Goal: Task Accomplishment & Management: Use online tool/utility

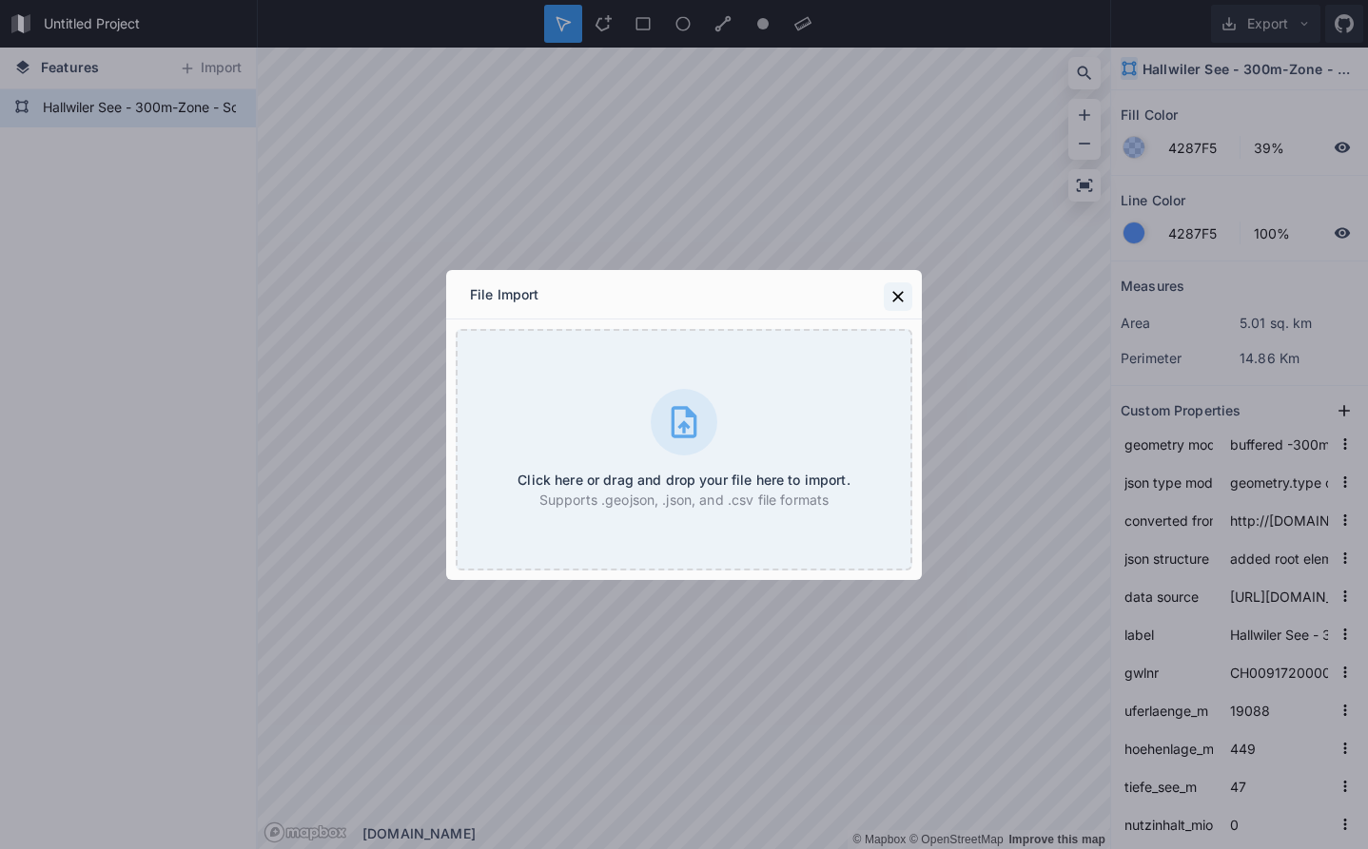
click at [900, 290] on icon at bounding box center [897, 296] width 19 height 19
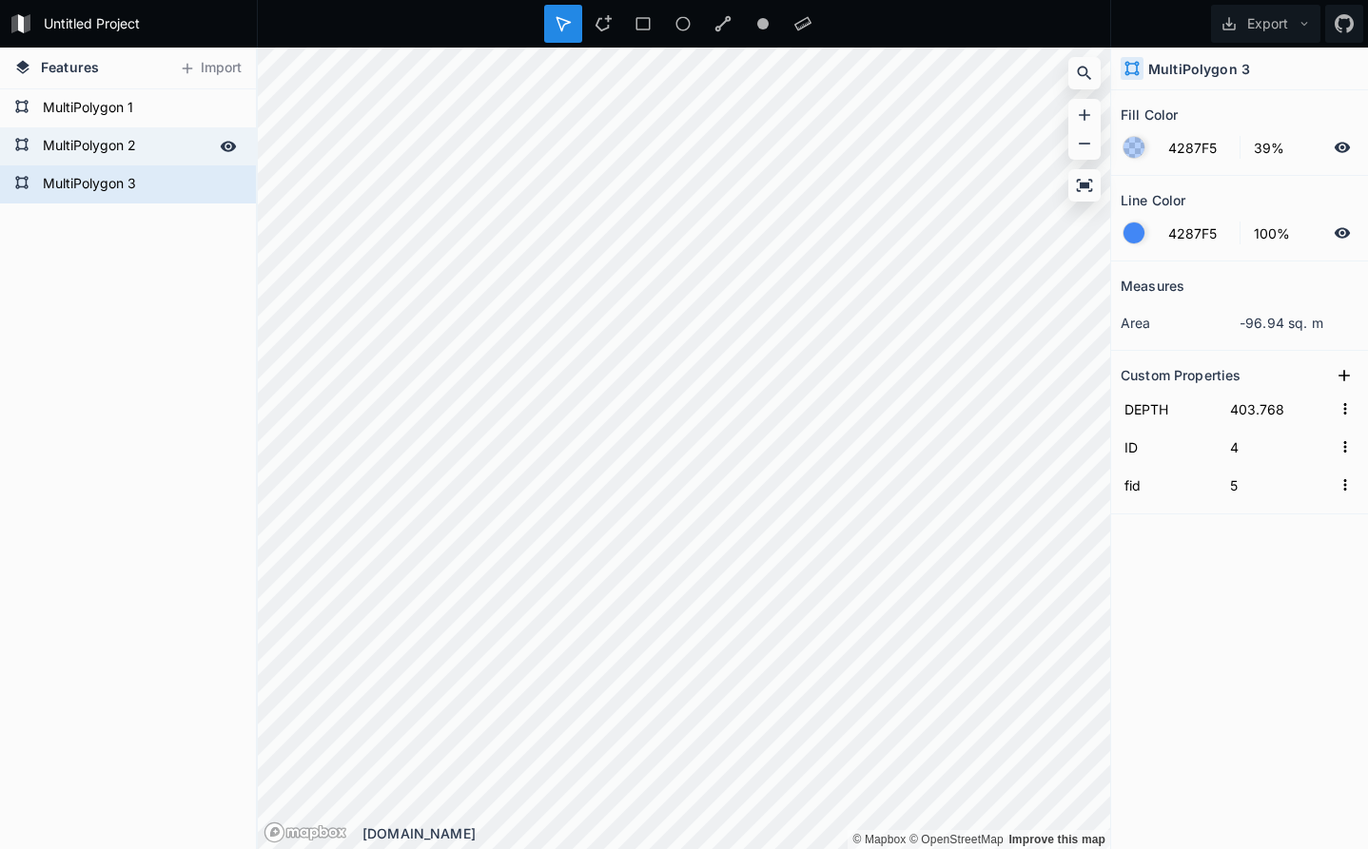
click at [166, 147] on form "MultiPolygon 2" at bounding box center [126, 146] width 178 height 29
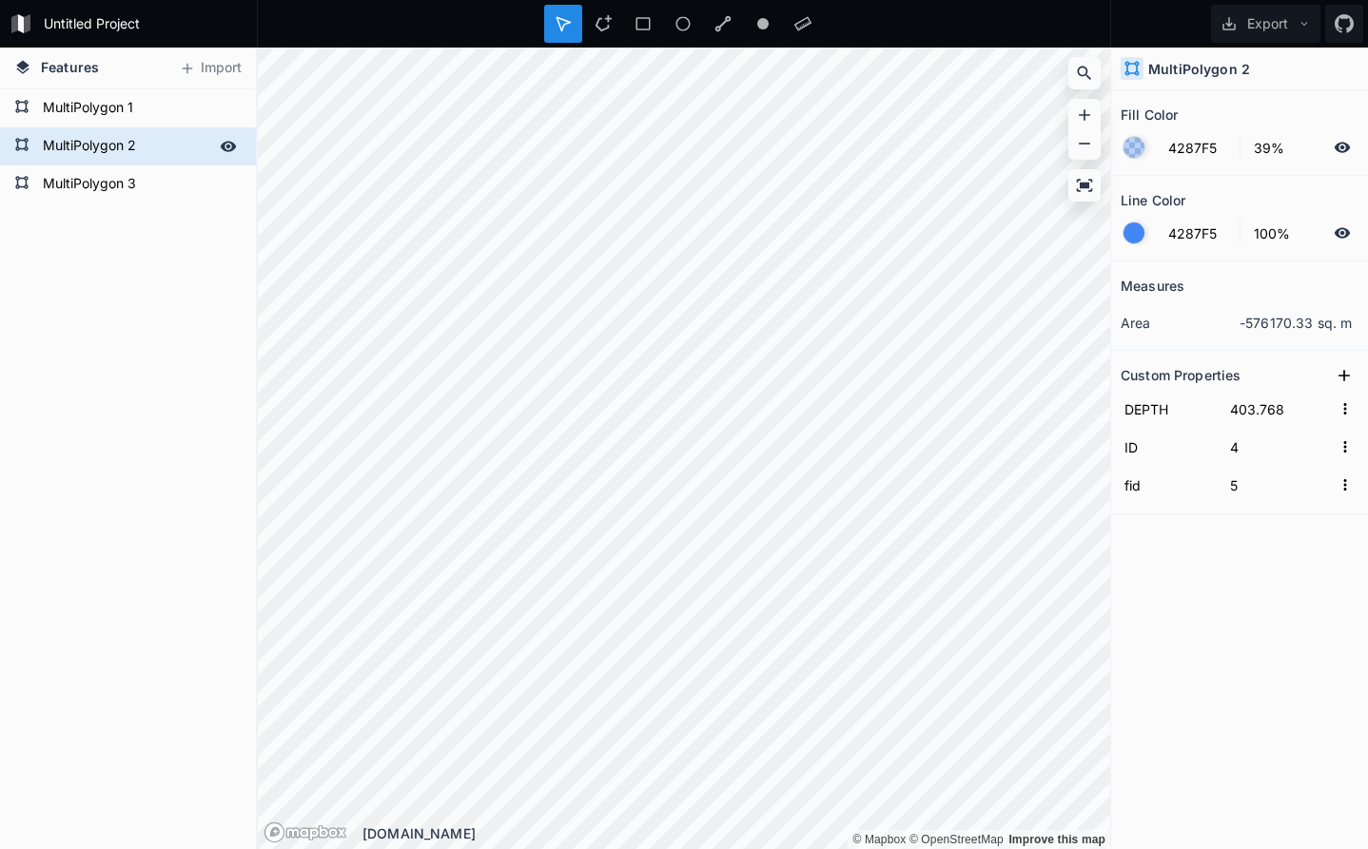
click at [226, 146] on icon at bounding box center [229, 146] width 16 height 10
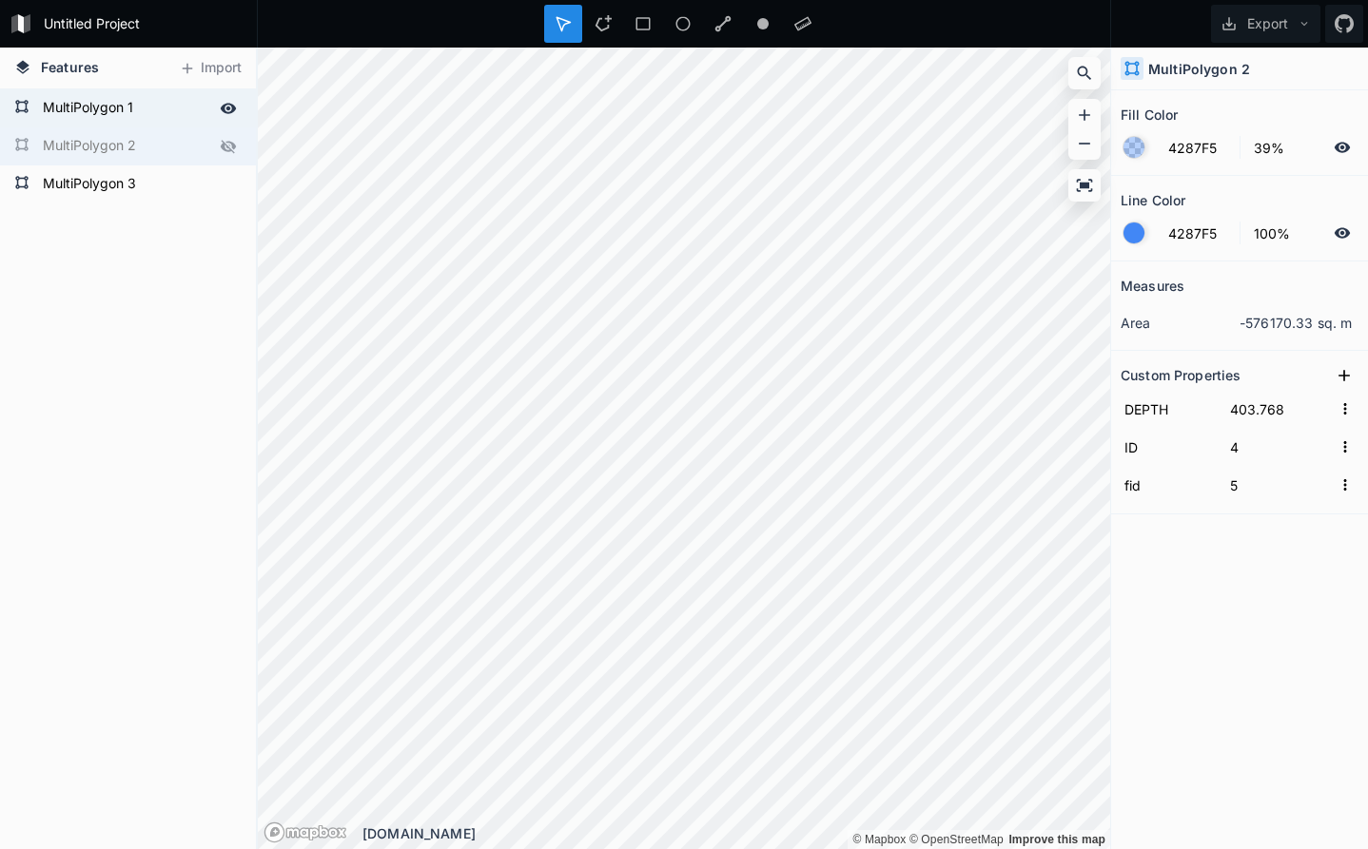
click at [226, 103] on icon at bounding box center [228, 108] width 17 height 17
click at [174, 186] on form "MultiPolygon 3" at bounding box center [126, 184] width 178 height 29
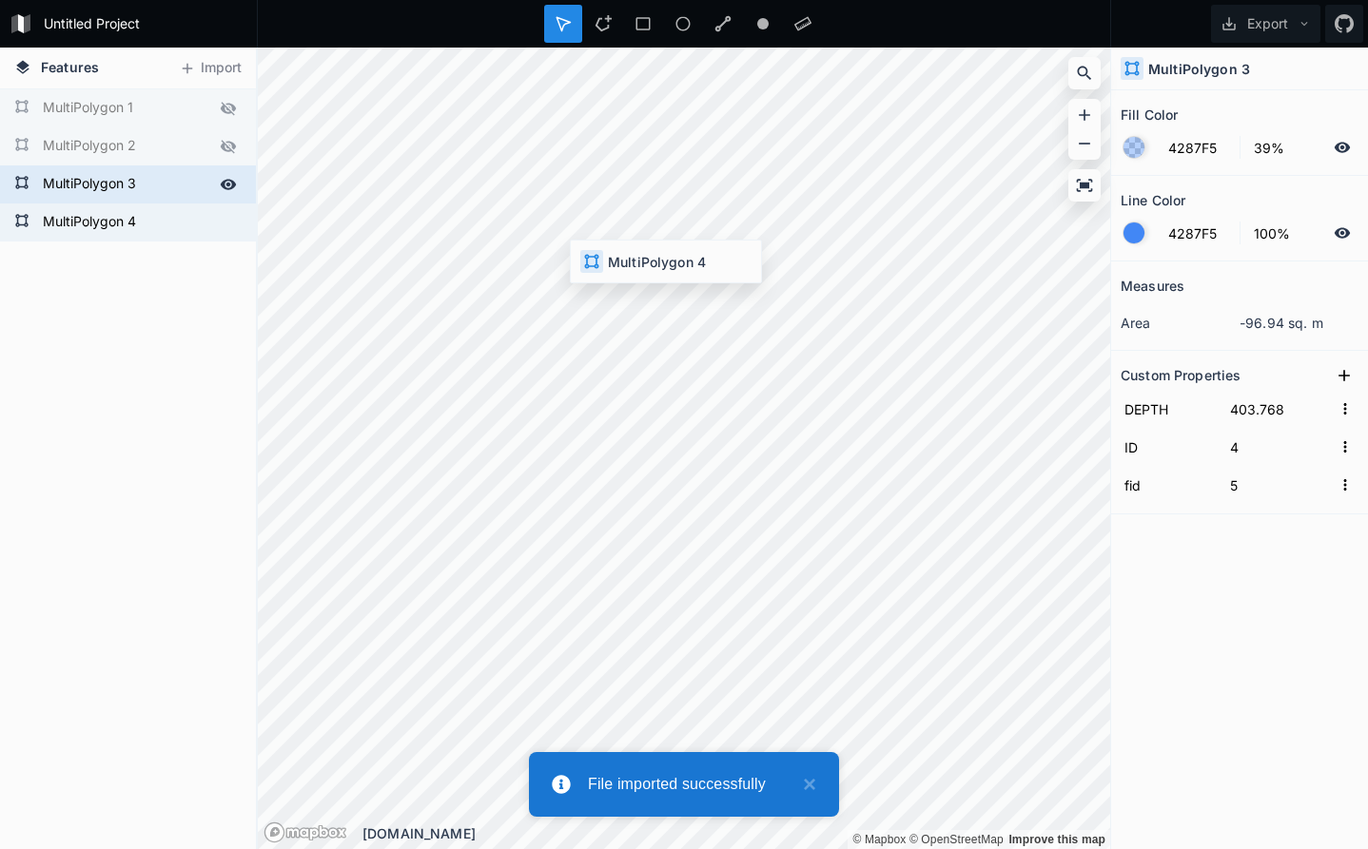
type input "408.768"
type input "10"
type input "11"
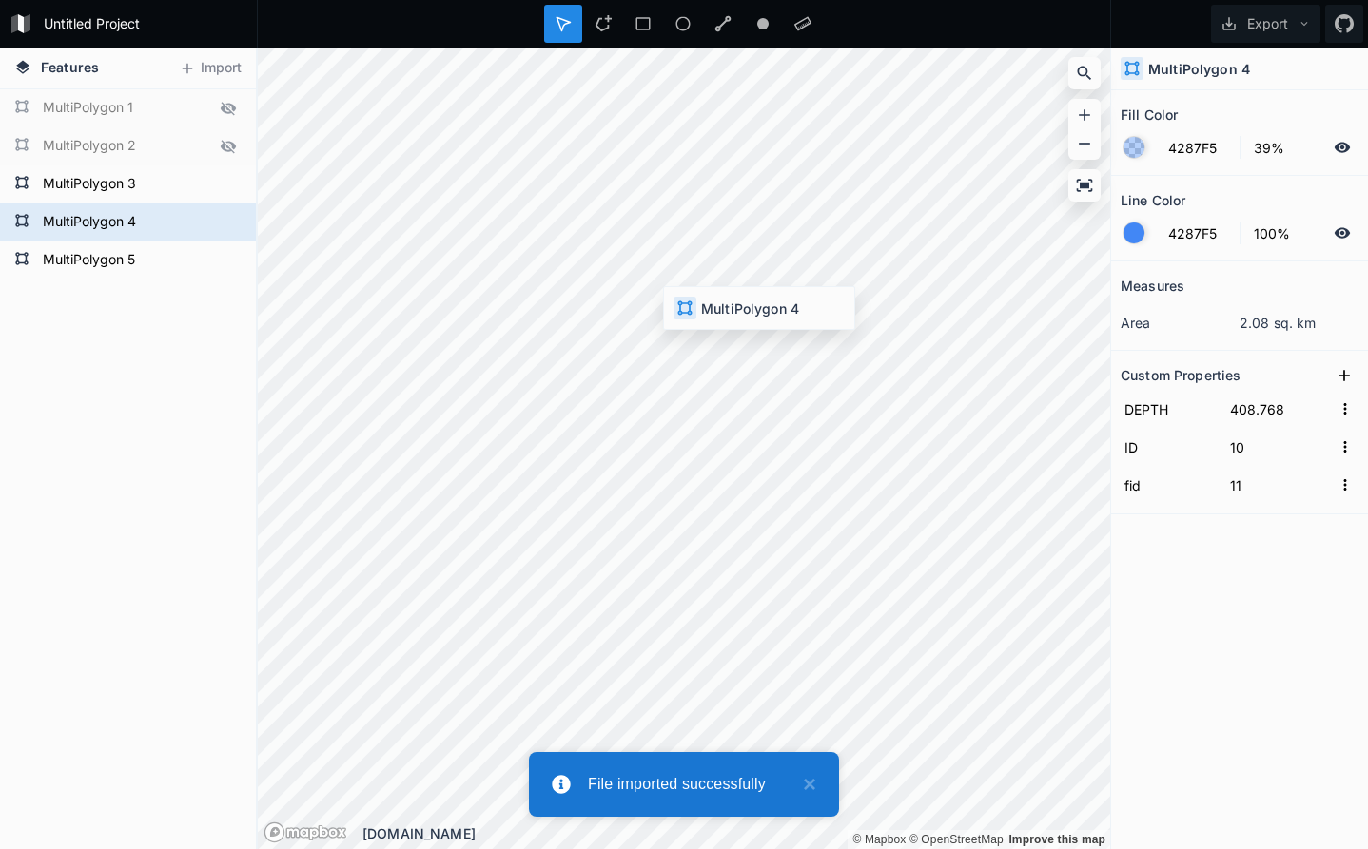
type input "413.768"
type input "0"
type input "1"
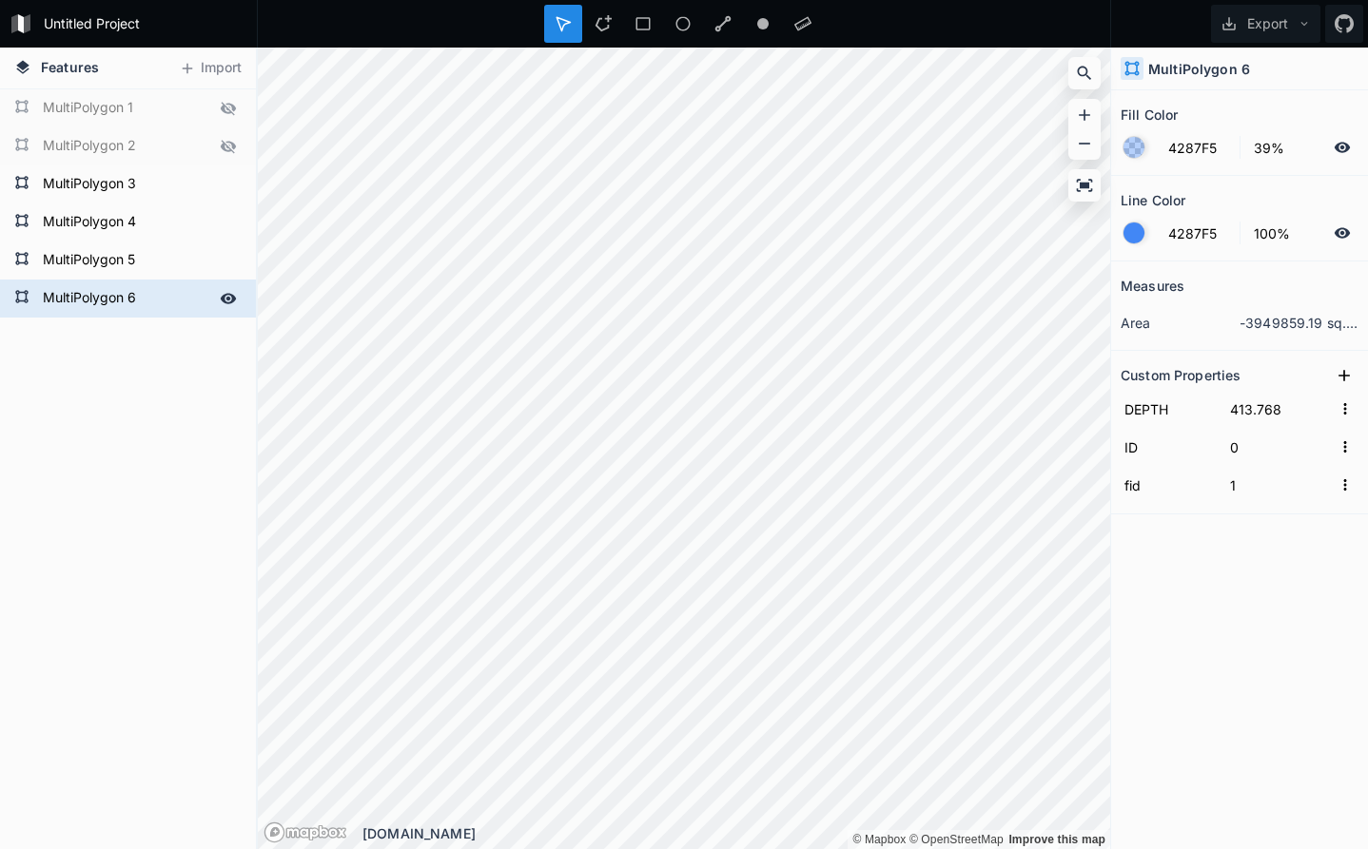
click at [165, 301] on form "MultiPolygon 6" at bounding box center [126, 298] width 178 height 29
click at [171, 262] on form "MultiPolygon 5" at bounding box center [126, 260] width 178 height 29
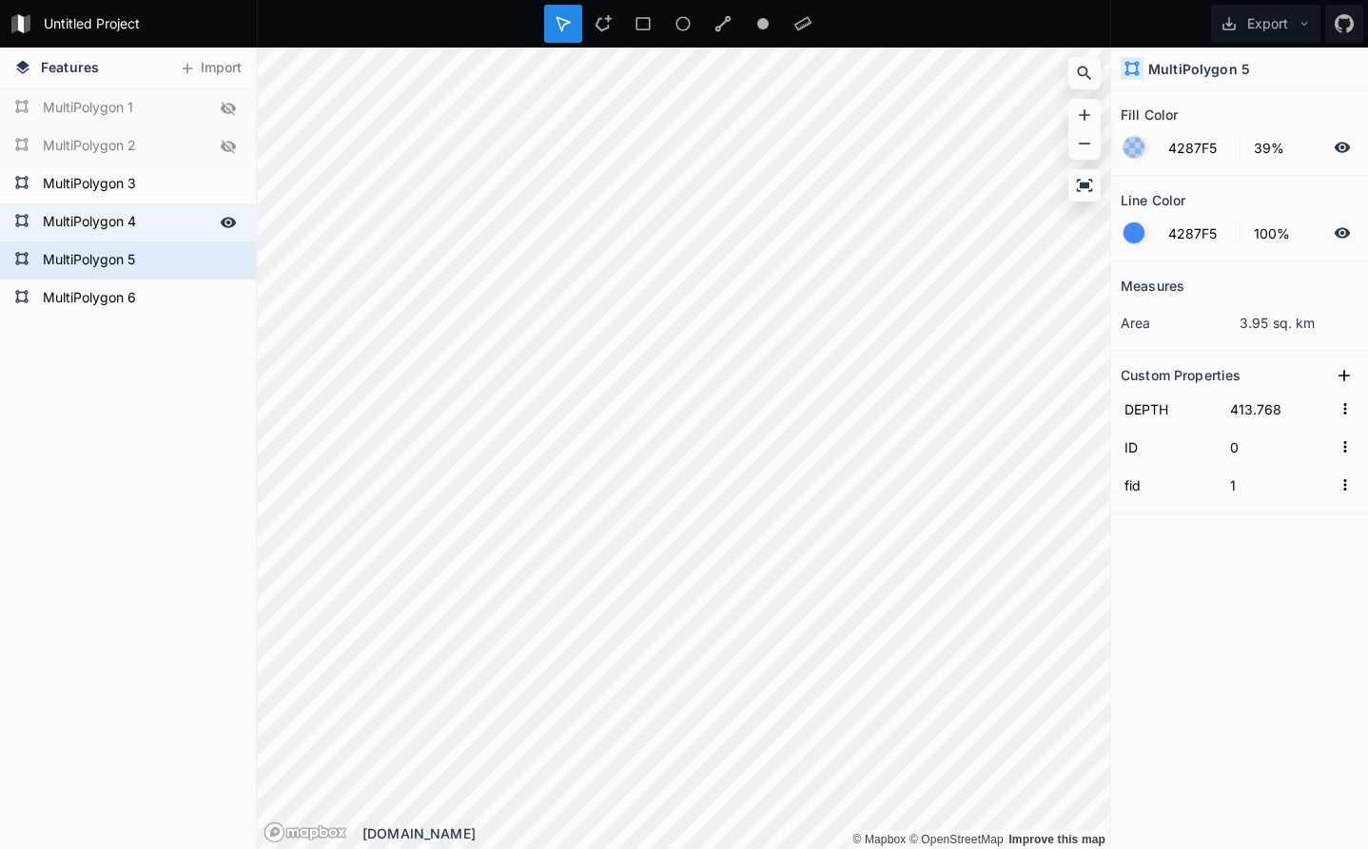
drag, startPoint x: 176, startPoint y: 308, endPoint x: 175, endPoint y: 230, distance: 78.0
click at [175, 230] on div "MultiPolygon 6 MultiPolygon 5 MultiPolygon 4 MultiPolygon 3 MultiPolygon 2 Mult…" at bounding box center [128, 203] width 256 height 228
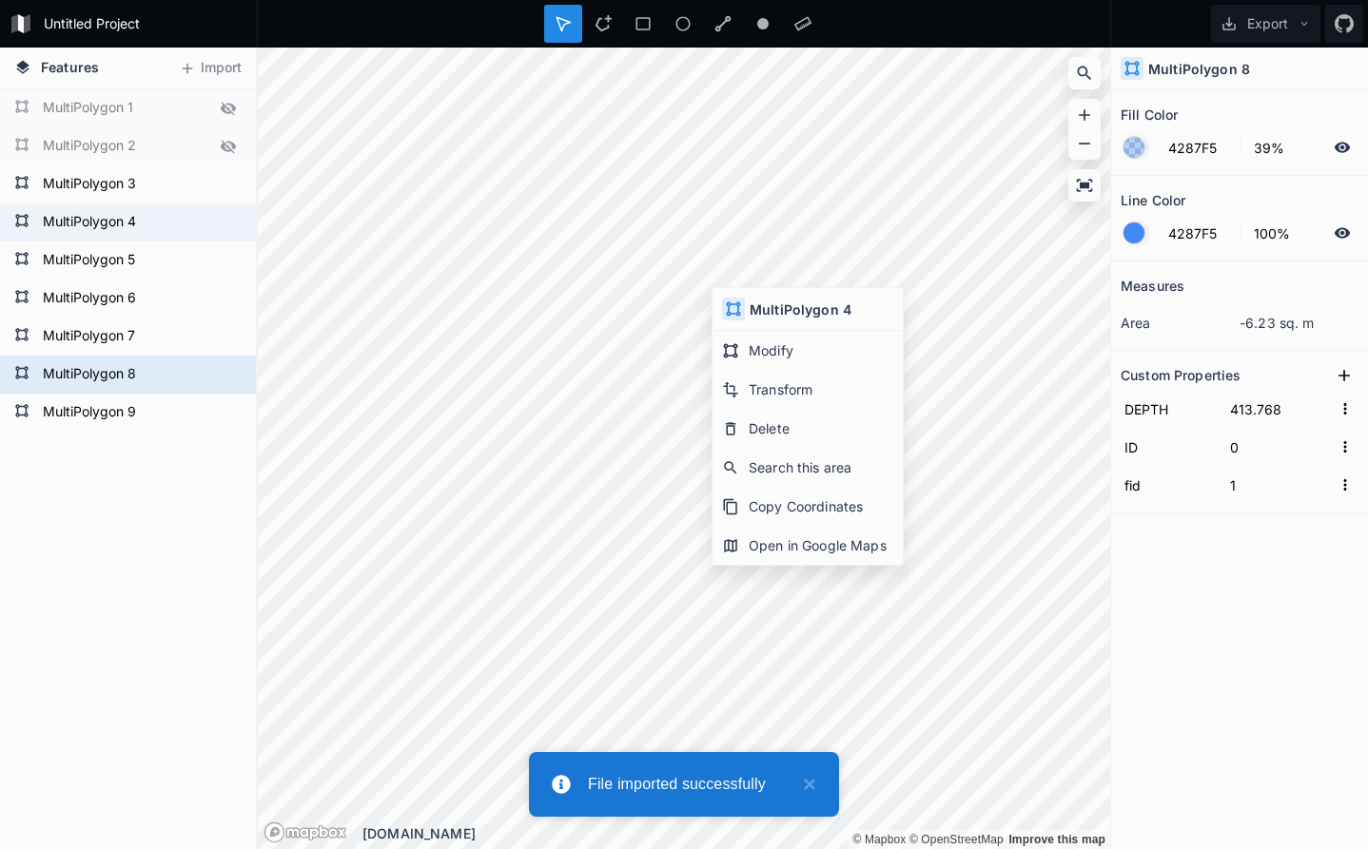
type input "418.768"
type input "8"
type input "9"
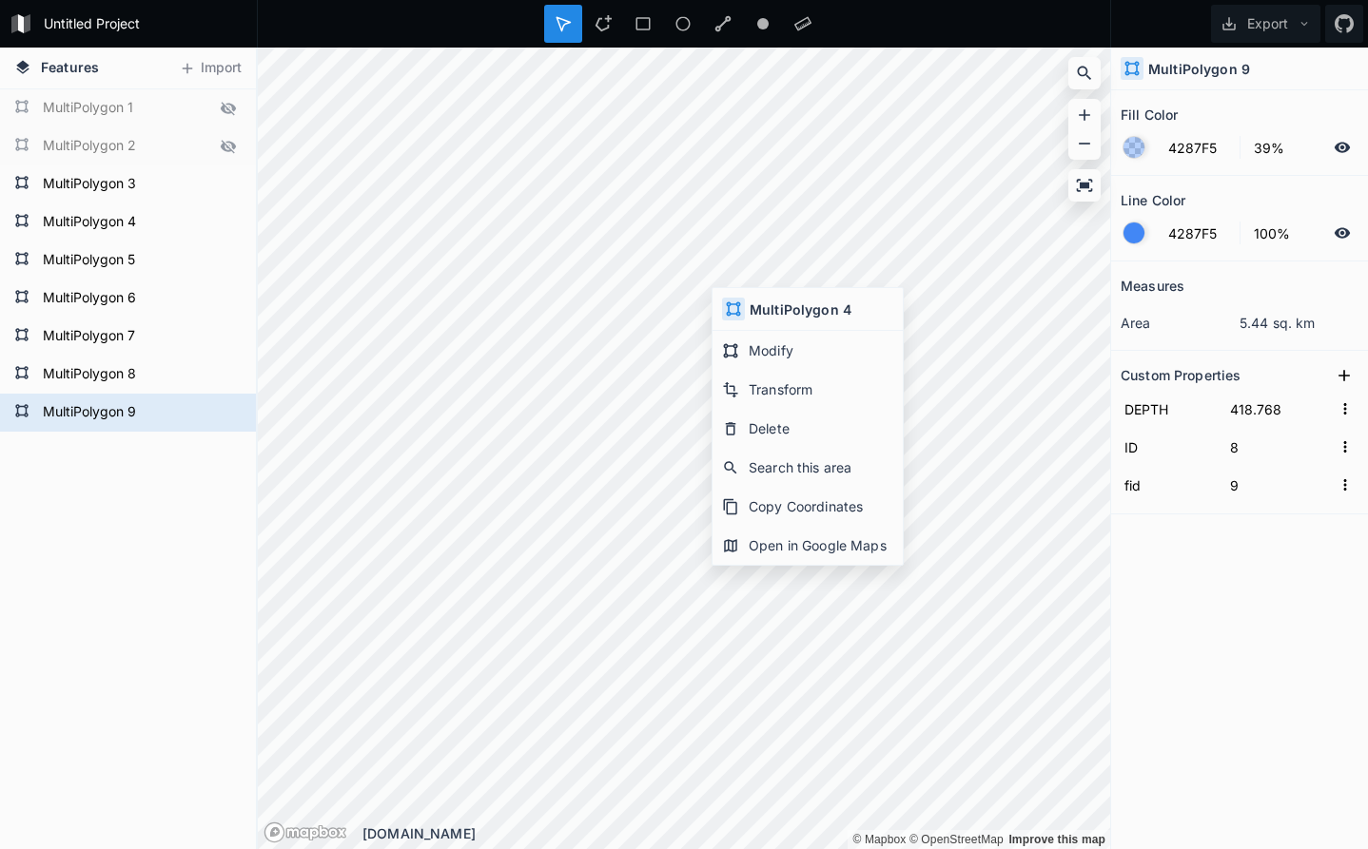
click at [172, 470] on div "MultiPolygon 9 MultiPolygon 8 MultiPolygon 7 MultiPolygon 6 MultiPolygon 5 Mult…" at bounding box center [128, 469] width 256 height 760
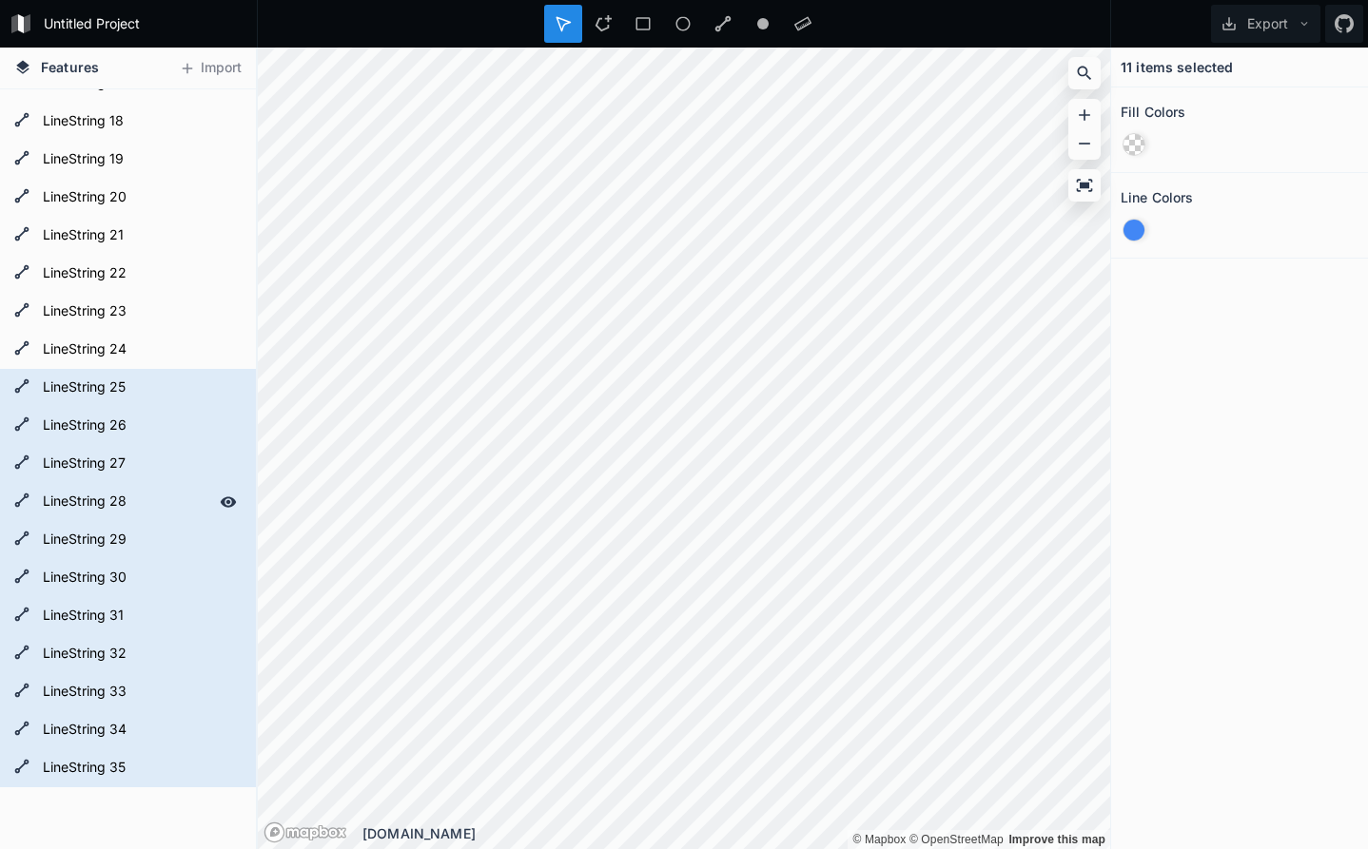
scroll to position [776, 0]
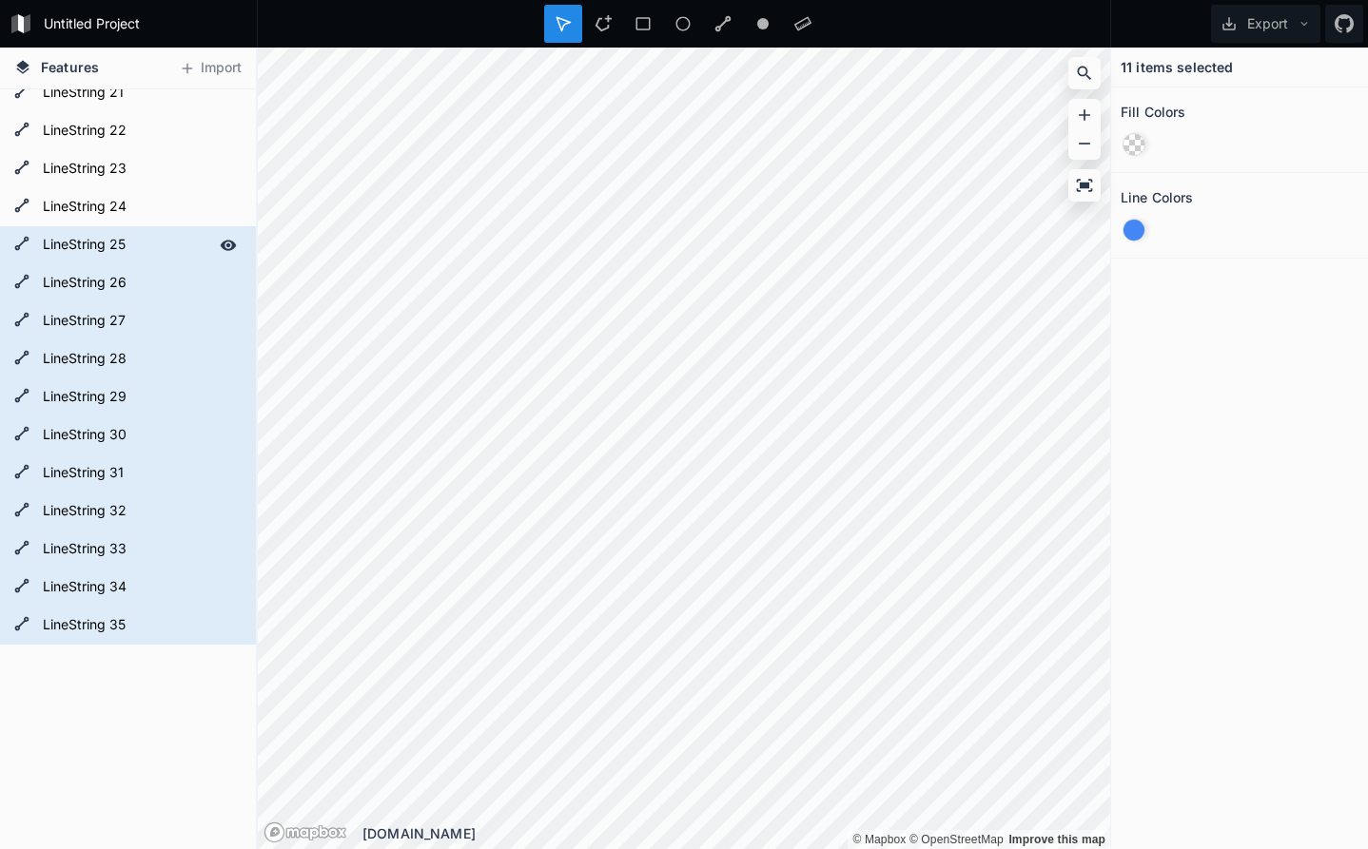
click at [131, 243] on form "LineString 25" at bounding box center [126, 245] width 178 height 29
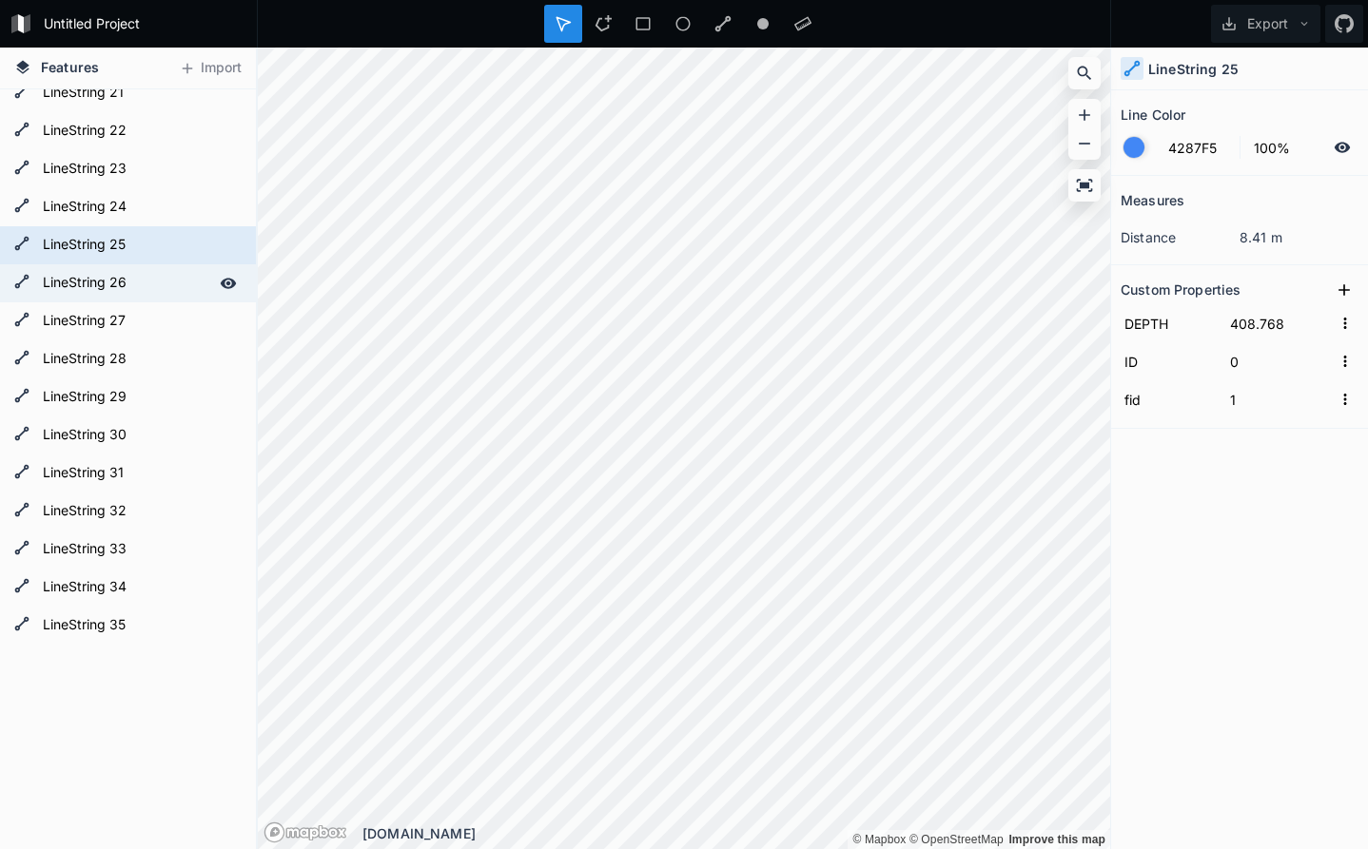
click at [143, 291] on form "LineString 26" at bounding box center [126, 283] width 178 height 29
type input "1"
type input "2"
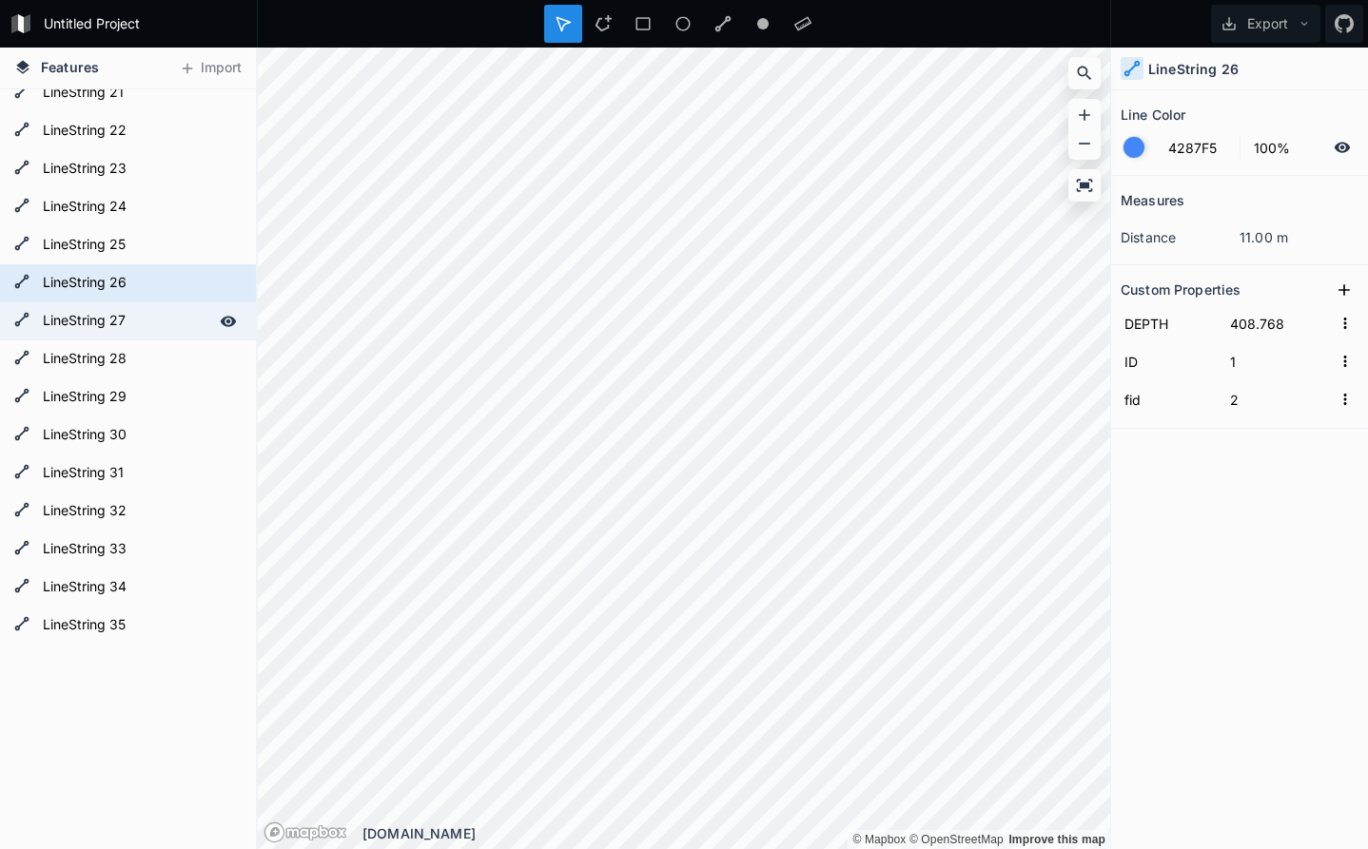
click at [146, 325] on form "LineString 27" at bounding box center [126, 321] width 178 height 29
type input "2"
type input "3"
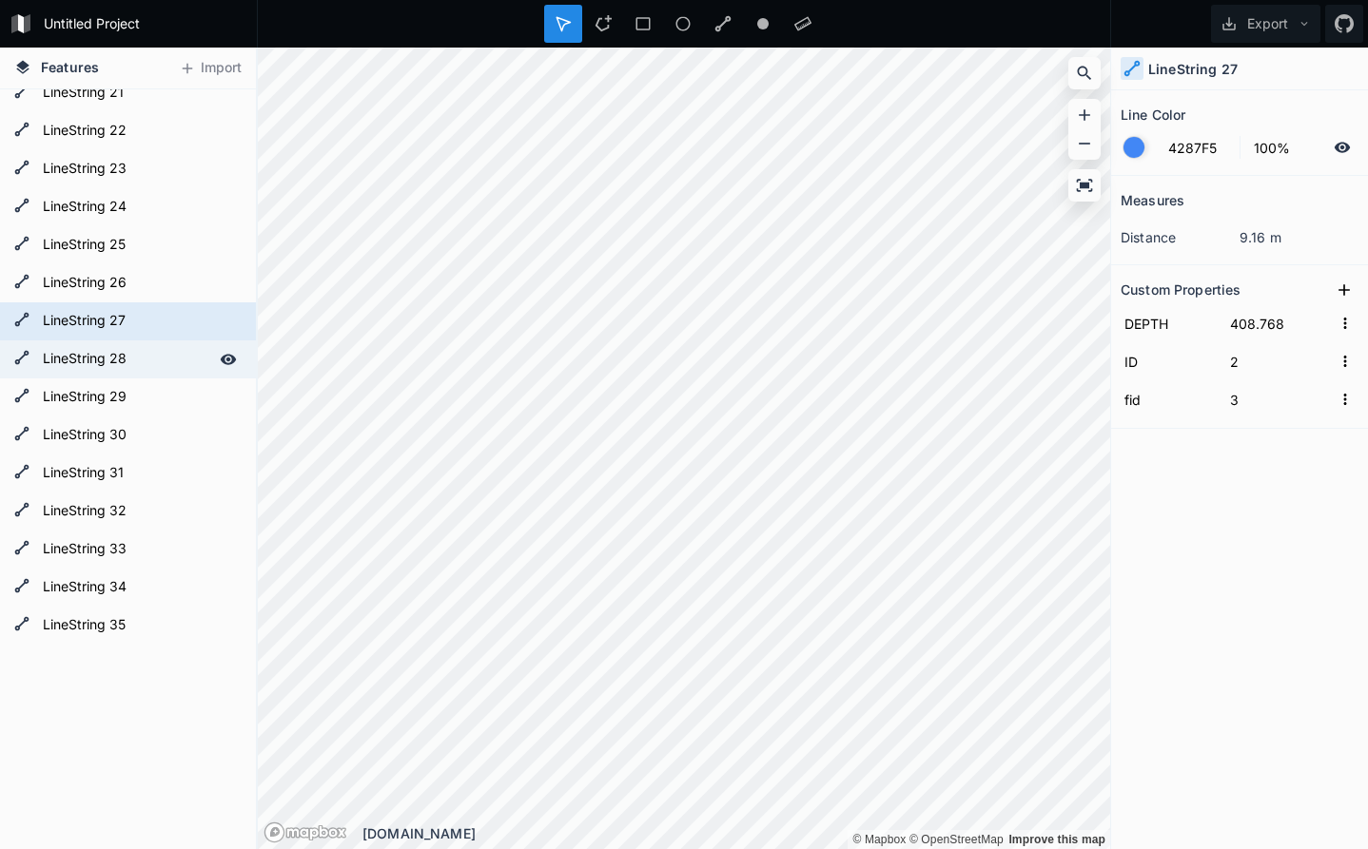
click at [146, 357] on form "LineString 28" at bounding box center [126, 359] width 178 height 29
type input "3"
type input "4"
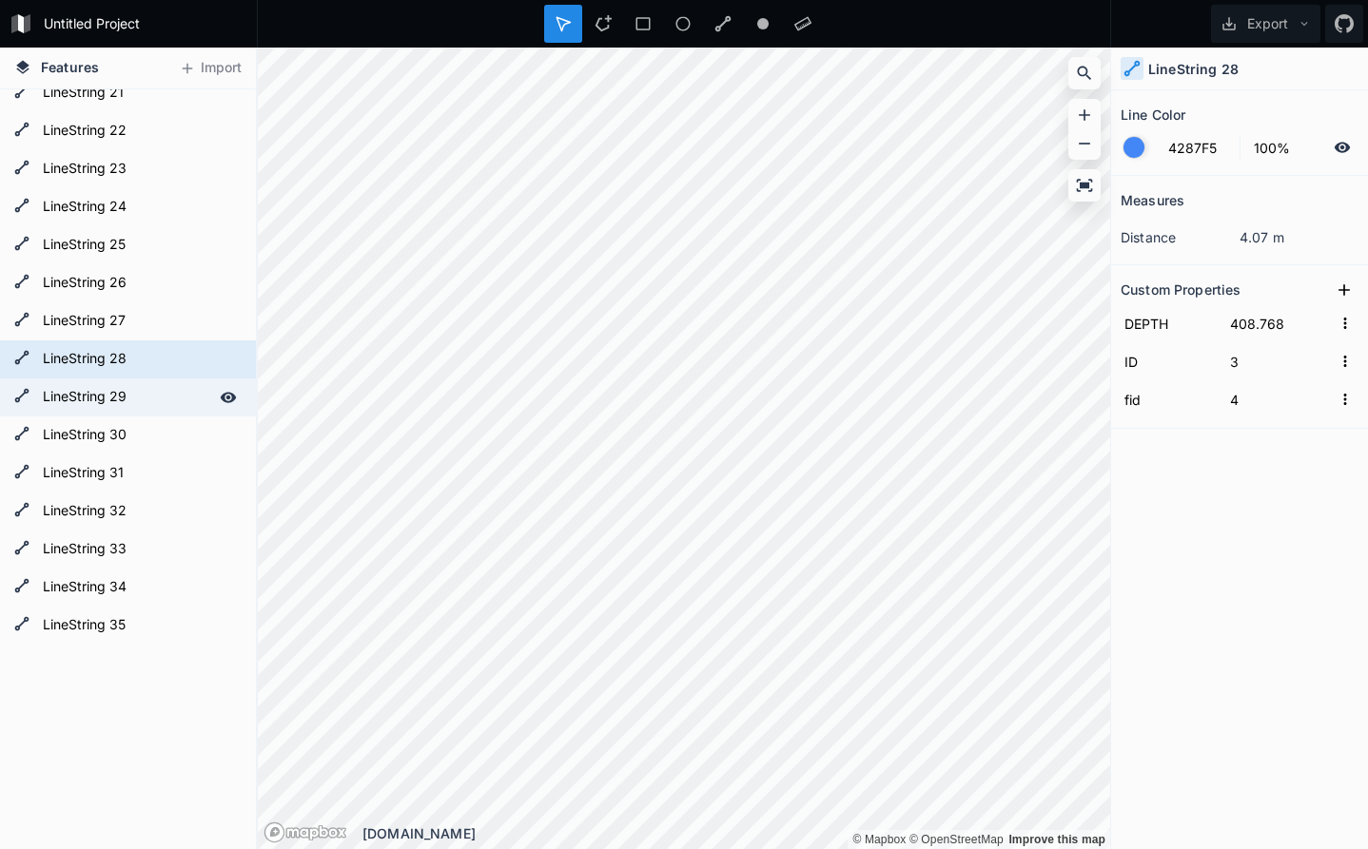
click at [146, 387] on form "LineString 29" at bounding box center [126, 397] width 178 height 29
type input "4"
type input "5"
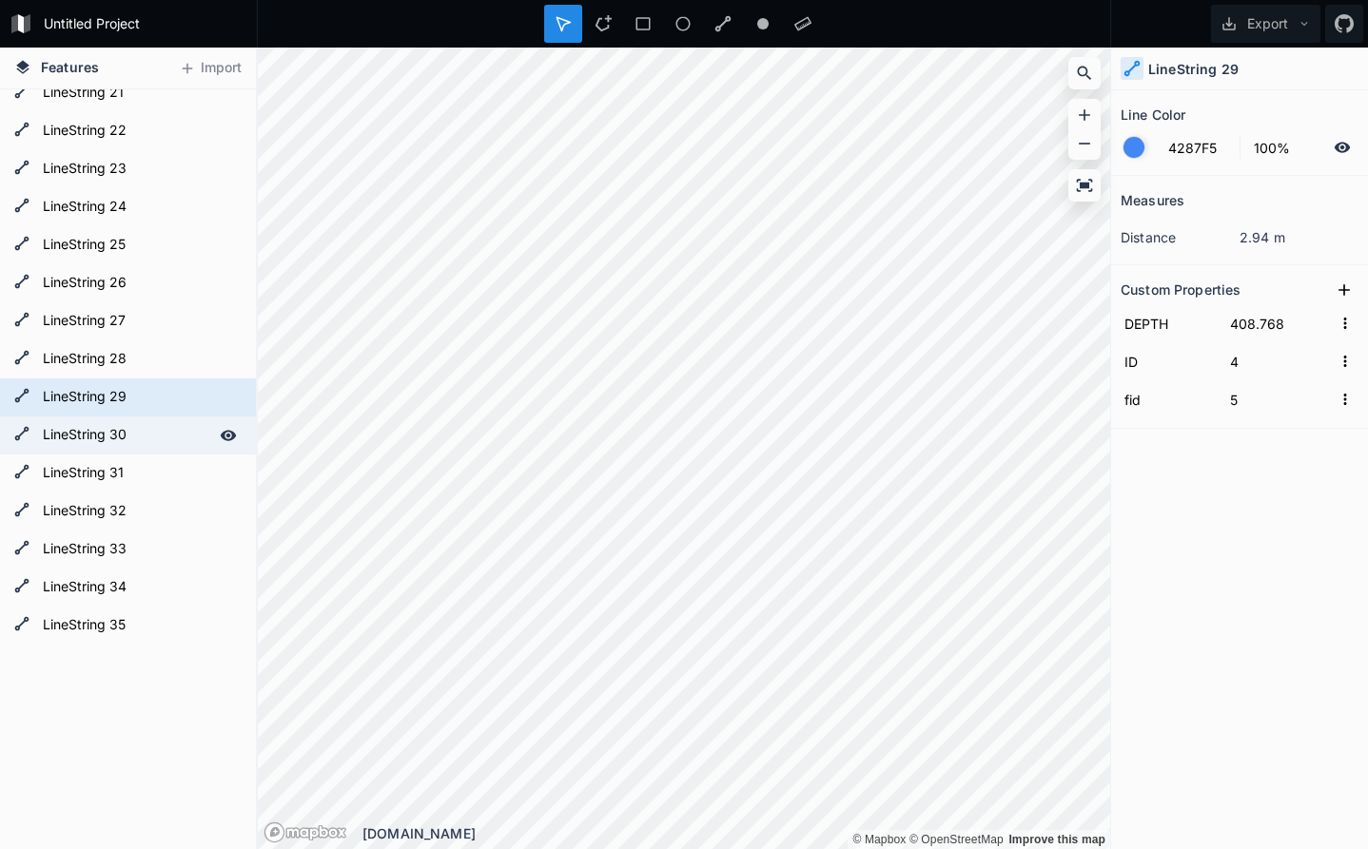
click at [146, 429] on form "LineString 30" at bounding box center [126, 435] width 178 height 29
type input "5"
type input "6"
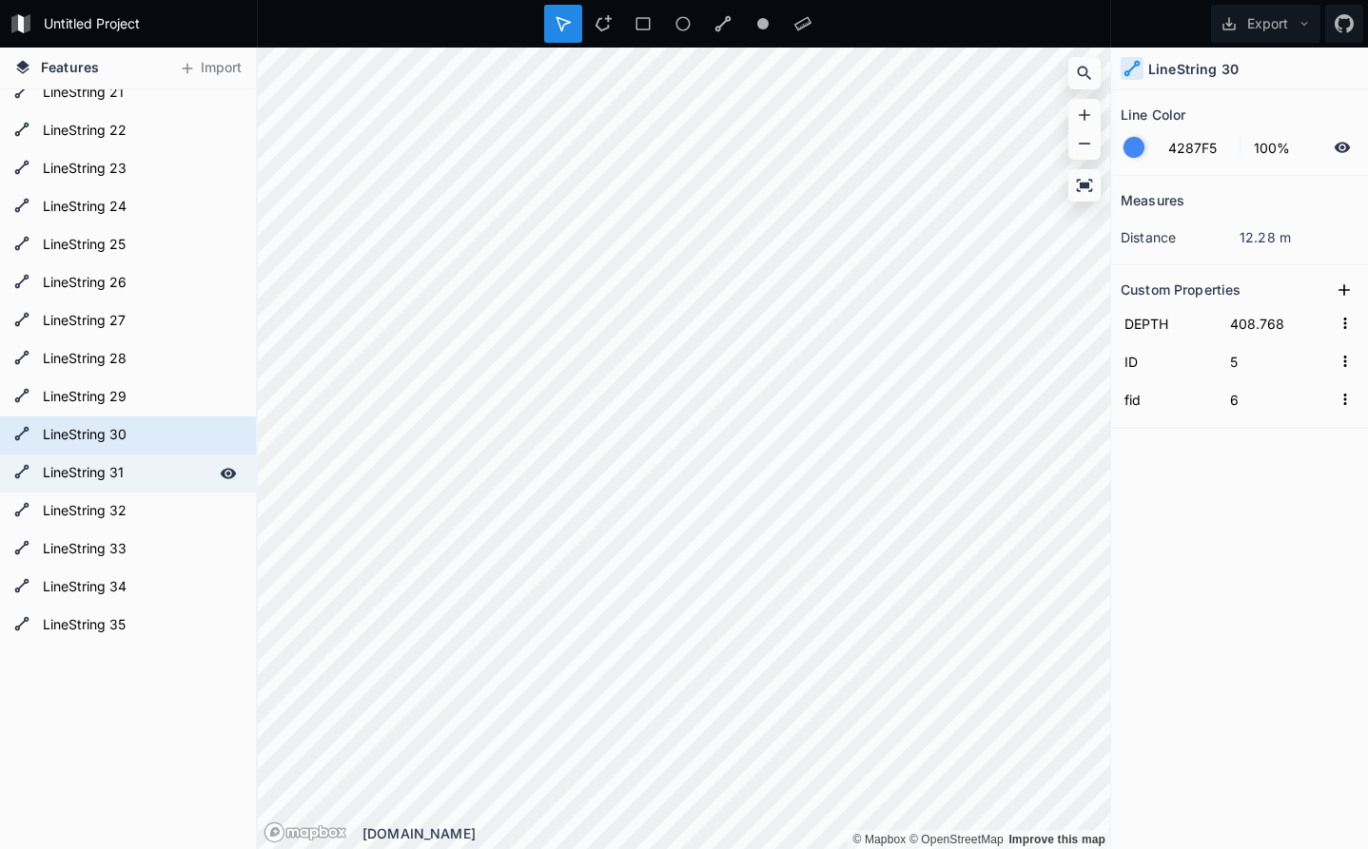
click at [147, 461] on form "LineString 31" at bounding box center [126, 473] width 178 height 29
type input "6"
type input "7"
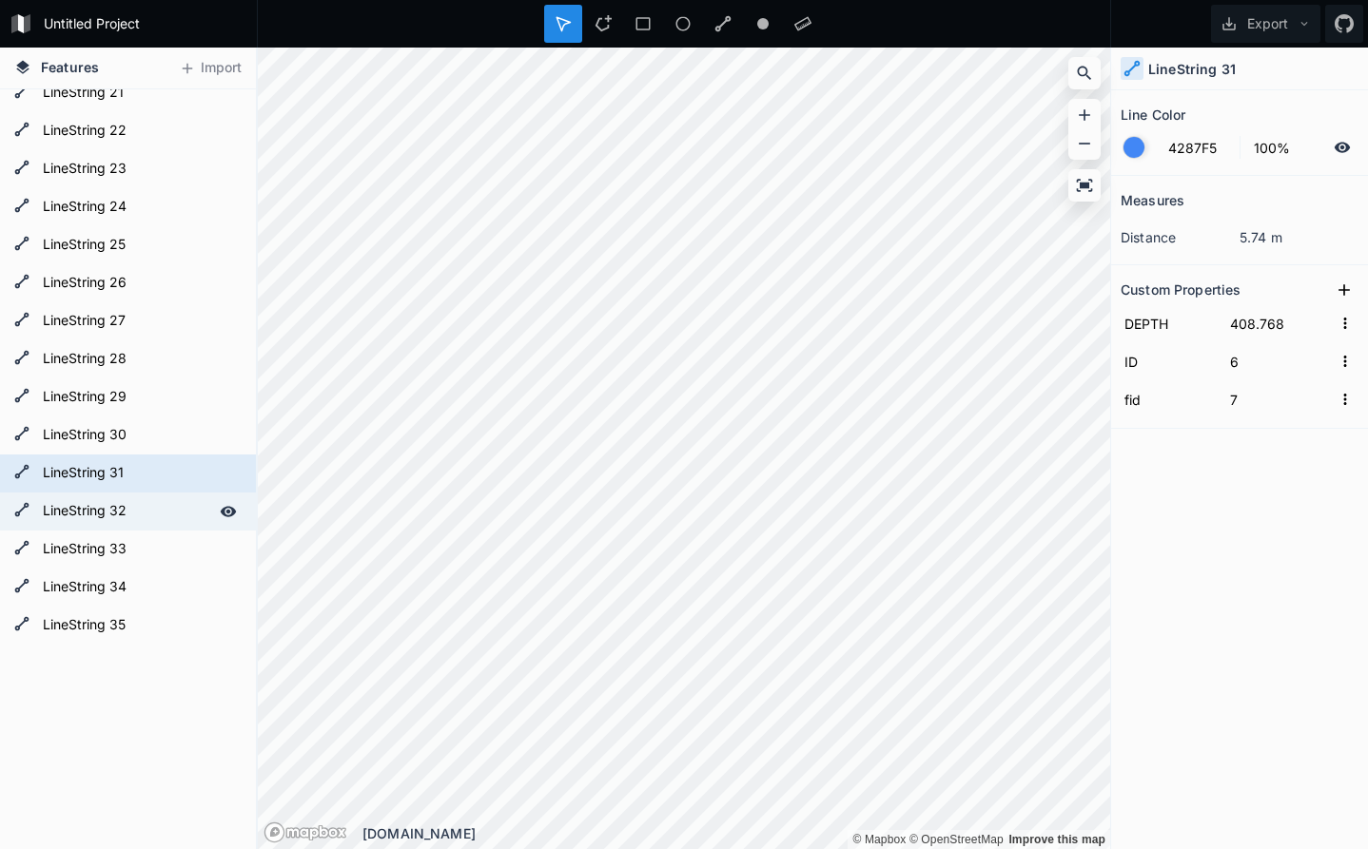
click at [146, 502] on form "LineString 32" at bounding box center [126, 511] width 178 height 29
type input "7"
type input "8"
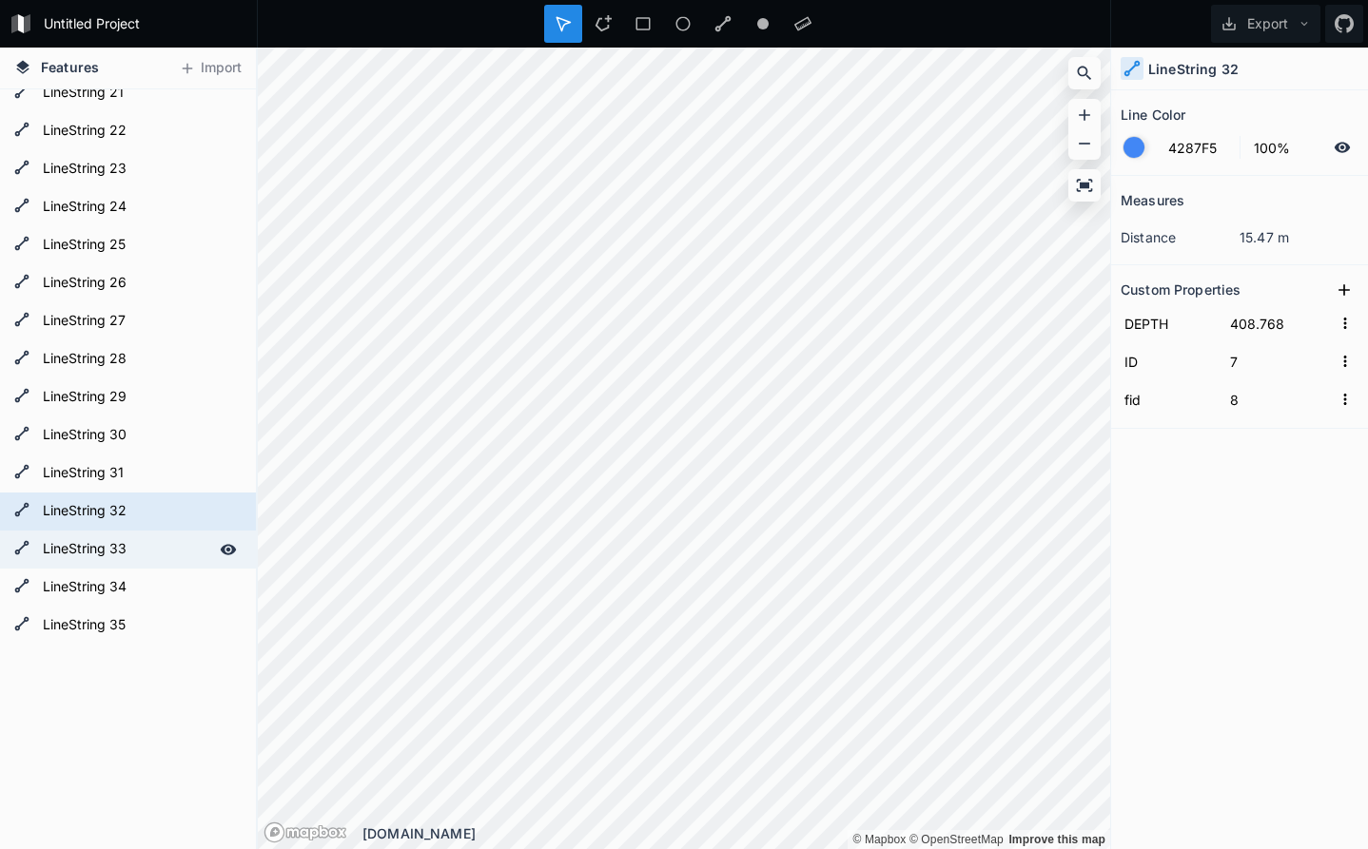
drag, startPoint x: 146, startPoint y: 550, endPoint x: 147, endPoint y: 564, distance: 14.3
click at [146, 551] on form "LineString 33" at bounding box center [126, 549] width 178 height 29
type input "8"
type input "9"
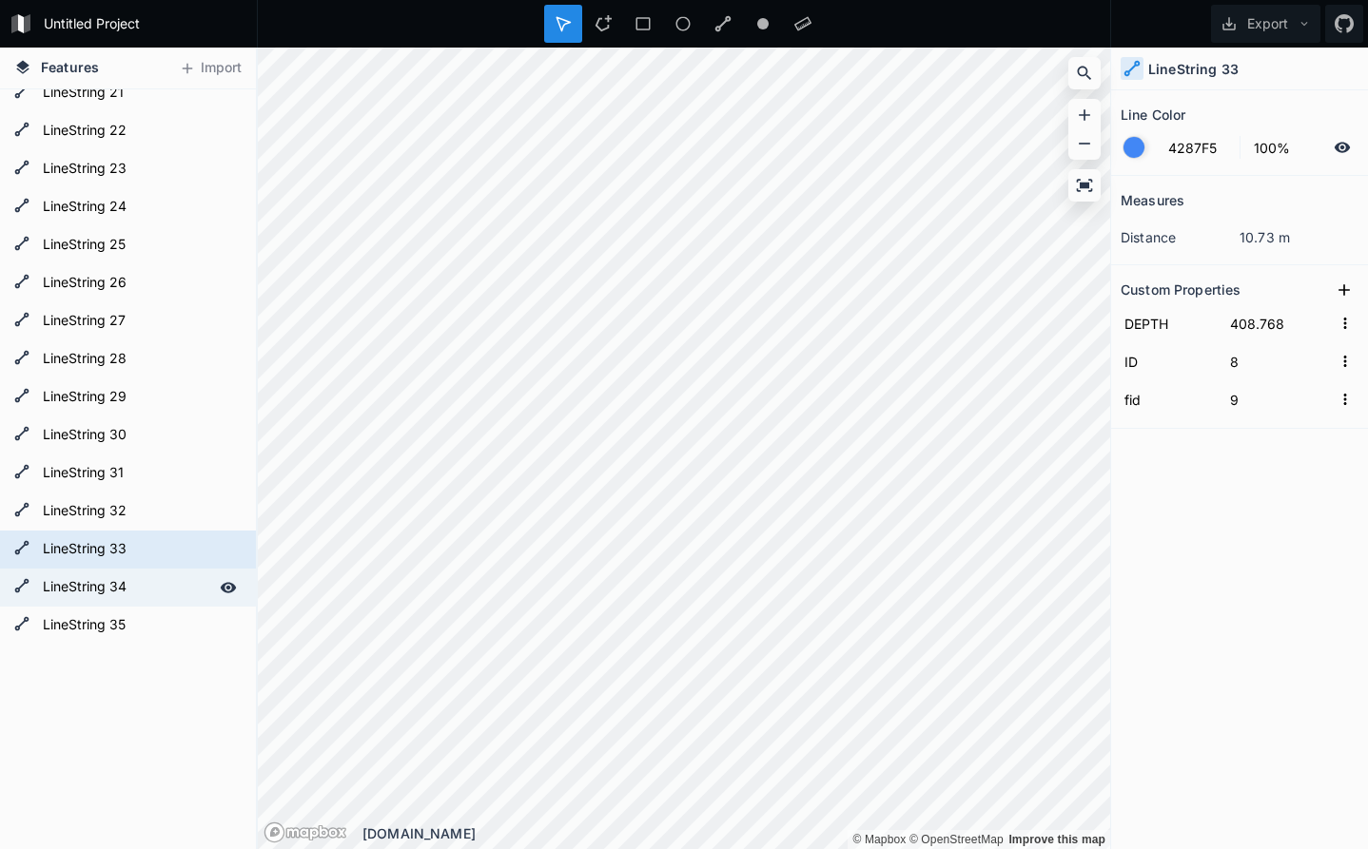
click at [150, 581] on form "LineString 34" at bounding box center [126, 587] width 178 height 29
type input "9"
type input "10"
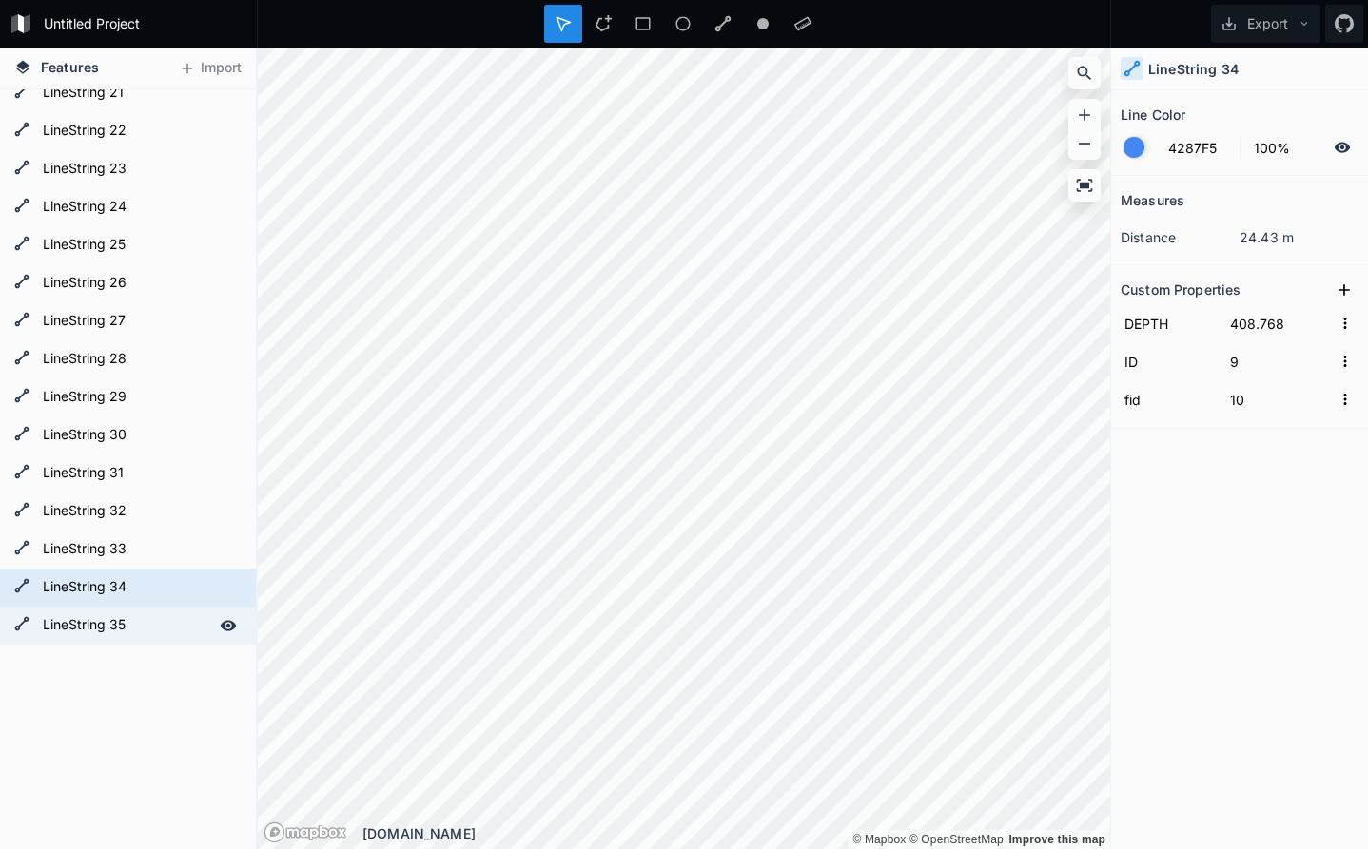
click at [155, 610] on div "LineString 35" at bounding box center [128, 626] width 256 height 38
type input "10"
type input "11"
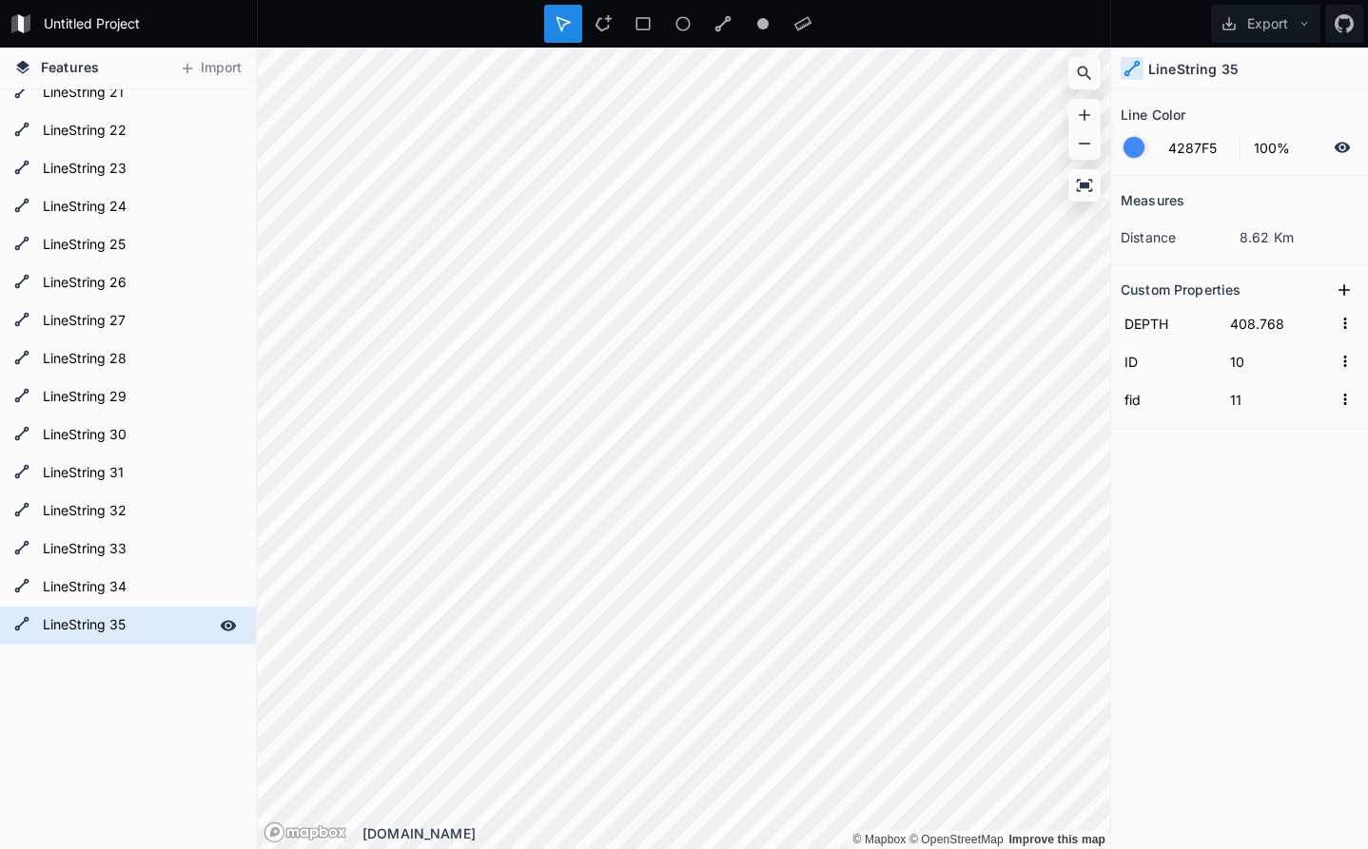
click at [162, 631] on form "LineString 35" at bounding box center [126, 626] width 178 height 29
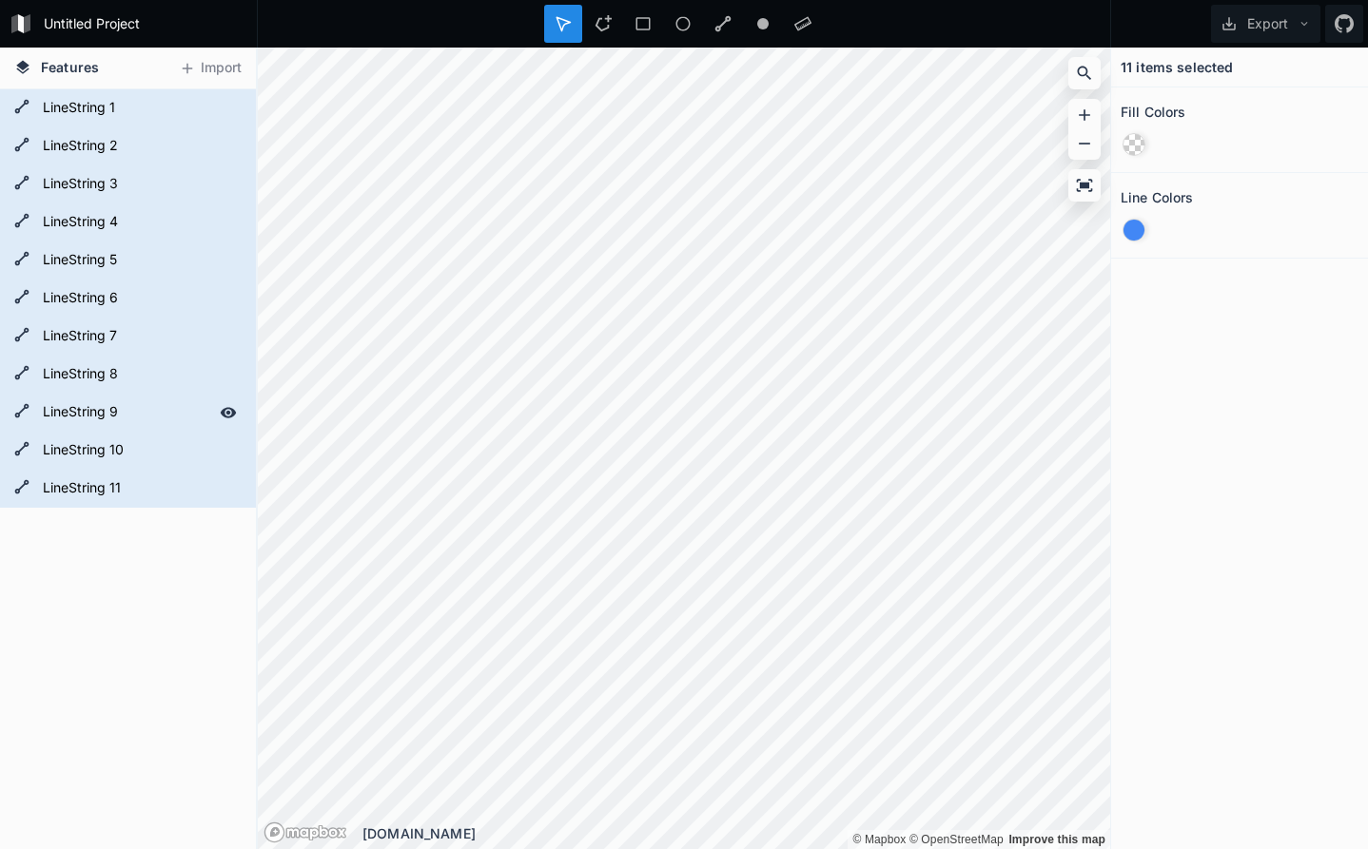
click at [124, 394] on div "LineString 9" at bounding box center [128, 413] width 256 height 38
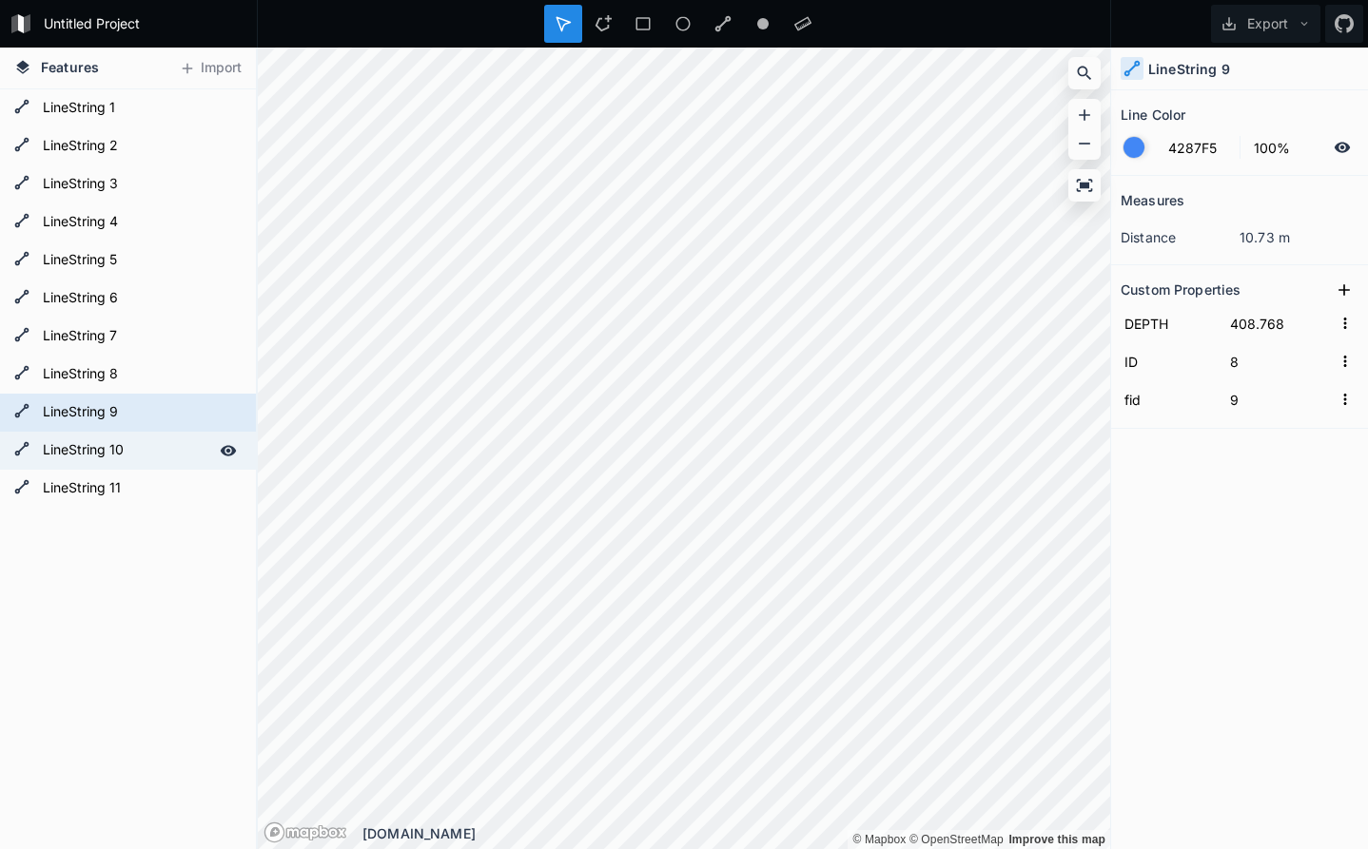
click at [137, 449] on form "LineString 10" at bounding box center [126, 451] width 178 height 29
type input "9"
type input "10"
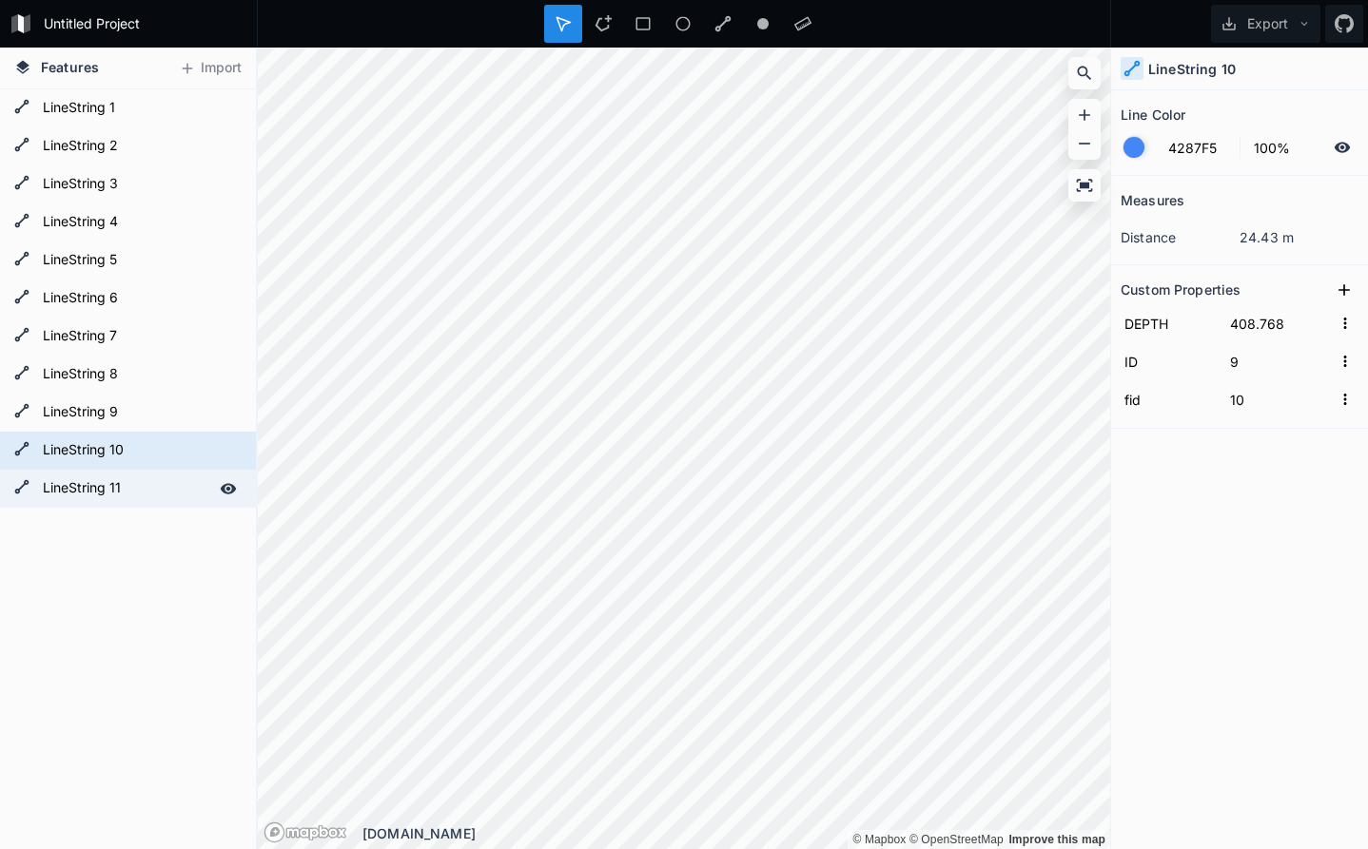
click at [143, 494] on form "LineString 11" at bounding box center [126, 489] width 178 height 29
type input "10"
type input "11"
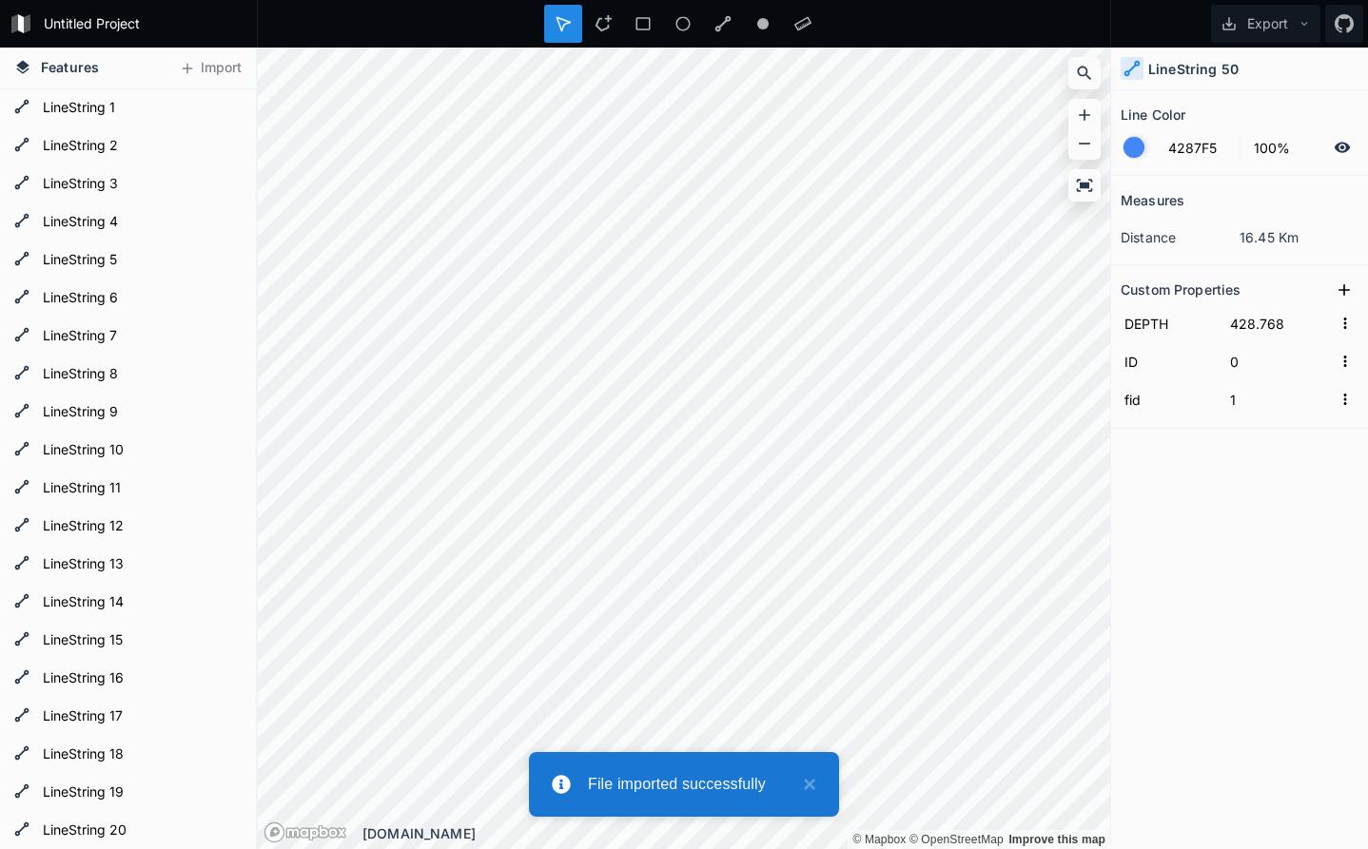
type input "438.768"
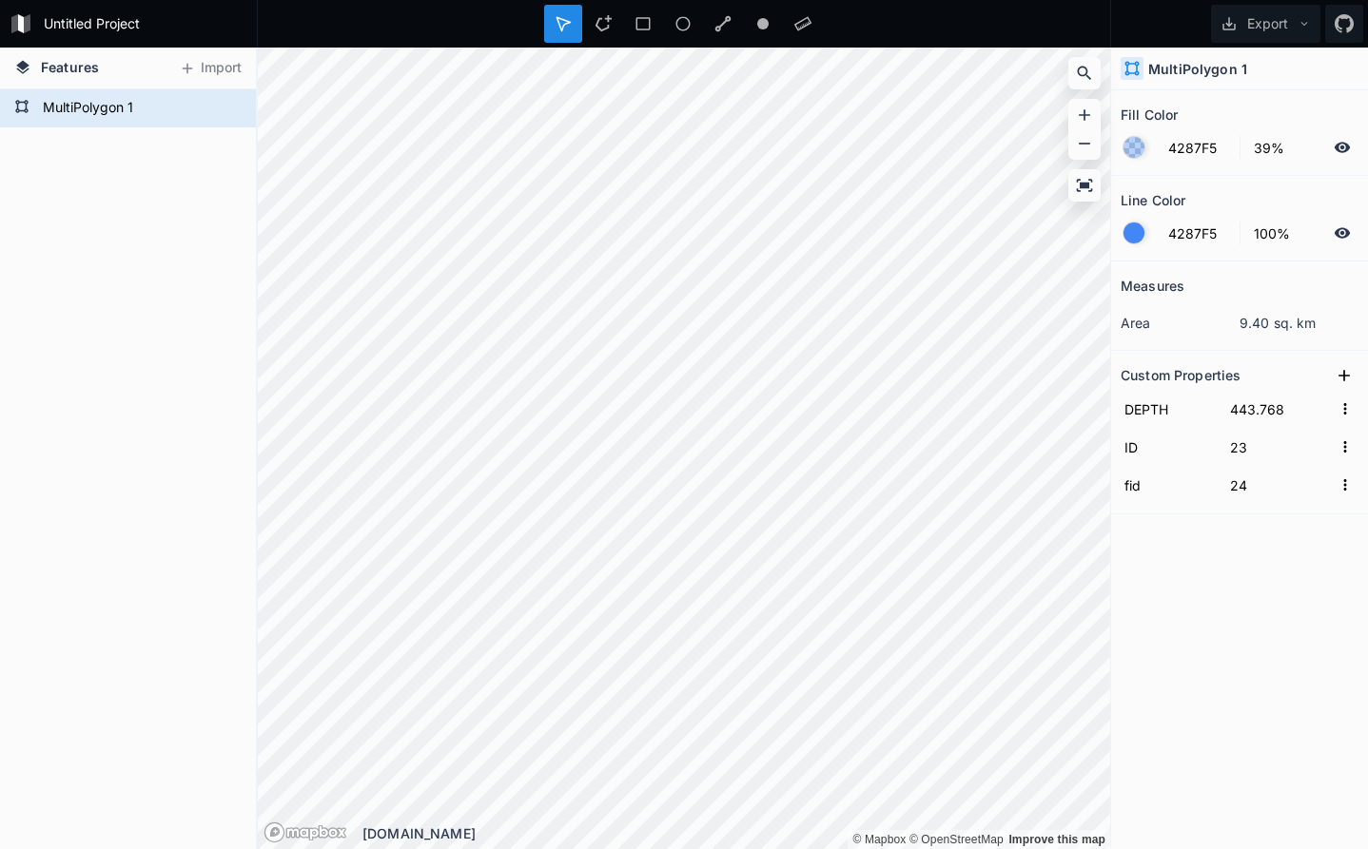
type input "438.768"
type input "0"
type input "1"
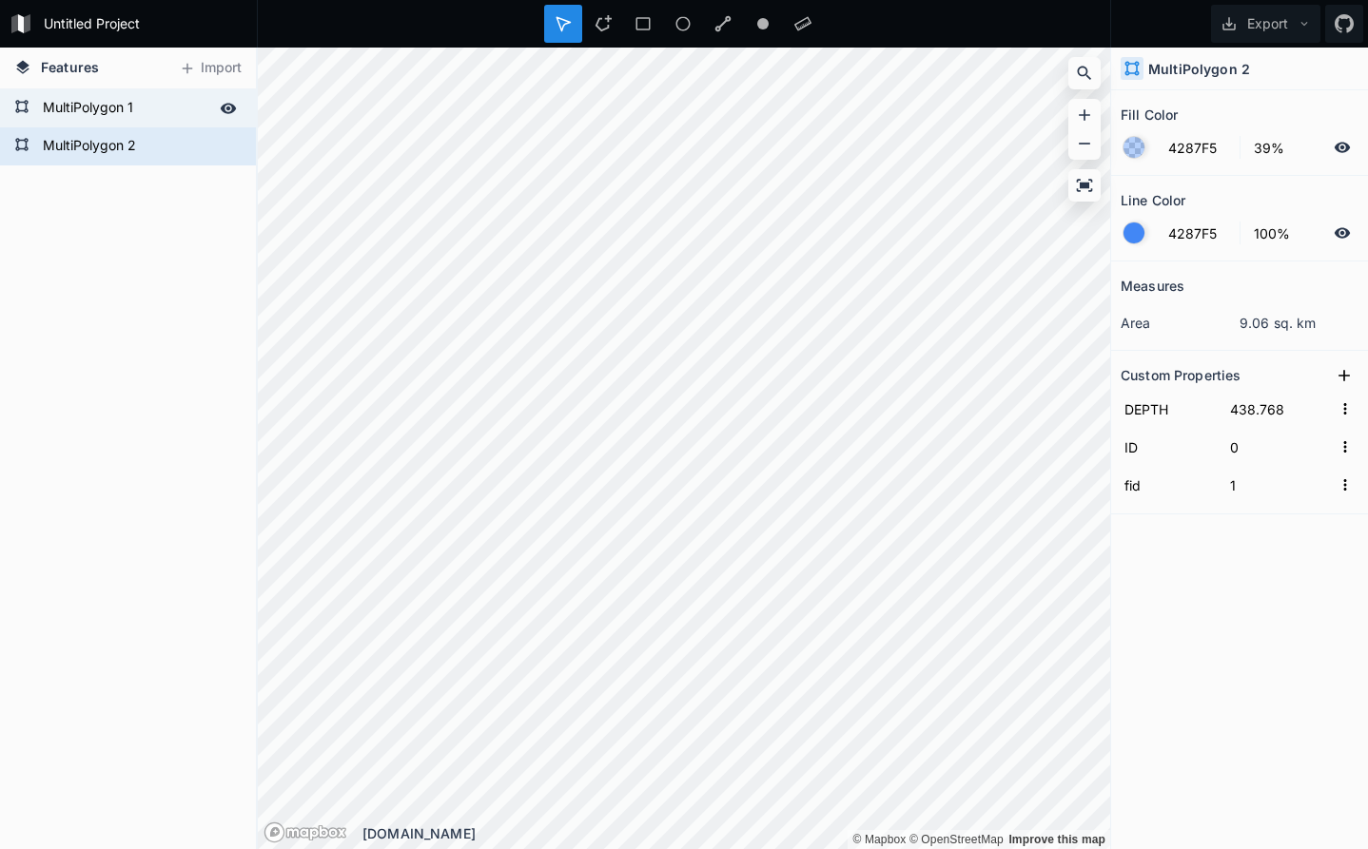
click at [235, 105] on icon at bounding box center [228, 108] width 17 height 17
click at [229, 147] on icon at bounding box center [229, 146] width 16 height 10
click at [229, 147] on icon at bounding box center [228, 146] width 15 height 13
click at [229, 109] on icon at bounding box center [228, 108] width 15 height 13
click at [178, 147] on form "MultiPolygon 2" at bounding box center [126, 146] width 178 height 29
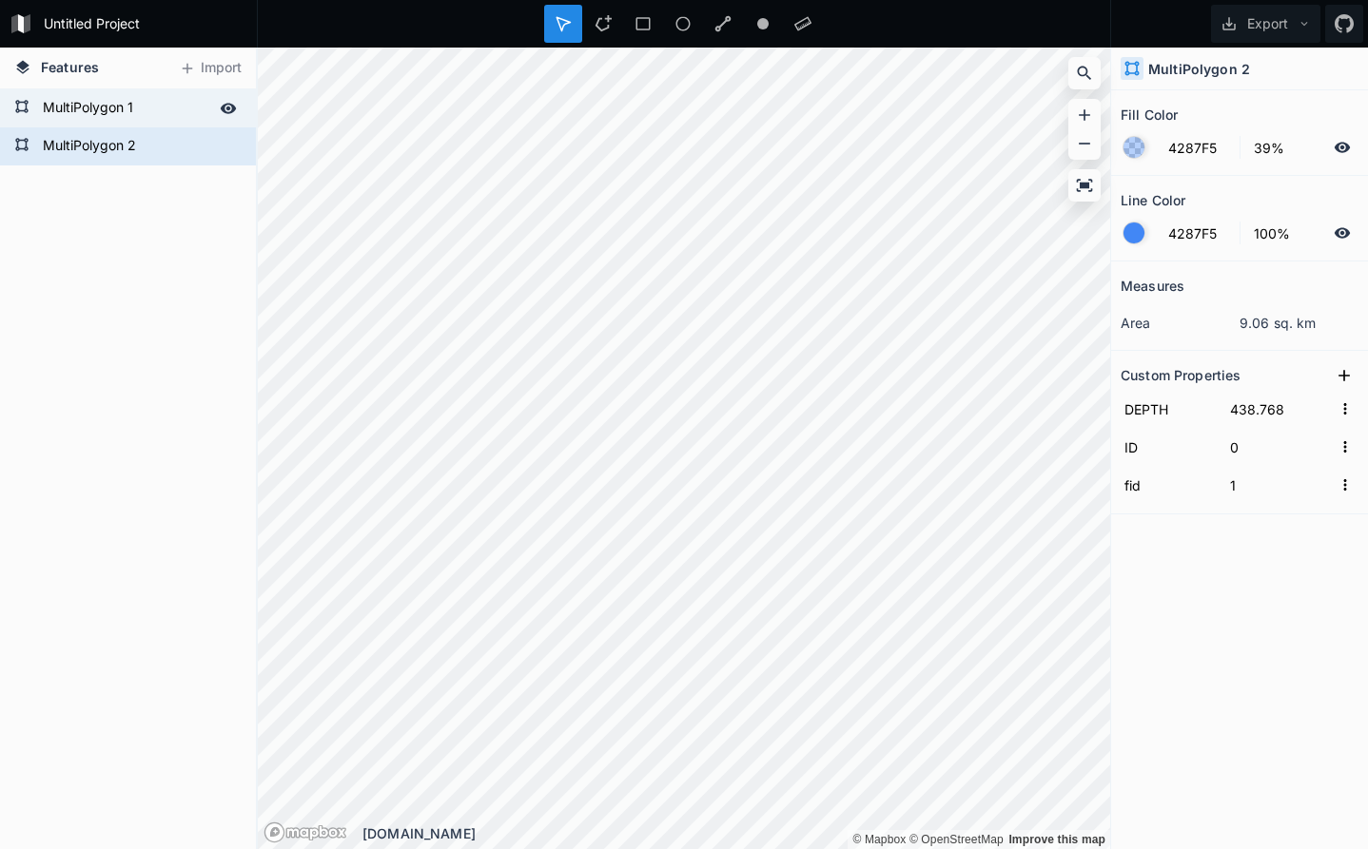
click at [177, 113] on form "MultiPolygon 1" at bounding box center [126, 108] width 178 height 29
type input "443.768"
type input "23"
type input "24"
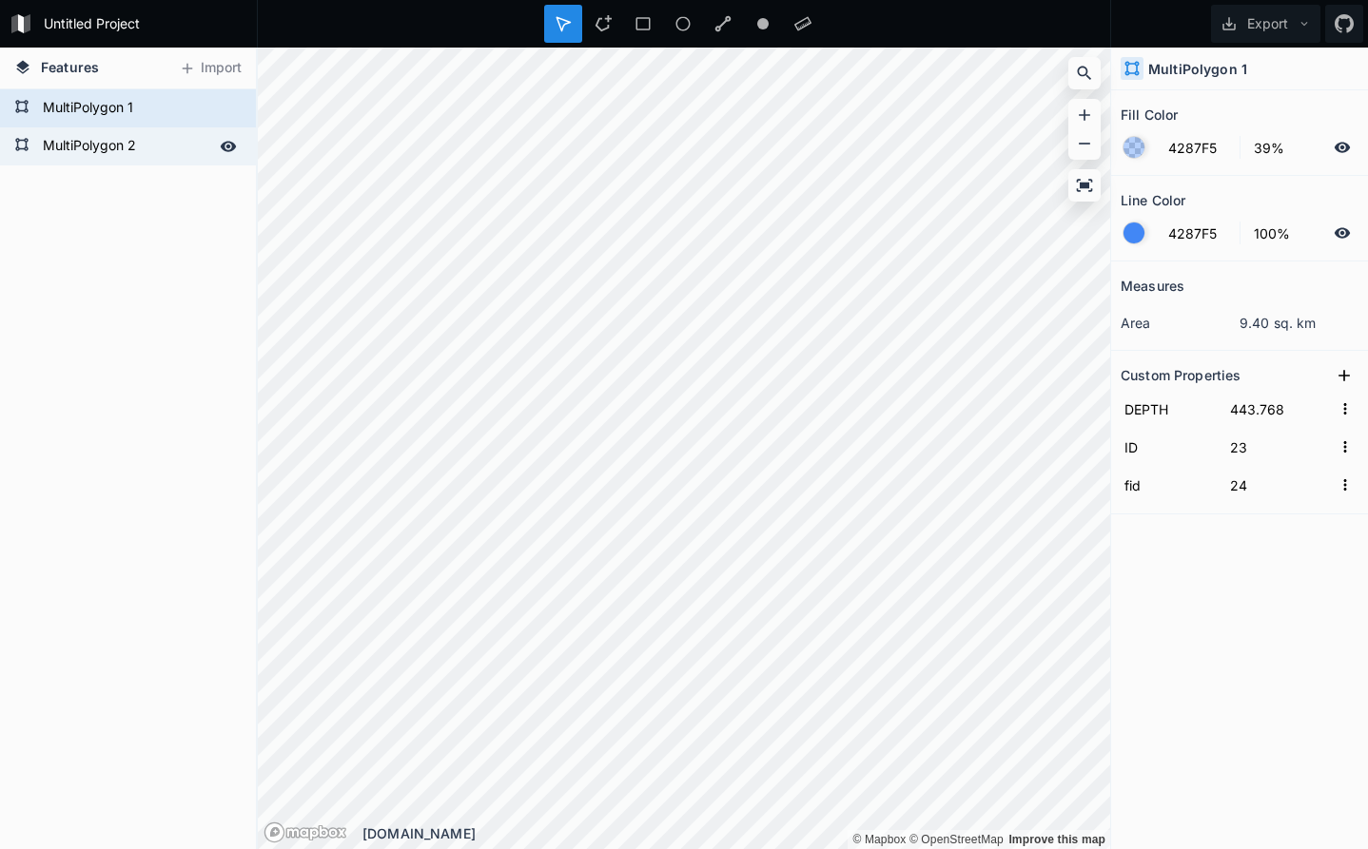
click at [180, 141] on form "MultiPolygon 2" at bounding box center [126, 146] width 178 height 29
type input "438.768"
type input "0"
type input "1"
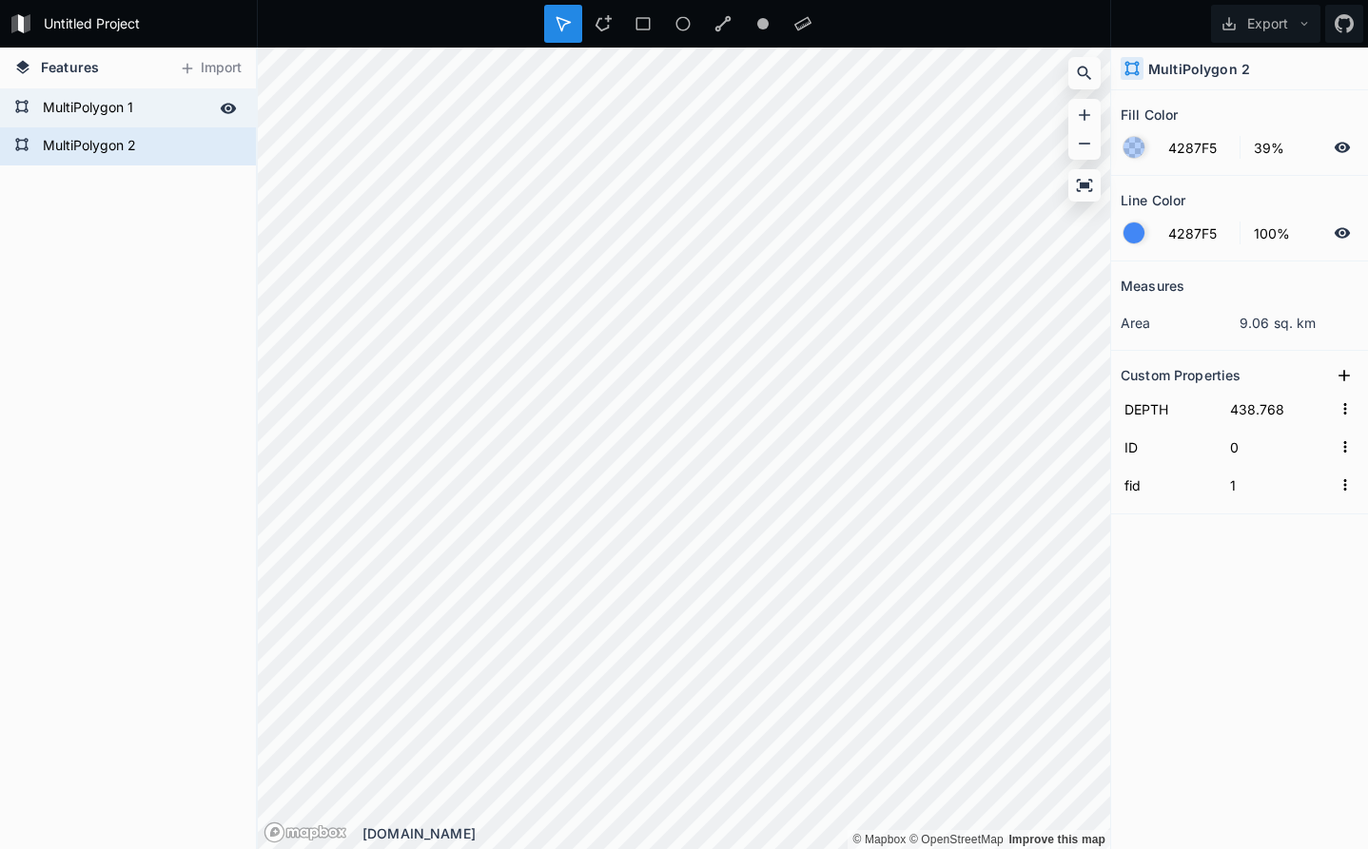
click at [181, 110] on form "MultiPolygon 1" at bounding box center [126, 108] width 178 height 29
type input "443.768"
type input "23"
type input "24"
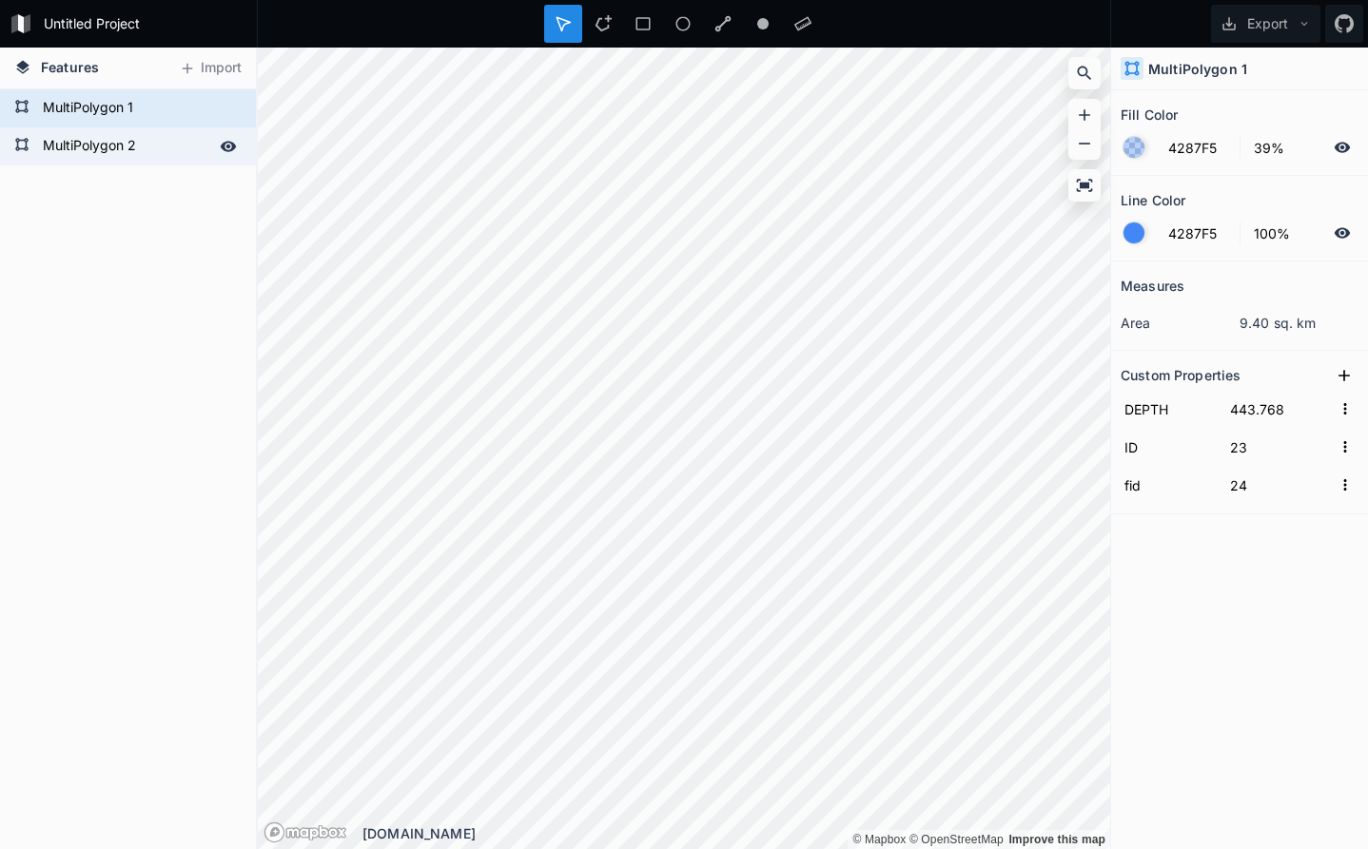
click at [184, 136] on form "MultiPolygon 2" at bounding box center [126, 146] width 178 height 29
type input "438.768"
type input "0"
type input "1"
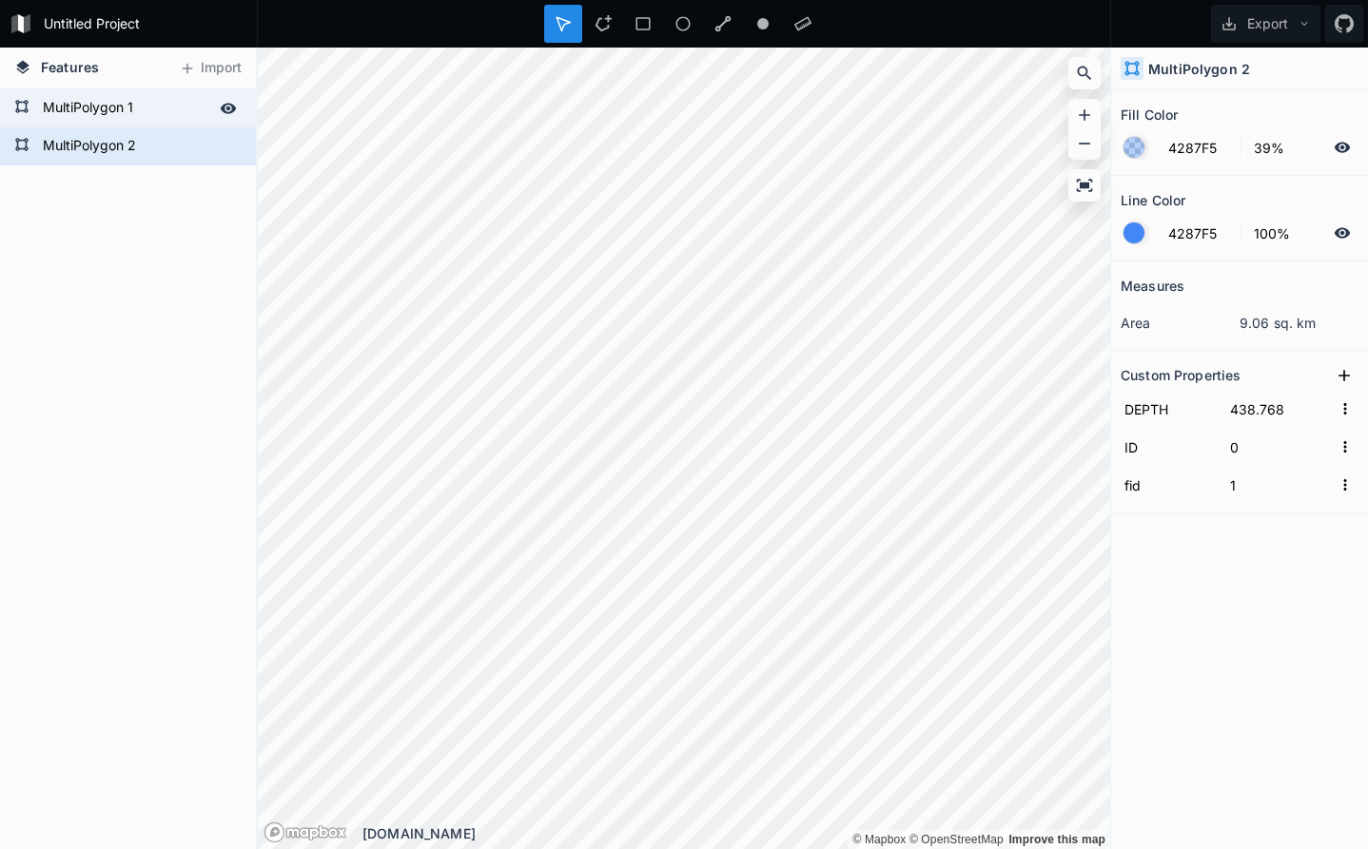
click at [166, 108] on form "MultiPolygon 1" at bounding box center [126, 108] width 178 height 29
type input "443.768"
type input "23"
type input "24"
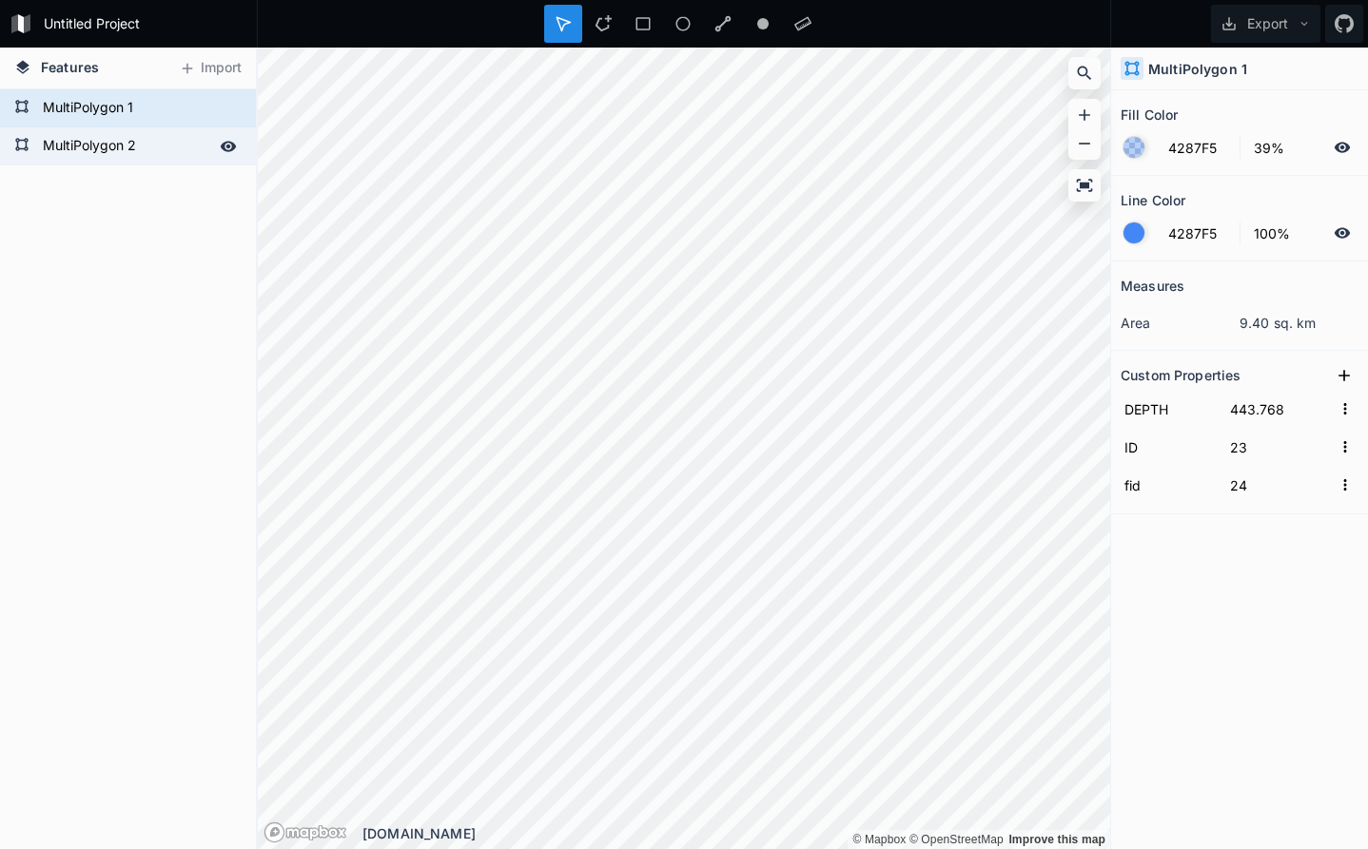
click at [182, 156] on form "MultiPolygon 2" at bounding box center [126, 146] width 178 height 29
type input "438.768"
type input "0"
type input "1"
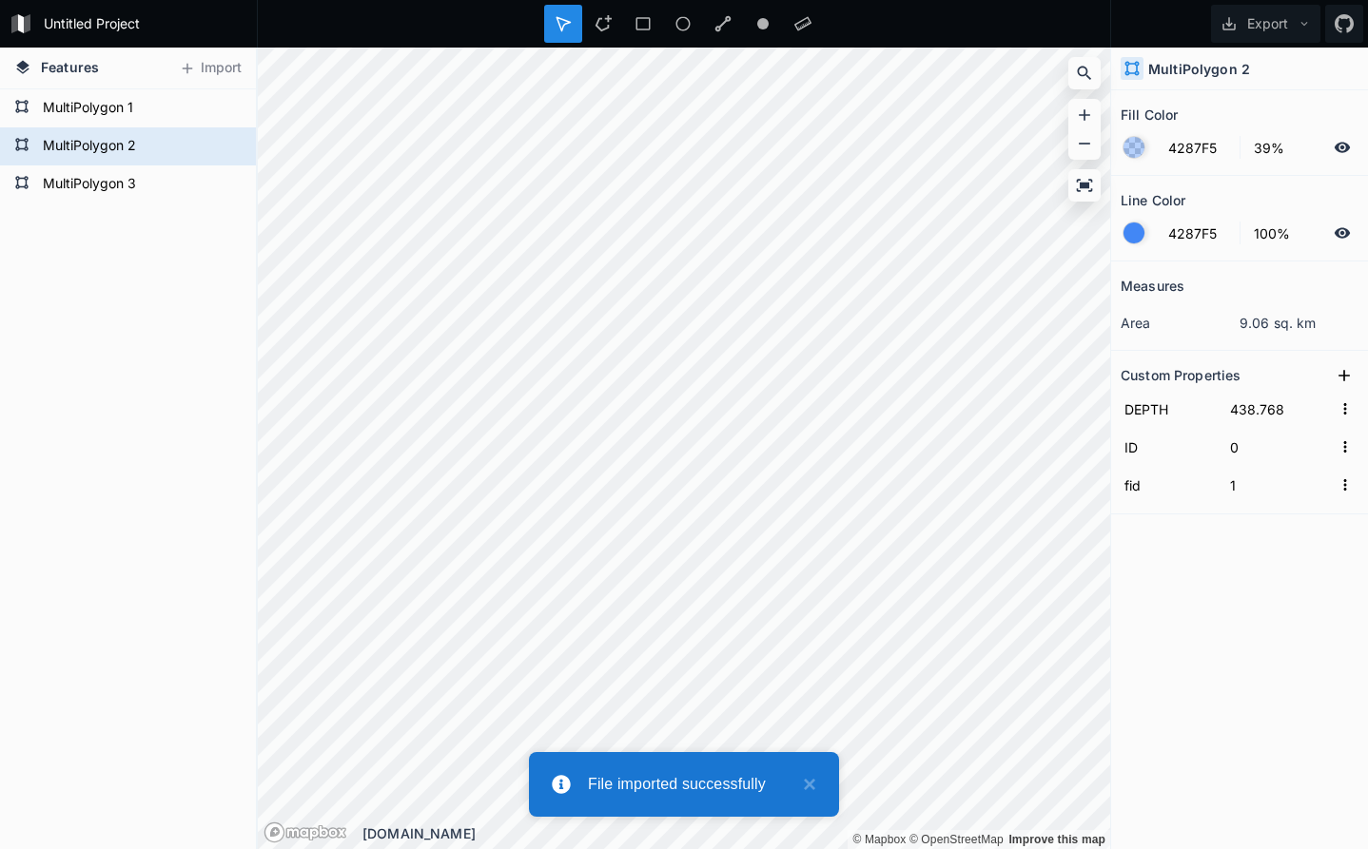
type input "433.768"
type input "22"
type input "23"
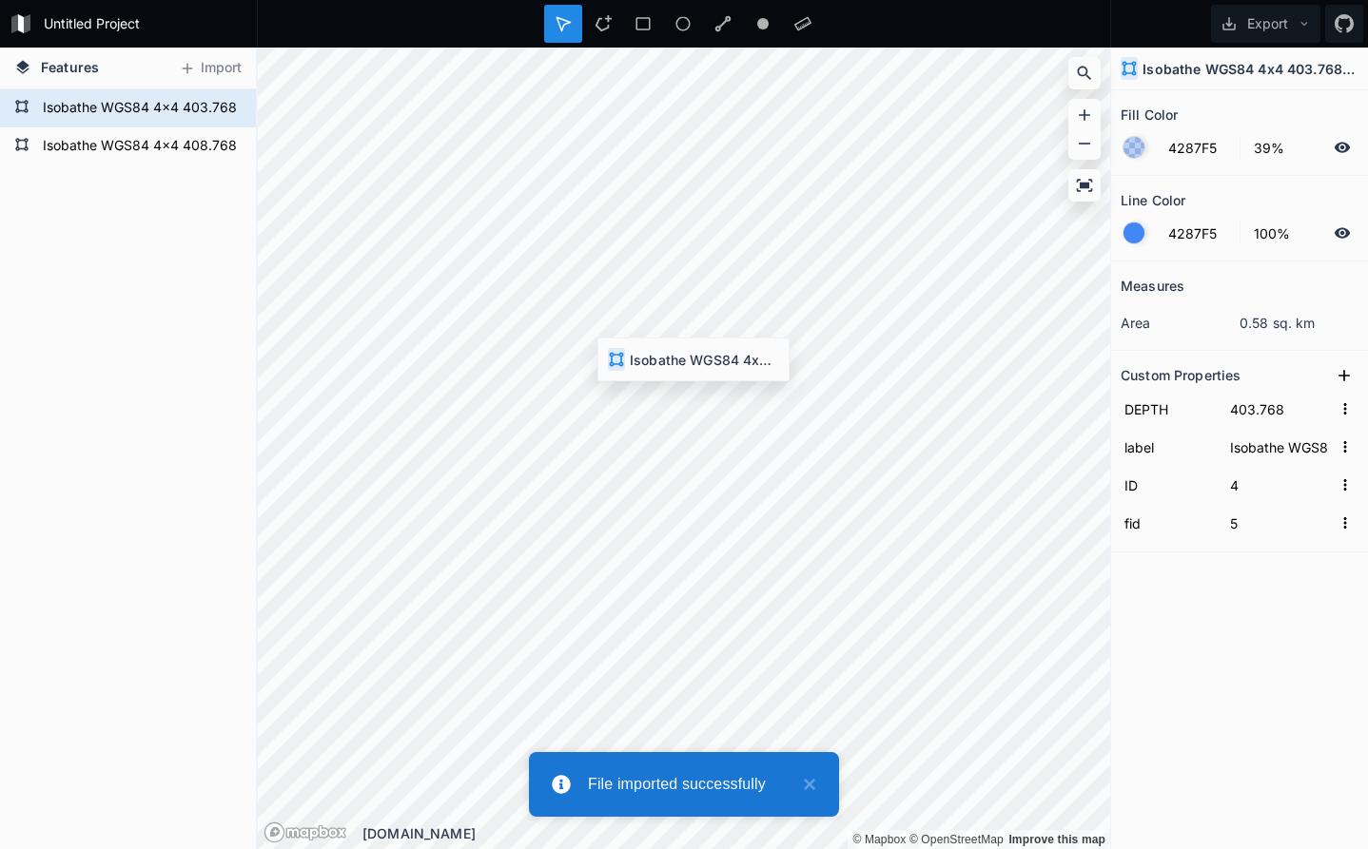
type input "408.768"
type input "Isobathe WGS84 4x4 408.768m simplified"
type input "10"
type input "11"
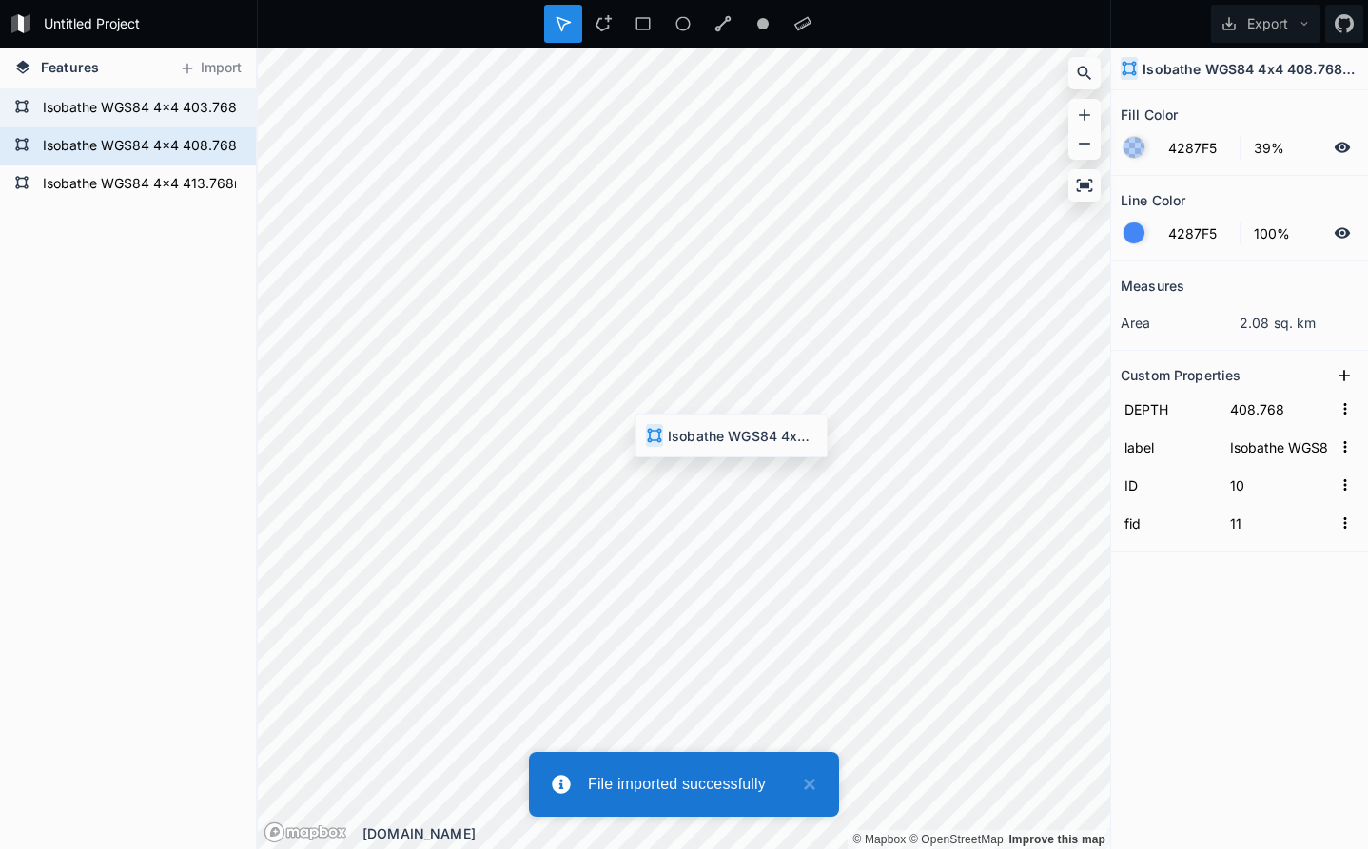
type input "413.768"
type input "Isobathe WGS84 4x4 413.768m simplified"
type input "0"
type input "1"
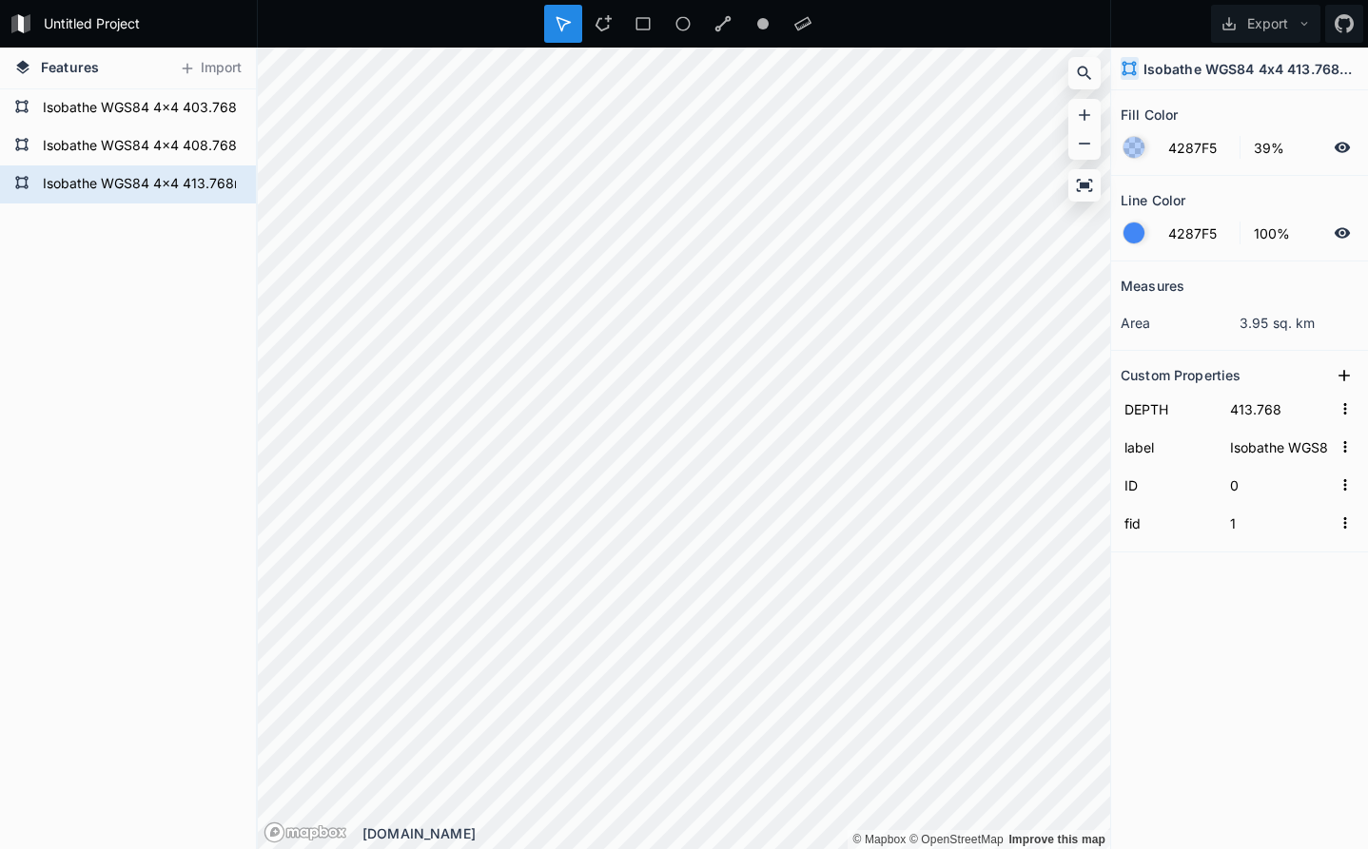
type input "418.768"
type input "Isobathe WGS84 4x4 418.768m simplified"
type input "8"
type input "9"
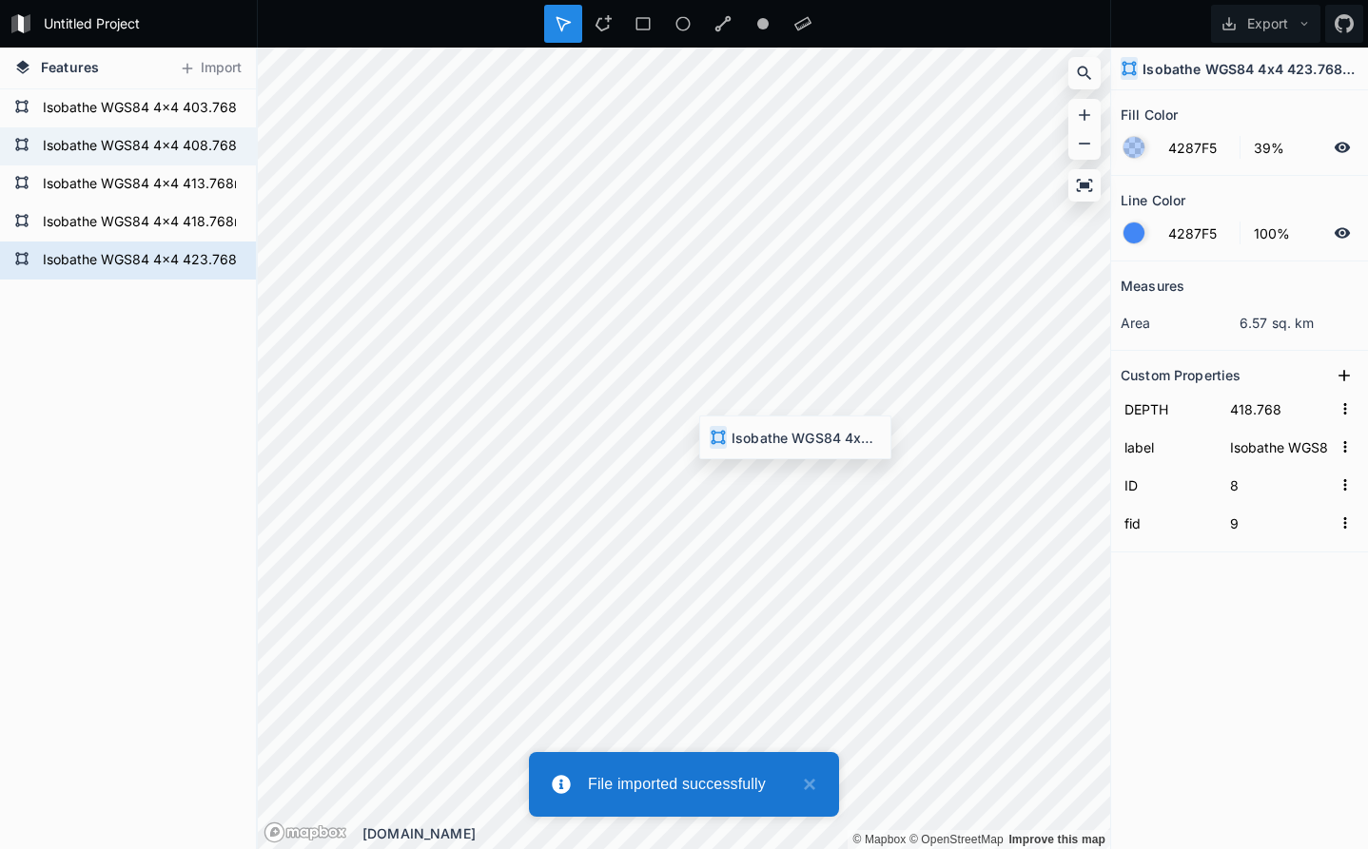
type input "423.768"
type input "Isobathe WGS84 4x4 423.768m simplified"
type input "21"
type input "22"
type input "428.768"
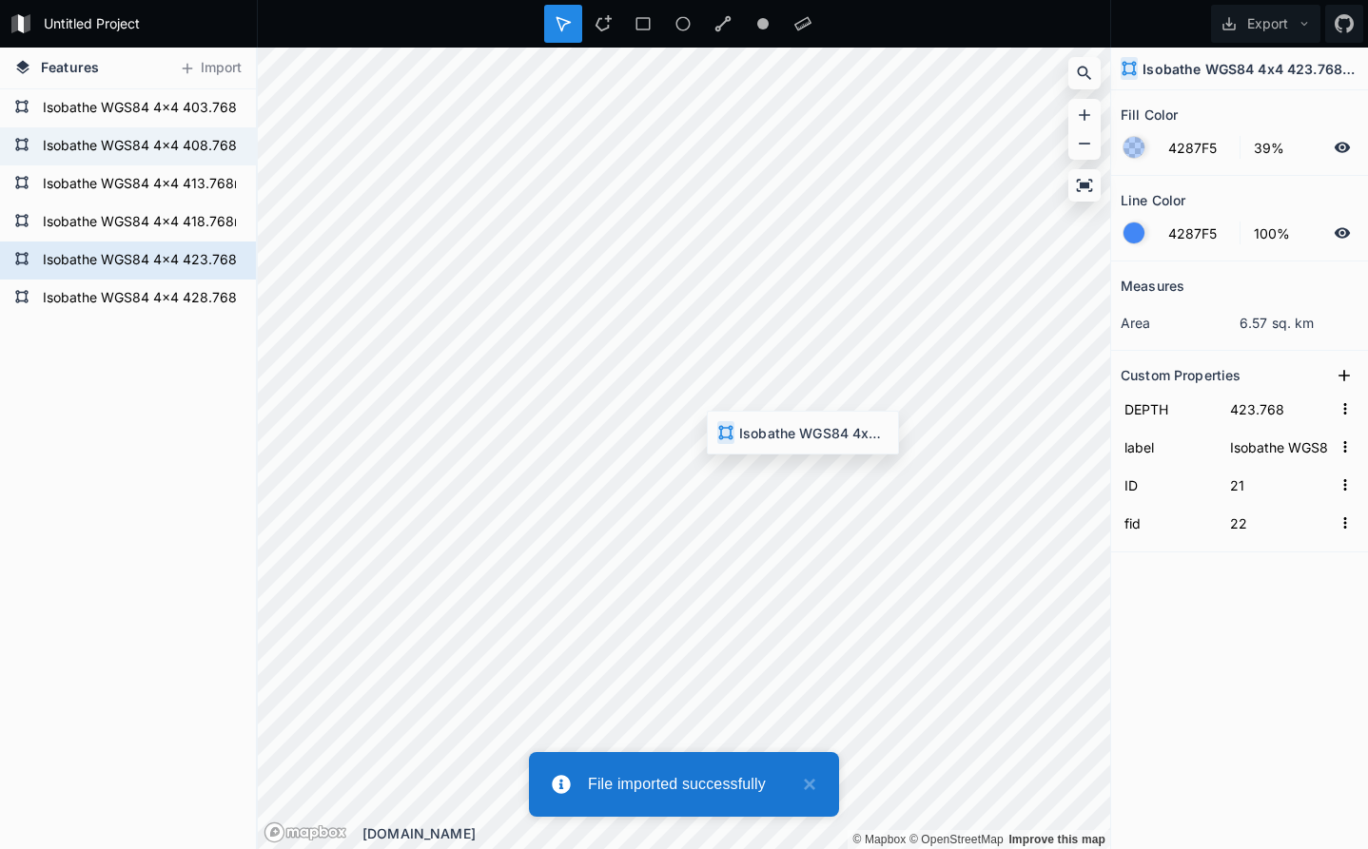
type input "Isobathe WGS84 4x4 428.768m simplified"
type input "0"
type input "1"
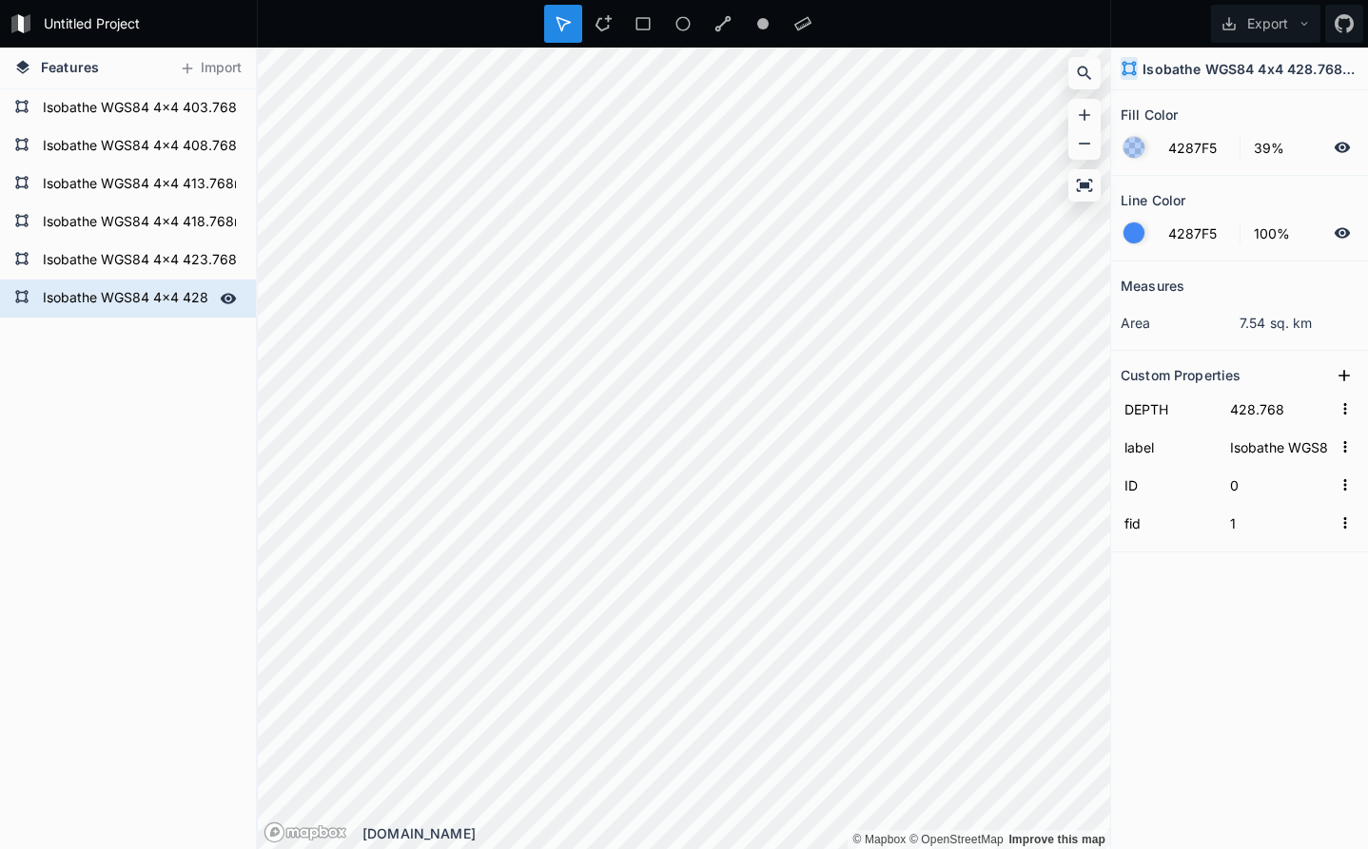
type input "433.768"
type input "Isobathe WGS84 4x4 433.768m simplified"
type input "22"
type input "23"
type input "438.768"
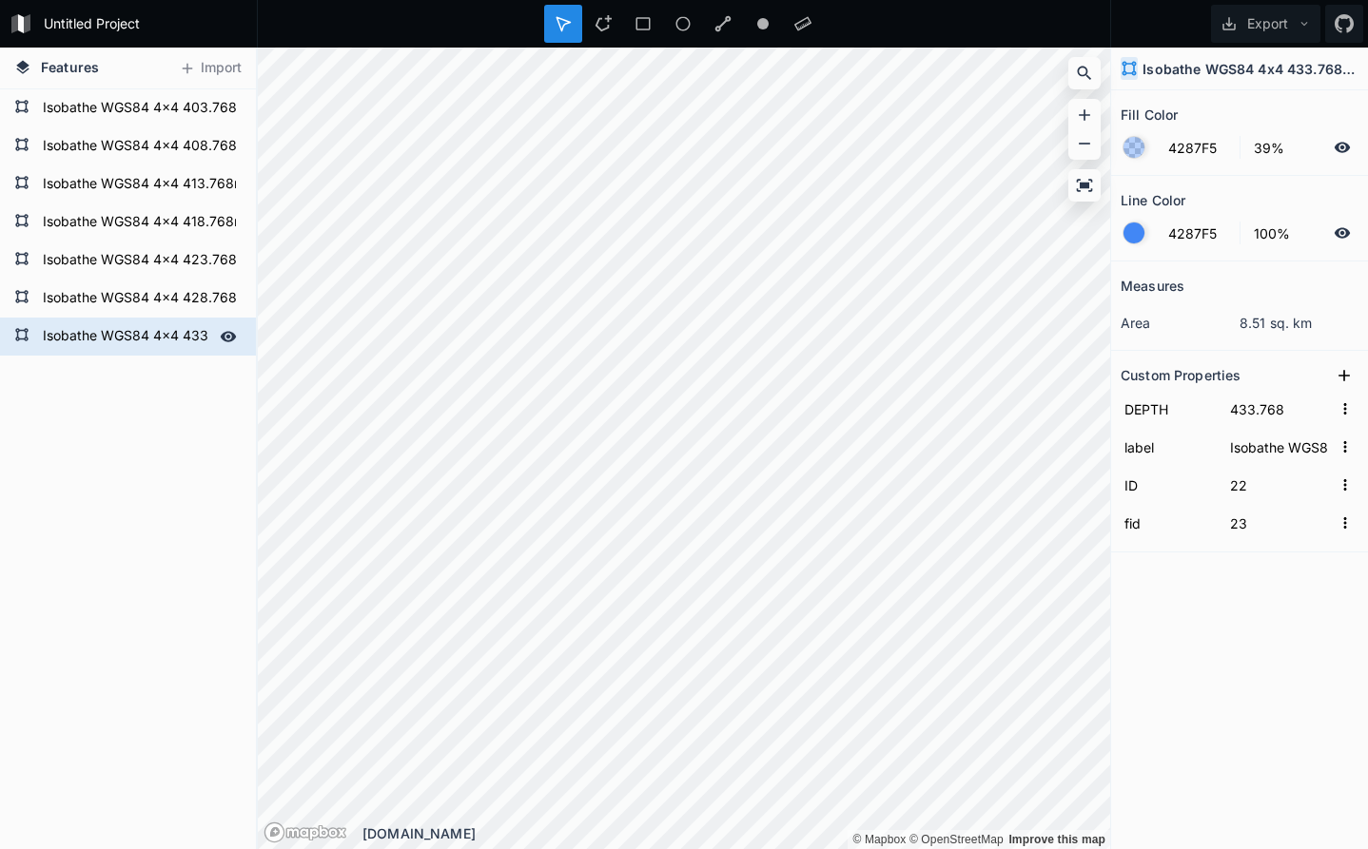
type input "Isobathe WGS84 4x4 438.768m simplified"
type input "0"
type input "1"
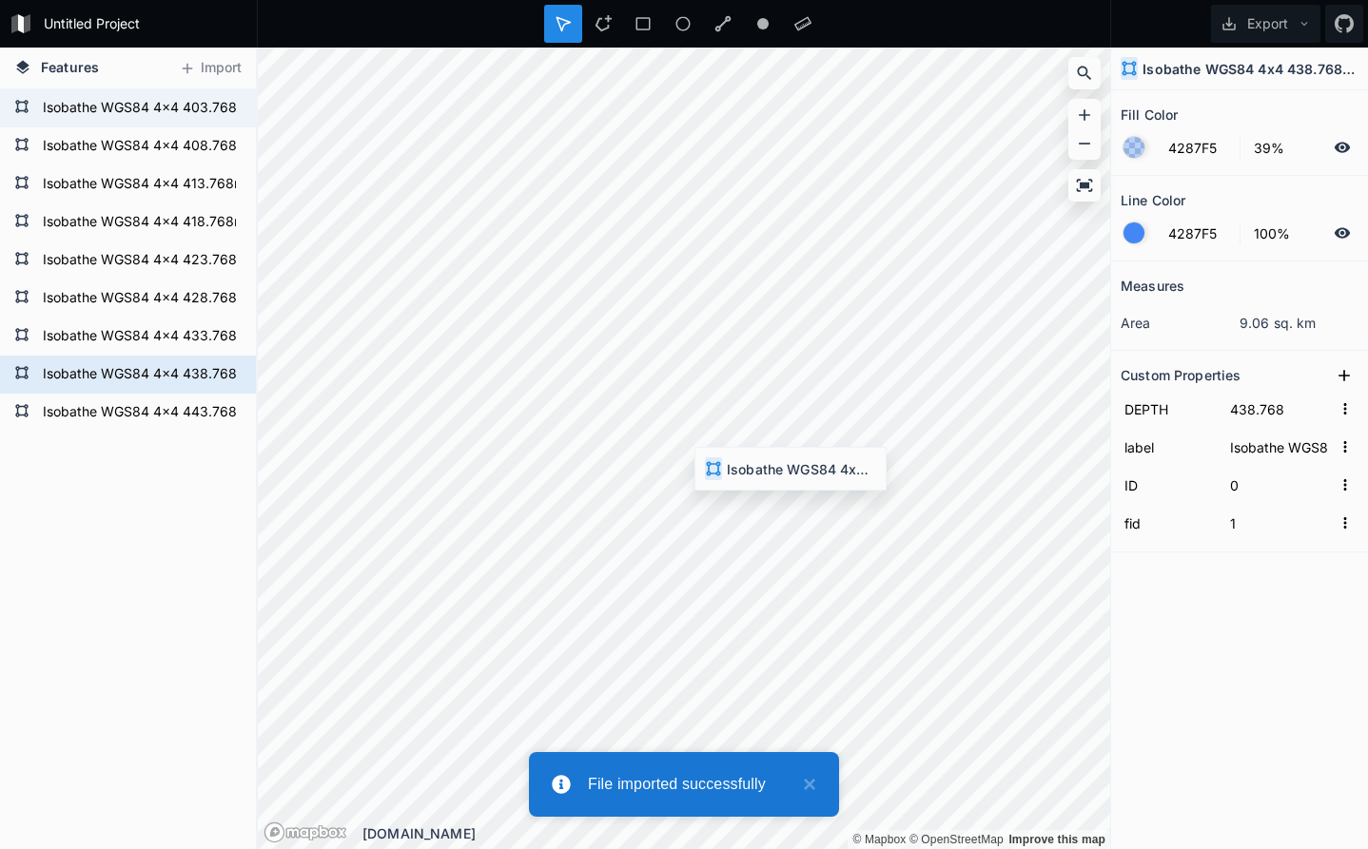
type input "443.768"
type input "Isobathe WGS84 4x4 443.768m simplified"
type input "23"
type input "24"
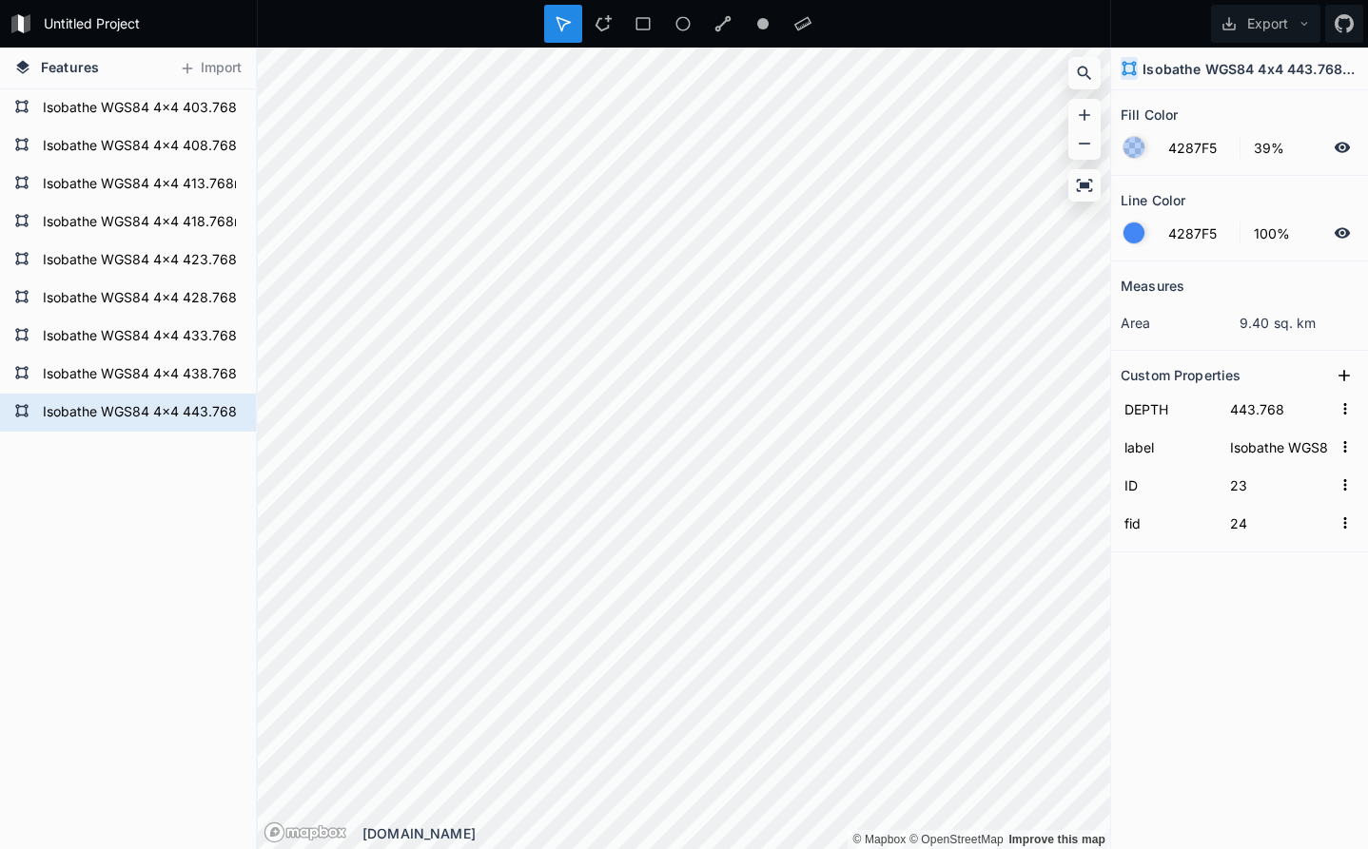
type input "411.768"
type input "8"
type input "9"
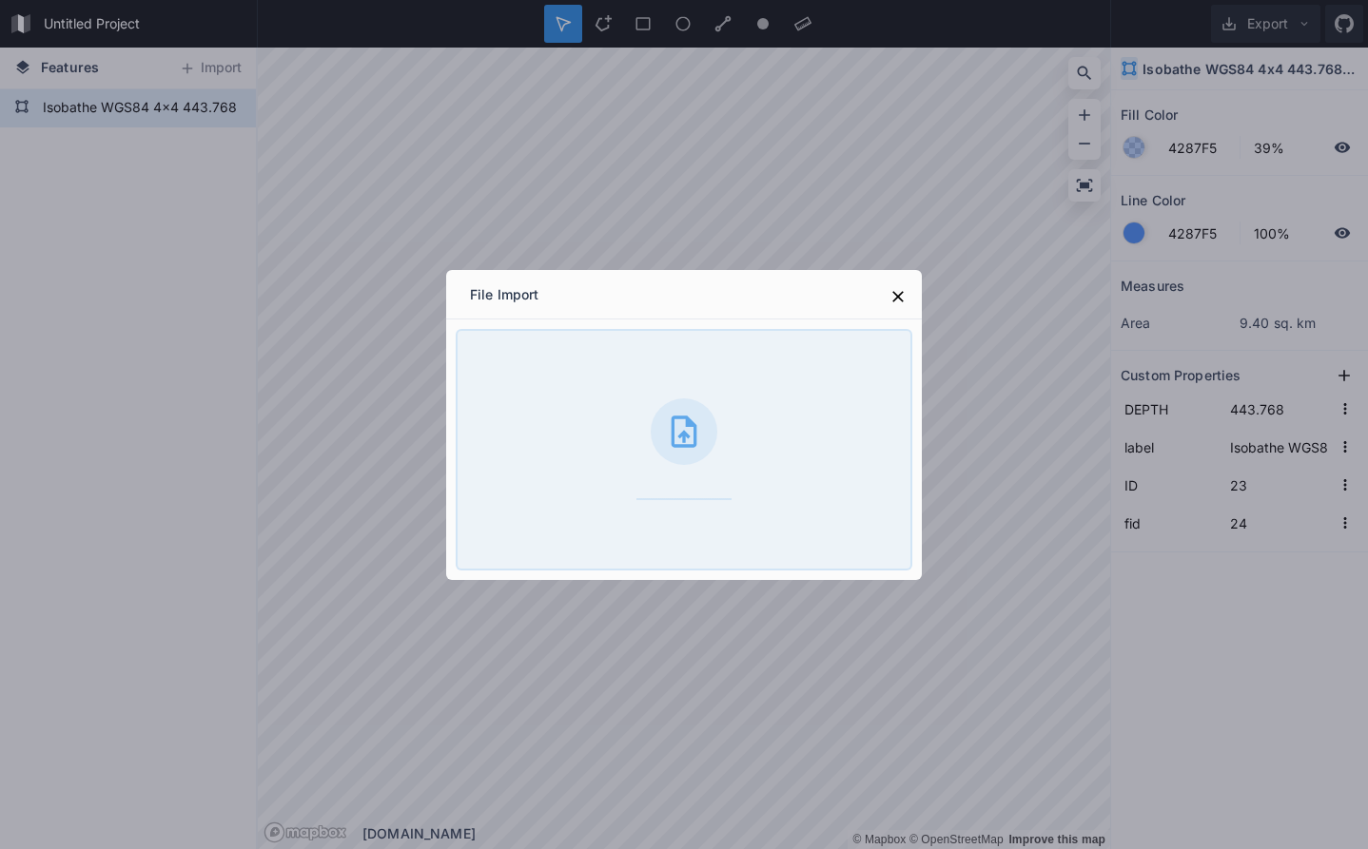
type input "438.768"
type input "Isobathe WGS84 4x4 438.768m simplified"
type input "0"
type input "1"
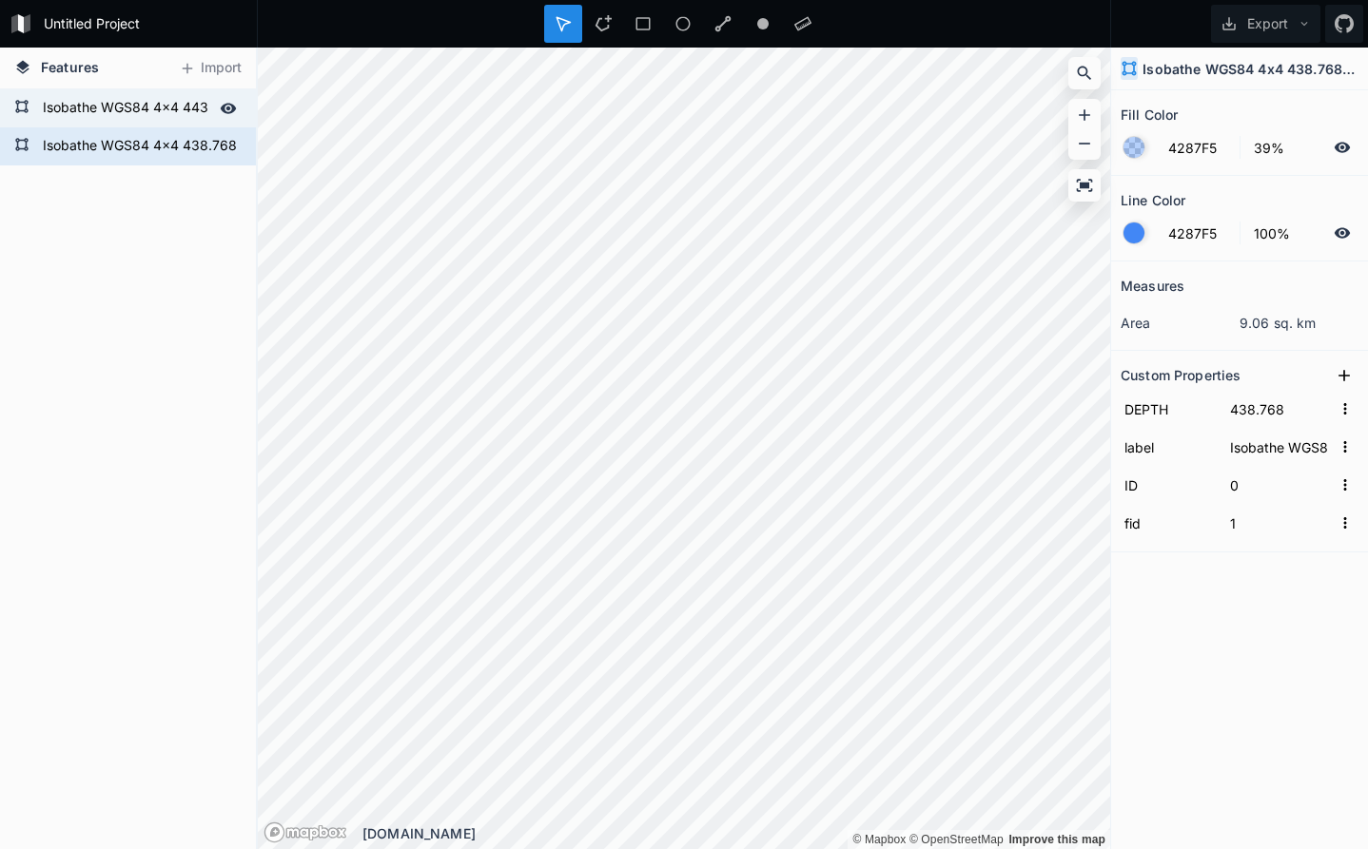
click at [99, 106] on form "Isobathe WGS84 4x4 443.768m simplified" at bounding box center [126, 108] width 178 height 29
type input "443.768"
type input "Isobathe WGS84 4x4 443.768m simplified"
type input "23"
type input "24"
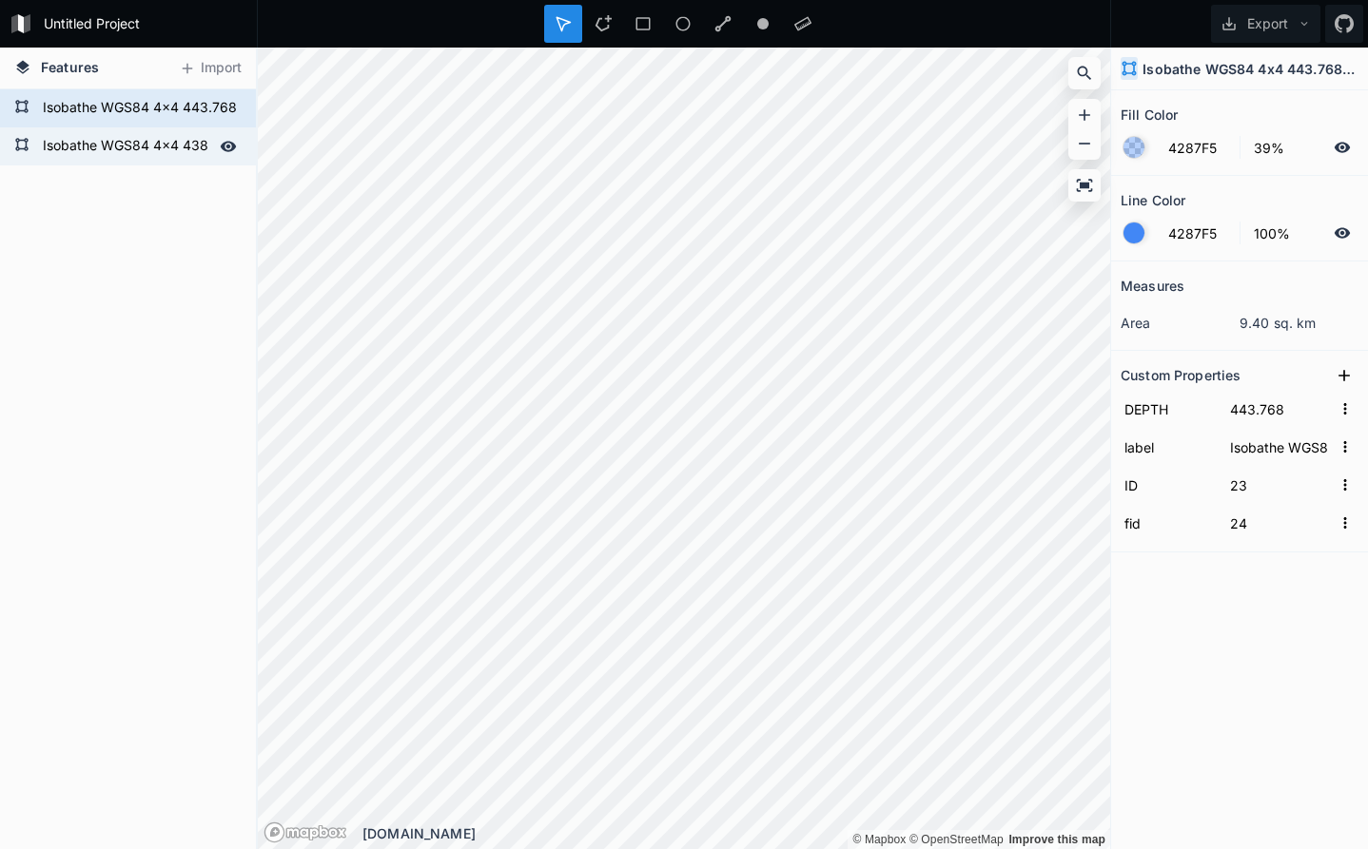
click at [105, 129] on div "Isobathe WGS84 4x4 438.768m simplified" at bounding box center [128, 146] width 256 height 38
type input "438.768"
type input "Isobathe WGS84 4x4 438.768m simplified"
type input "0"
type input "1"
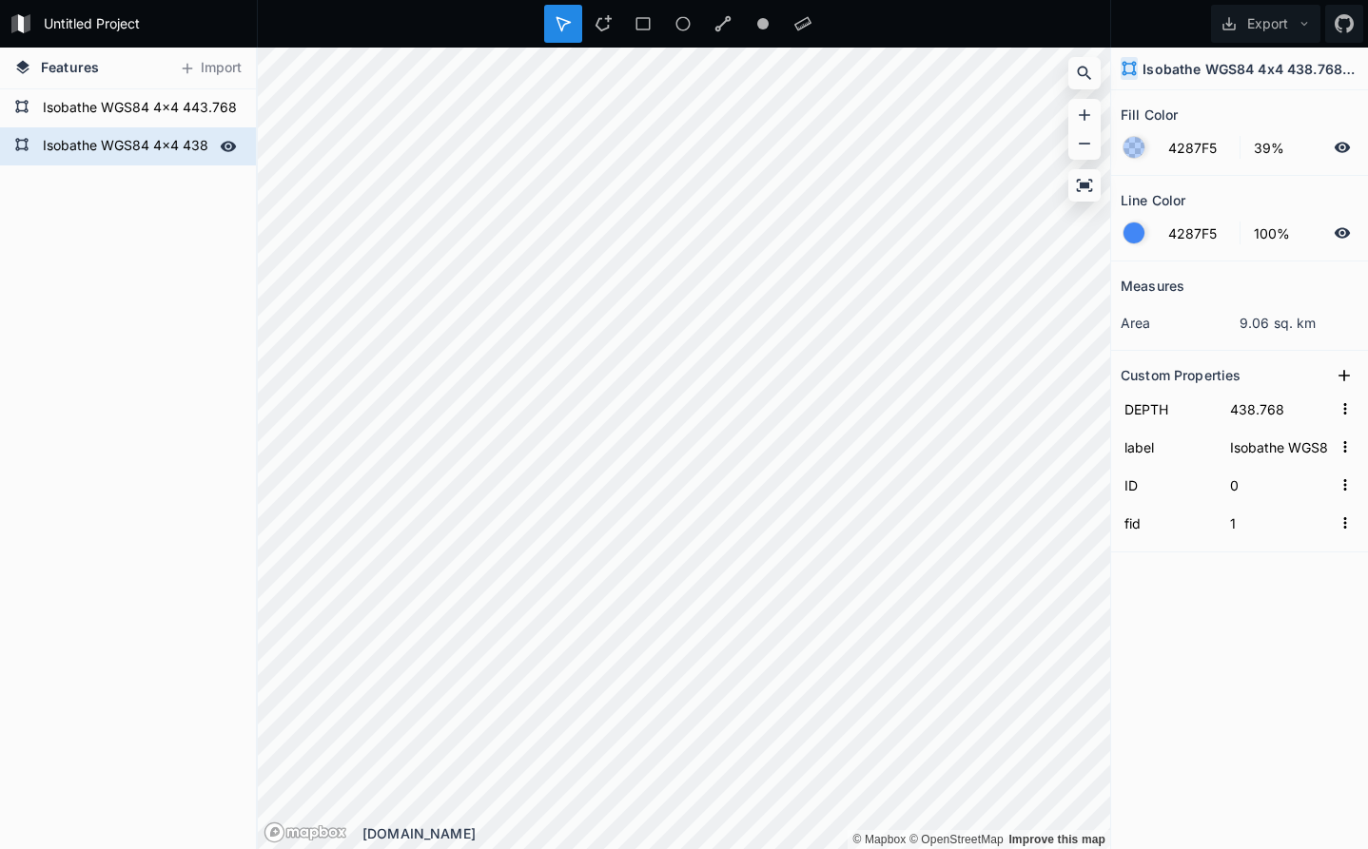
click at [120, 146] on form "Isobathe WGS84 4x4 438.768m simplified" at bounding box center [126, 146] width 178 height 29
click at [120, 111] on form "Isobathe WGS84 4x4 443.768m simplified" at bounding box center [126, 108] width 178 height 29
type input "443.768"
type input "Isobathe WGS84 4x4 443.768m simplified"
type input "23"
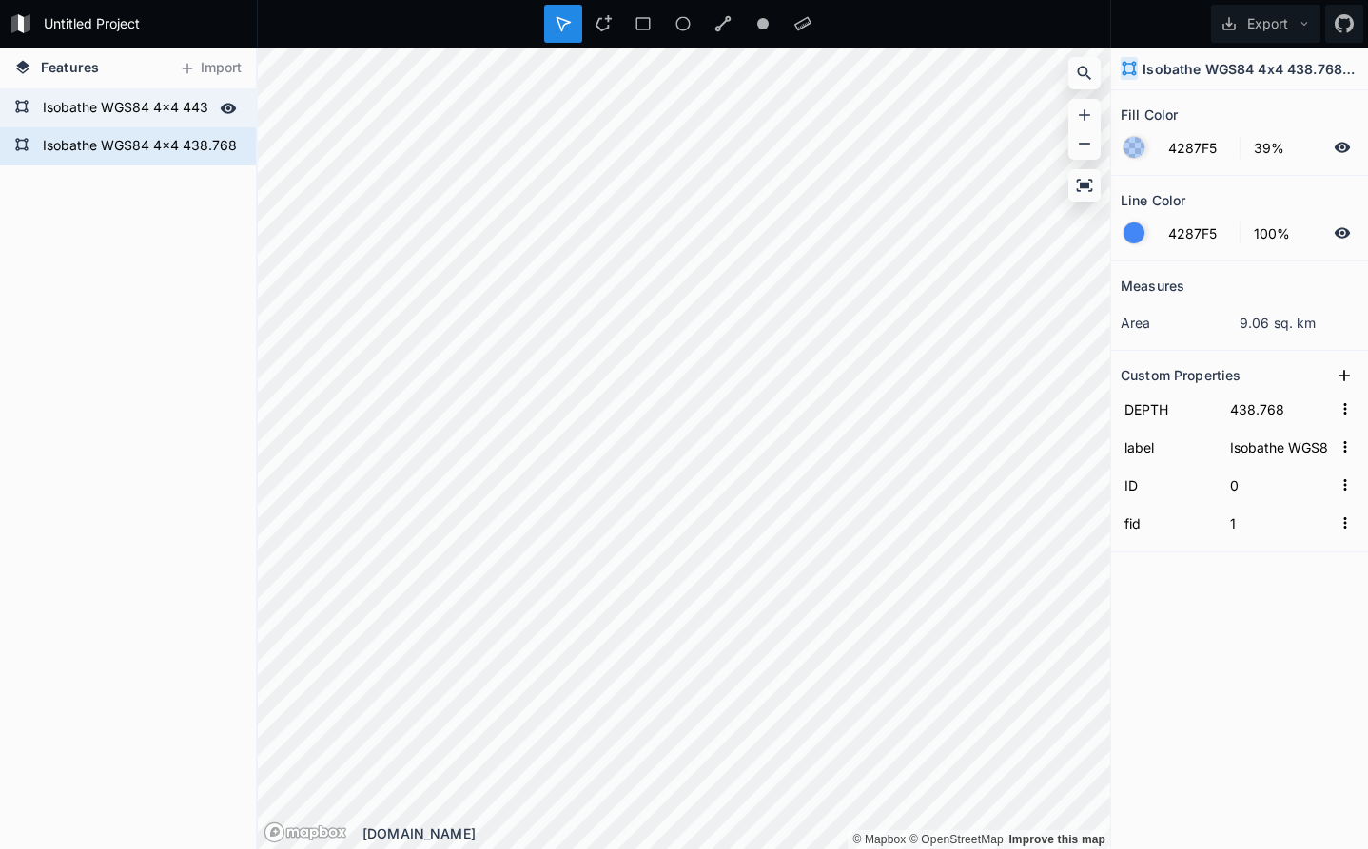
type input "24"
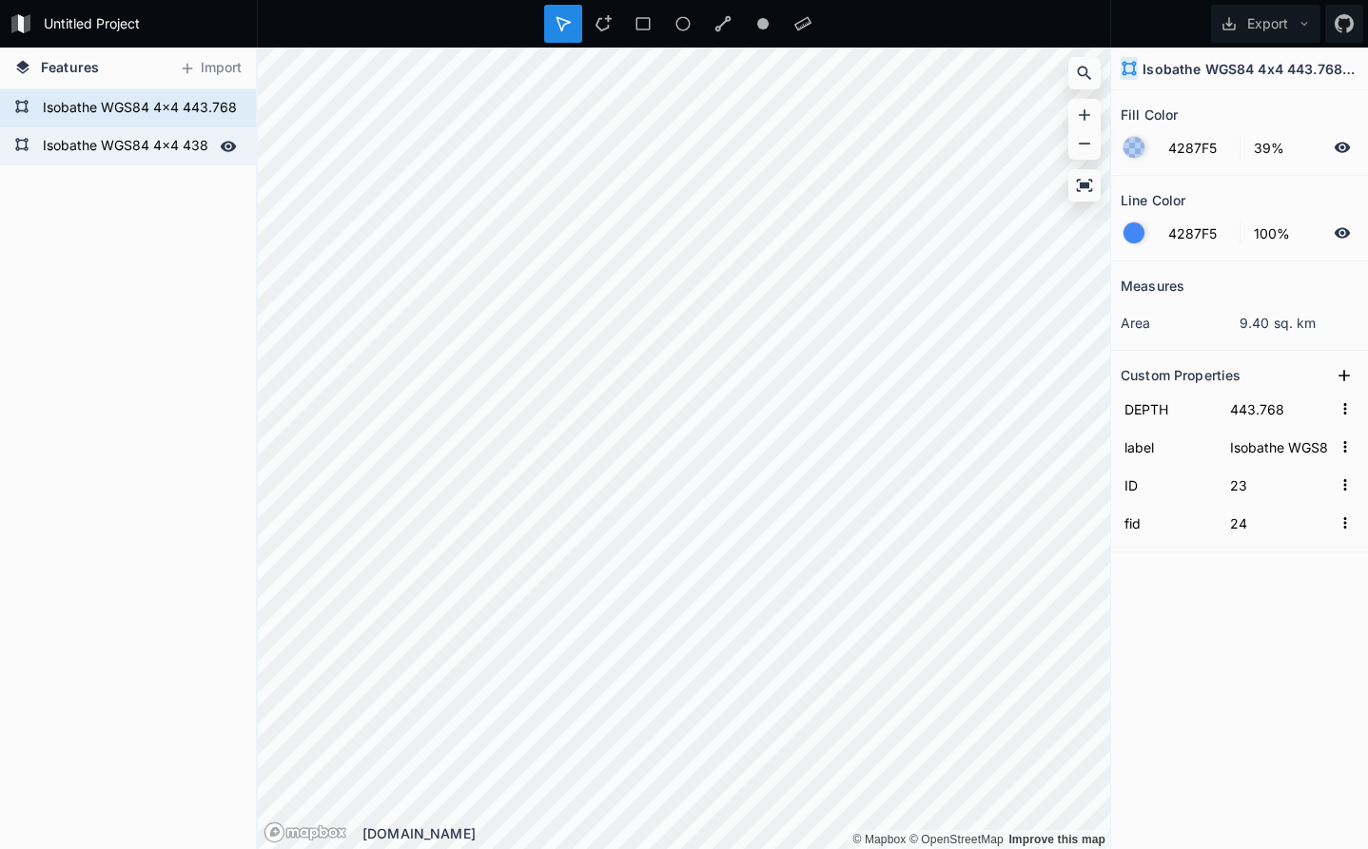
click at [122, 143] on form "Isobathe WGS84 4x4 438.768m simplified" at bounding box center [126, 146] width 178 height 29
type input "438.768"
type input "Isobathe WGS84 4x4 438.768m simplified"
type input "0"
type input "1"
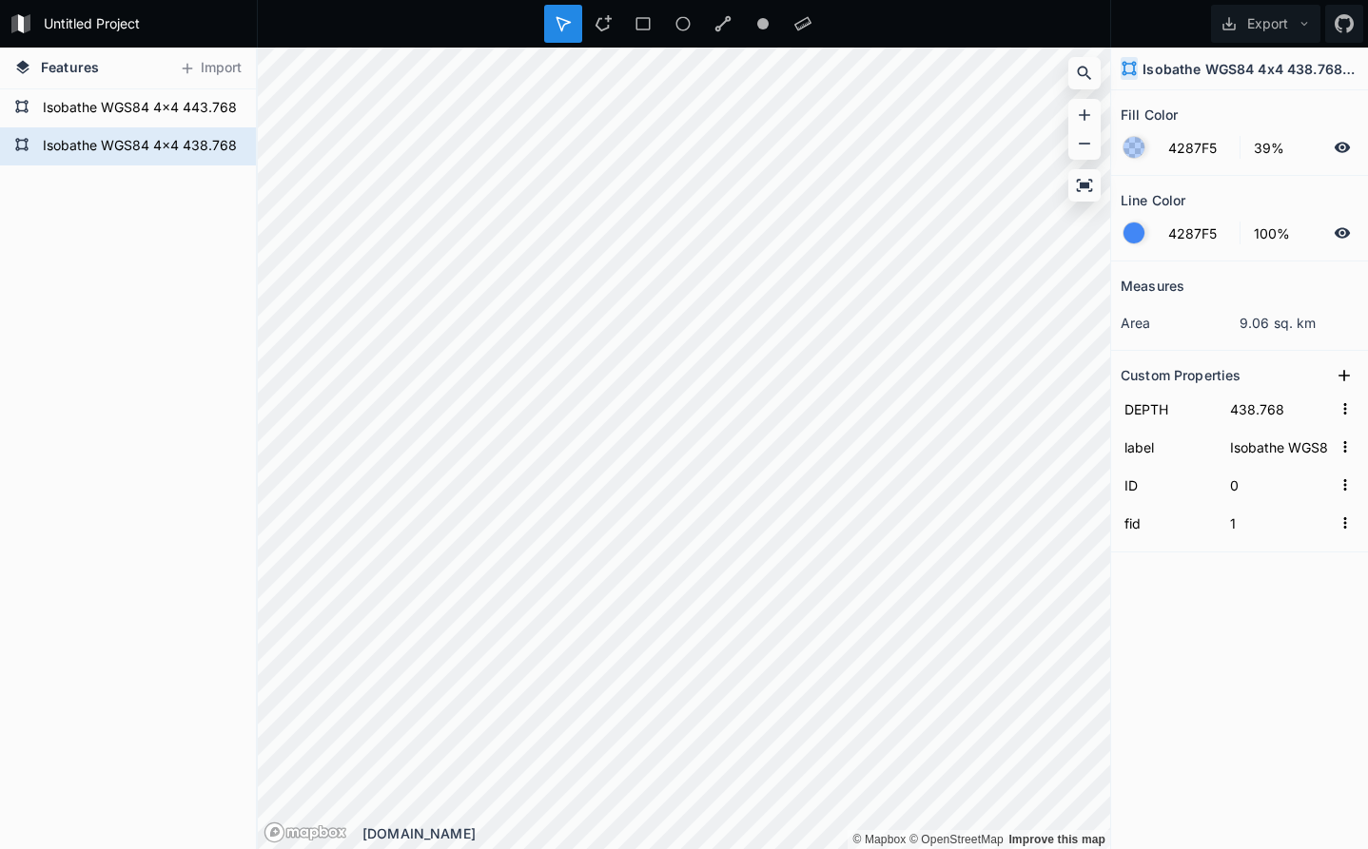
type input "433.768"
type input "Isobathe WGS84 4x4 433.768m simplified"
type input "22"
type input "23"
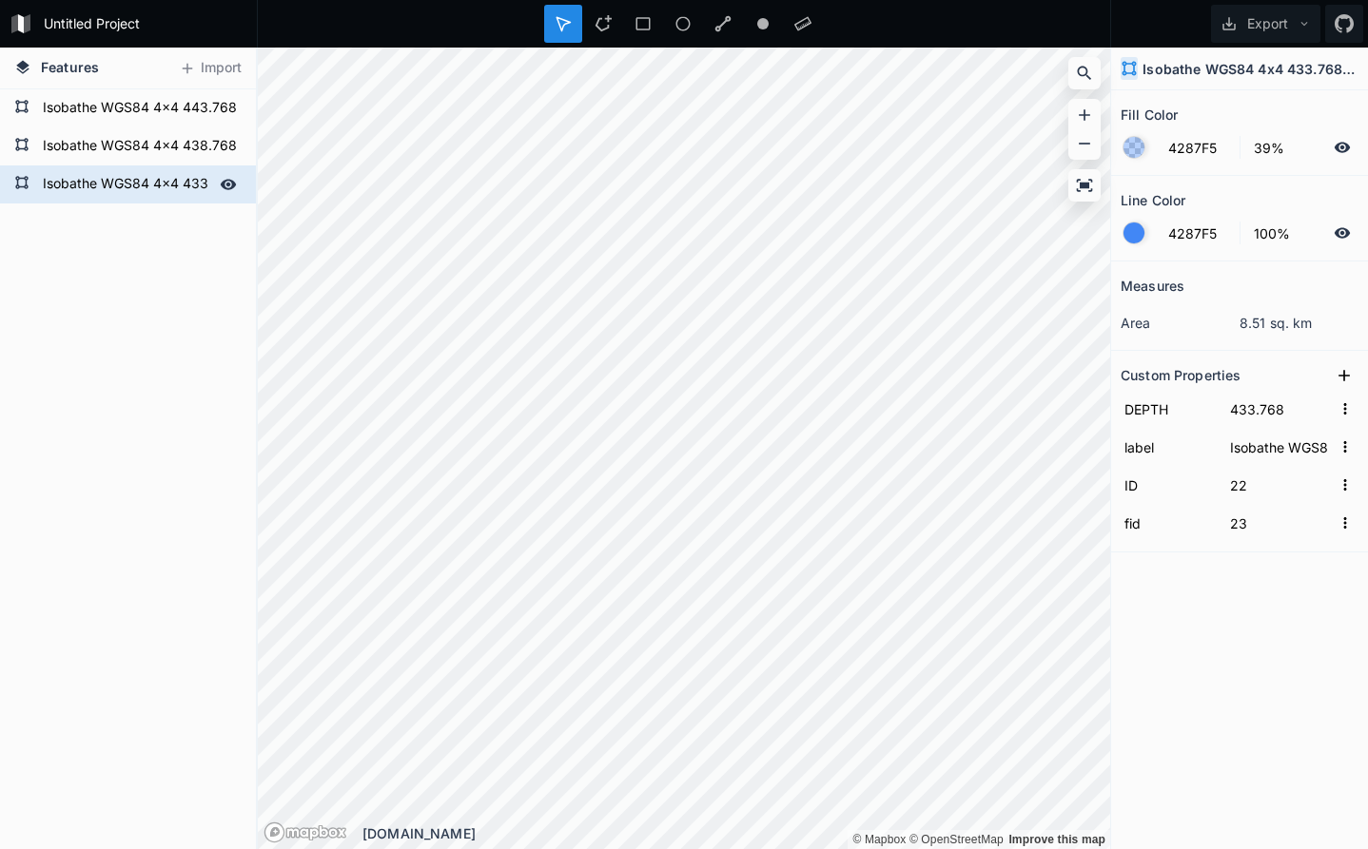
click at [168, 187] on form "Isobathe WGS84 4x4 433.768m simplified" at bounding box center [126, 184] width 178 height 29
click at [161, 150] on form "Isobathe WGS84 4x4 438.768m simplified" at bounding box center [126, 146] width 178 height 29
type input "438.768"
type input "Isobathe WGS84 4x4 438.768m simplified"
type input "0"
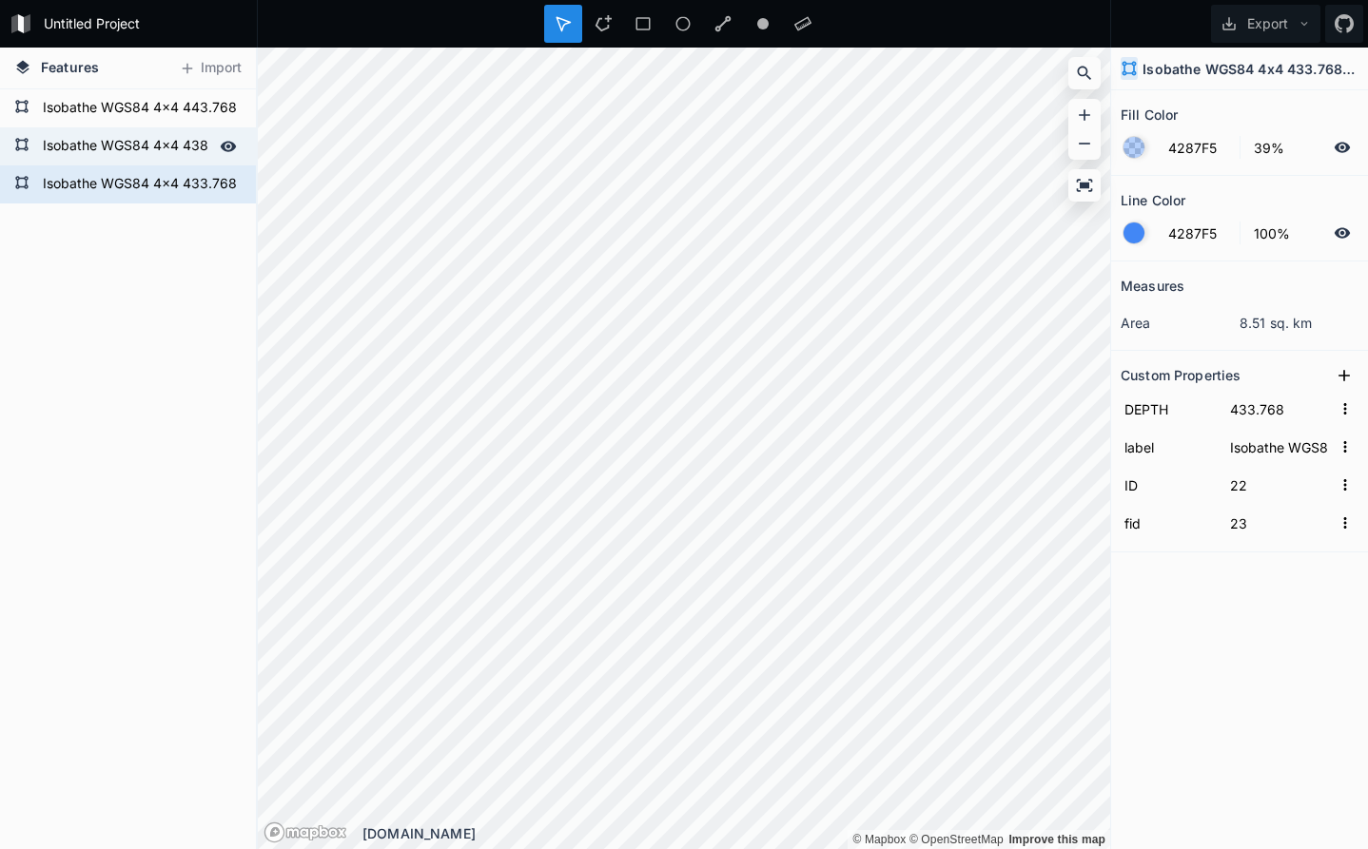
type input "1"
click at [156, 184] on form "Isobathe WGS84 4x4 433.768m simplified" at bounding box center [126, 184] width 178 height 29
type input "433.768"
type input "Isobathe WGS84 4x4 433.768m simplified"
type input "22"
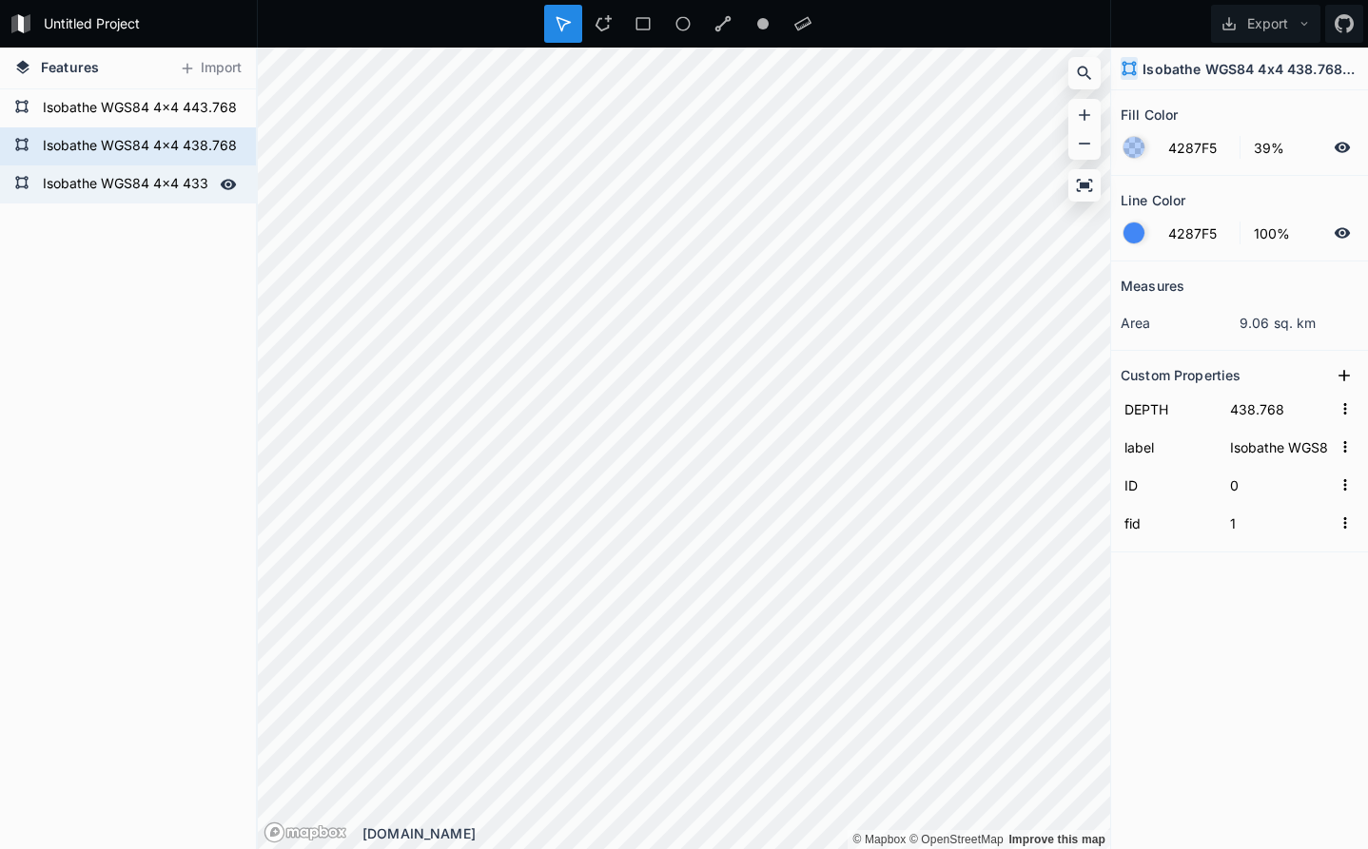
type input "23"
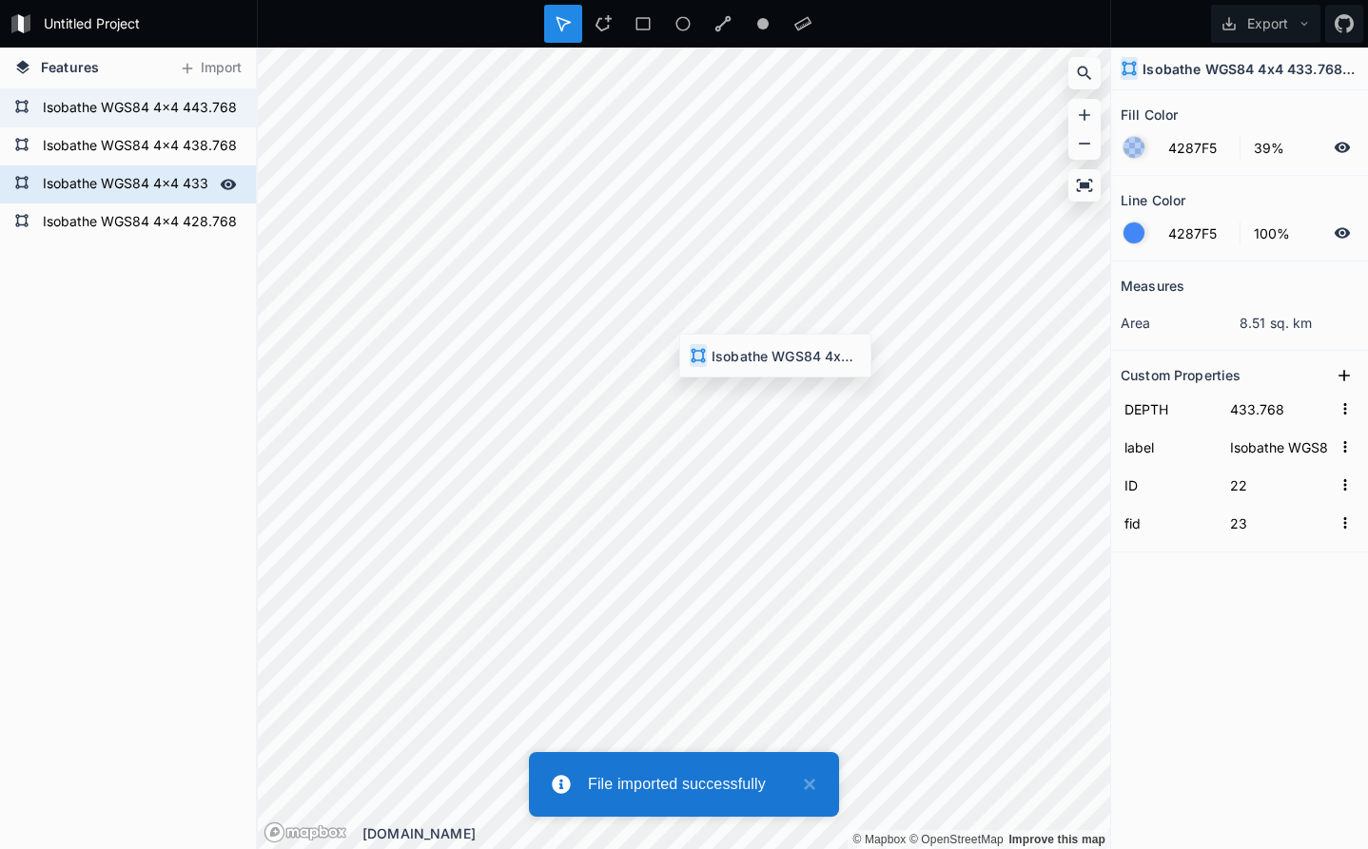
type input "428.768"
type input "Isobathe WGS84 4x4 428.768m simplified"
type input "0"
type input "1"
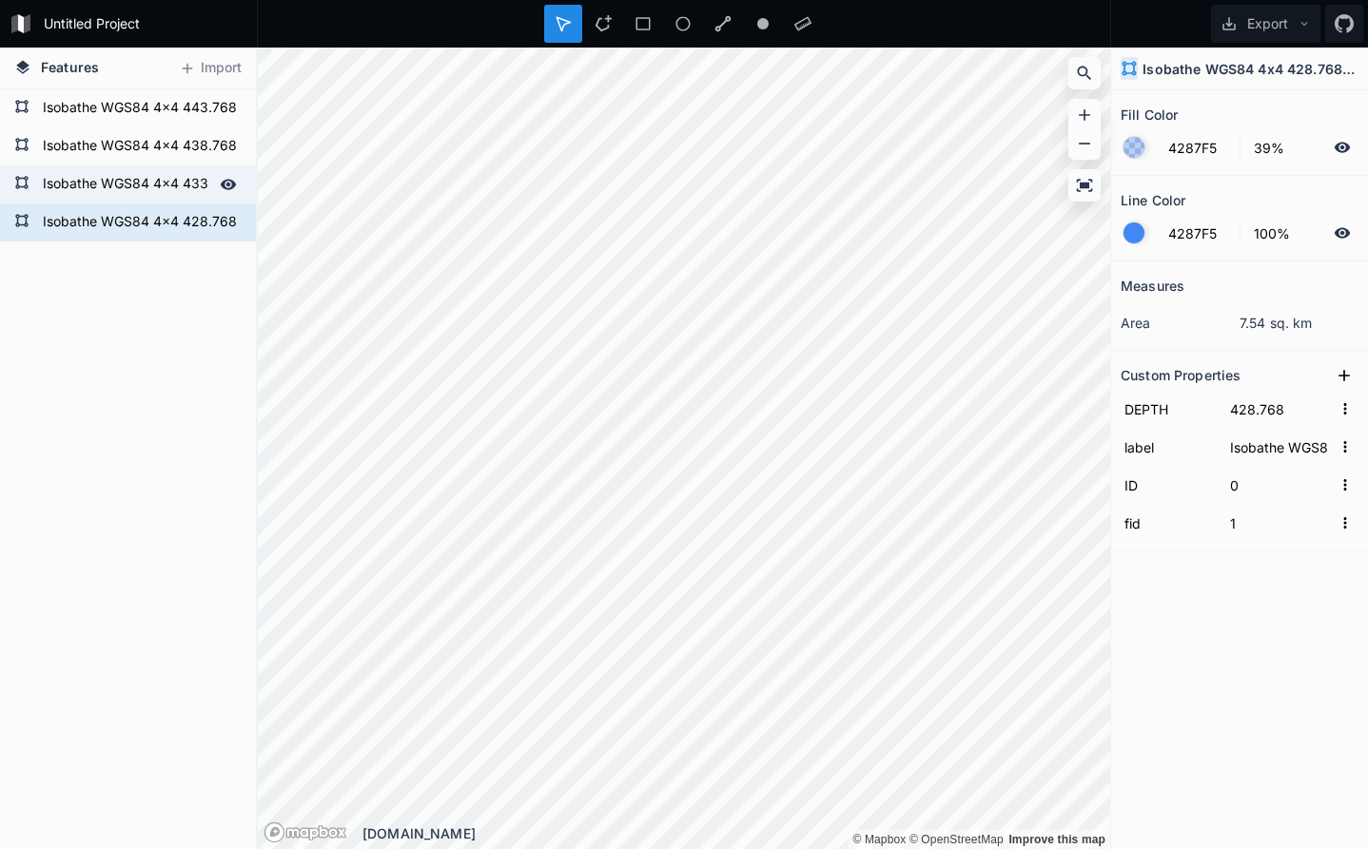
click at [141, 184] on form "Isobathe WGS84 4x4 433.768m simplified" at bounding box center [126, 184] width 178 height 29
type input "433.768"
type input "Isobathe WGS84 4x4 433.768m simplified"
type input "22"
type input "23"
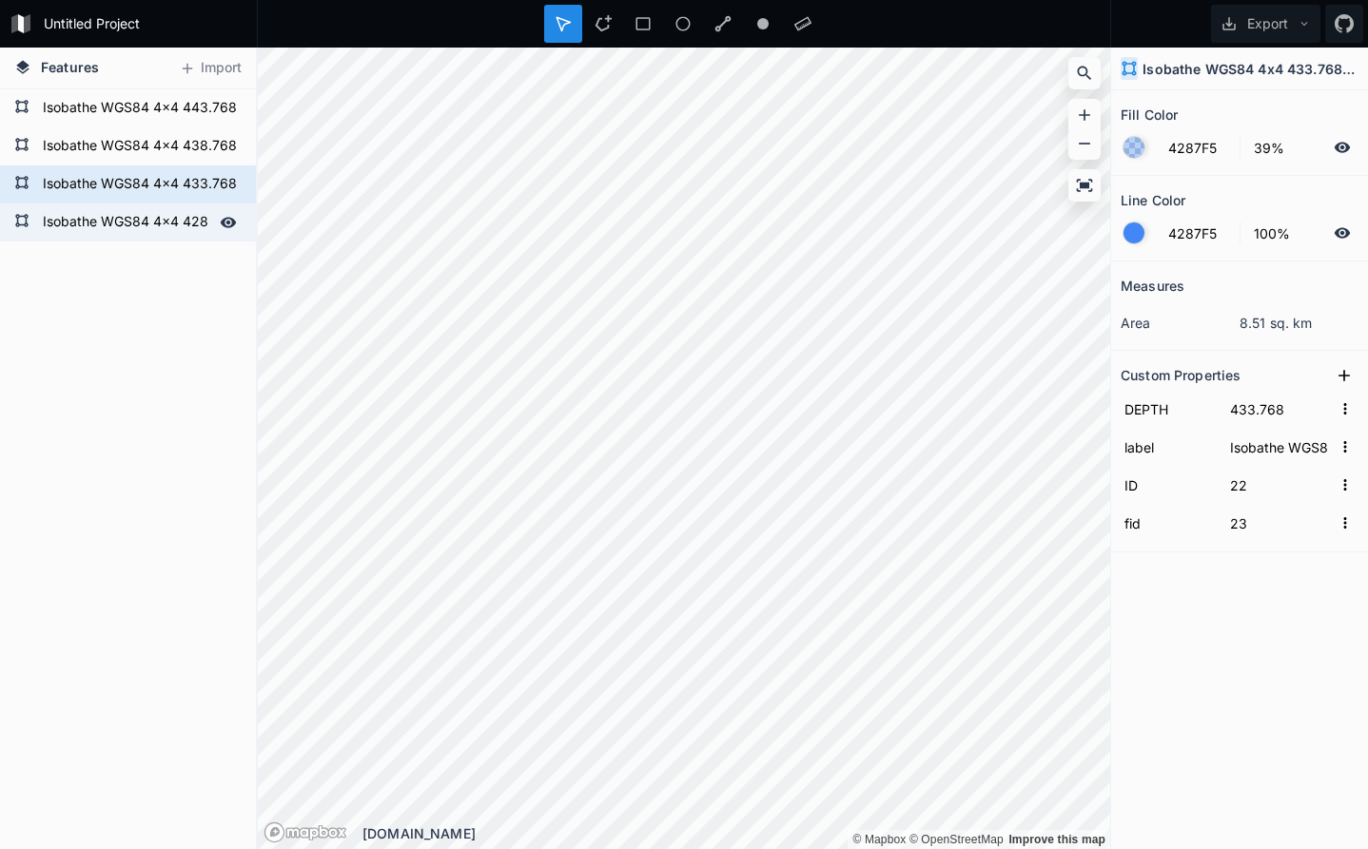
click at [142, 204] on div "Isobathe WGS84 4x4 428.768m simplified" at bounding box center [128, 223] width 256 height 38
type input "428.768"
type input "Isobathe WGS84 4x4 428.768m simplified"
type input "0"
type input "1"
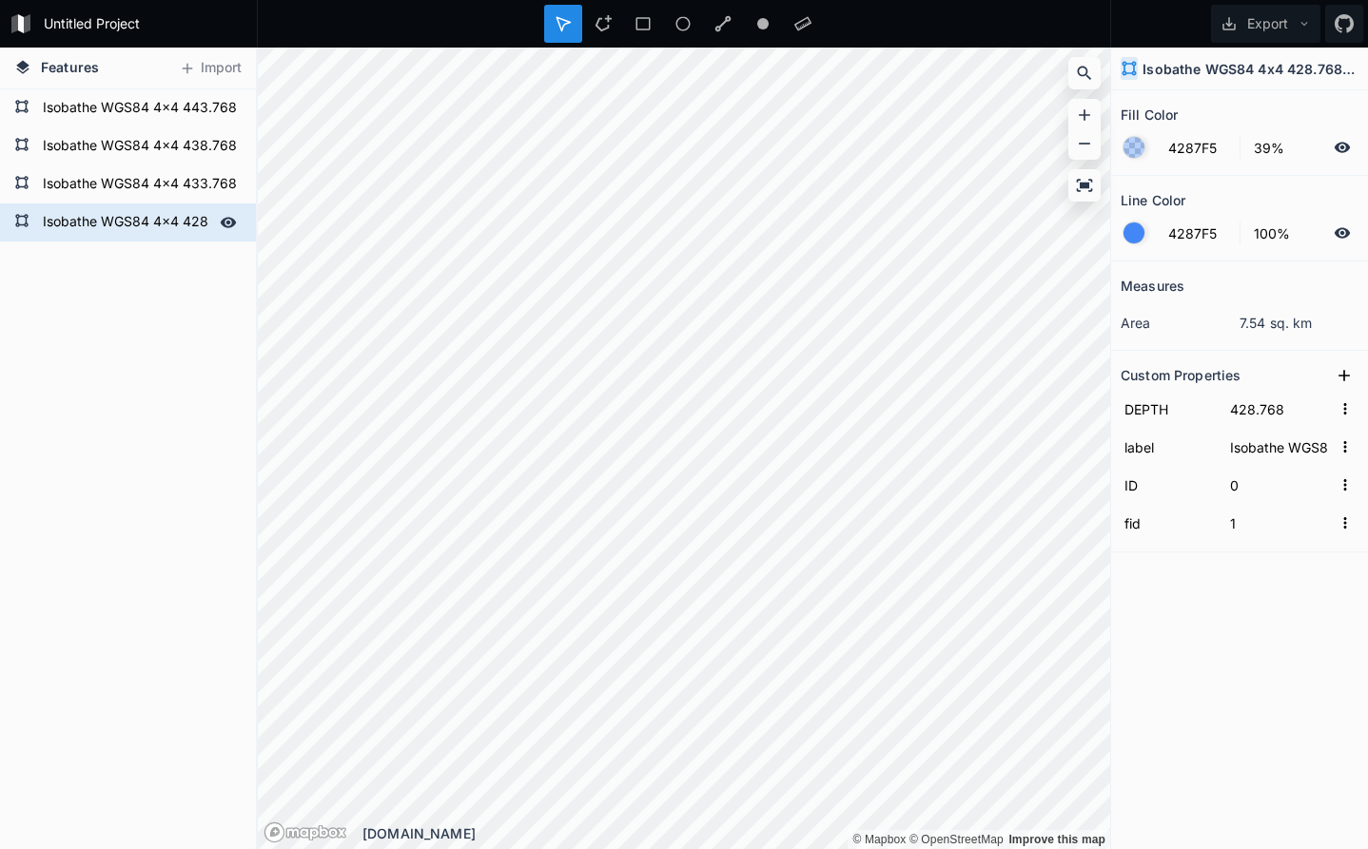
type input "423.768"
type input "Isobathe WGS84 4x4 423.768m simplified"
type input "21"
type input "22"
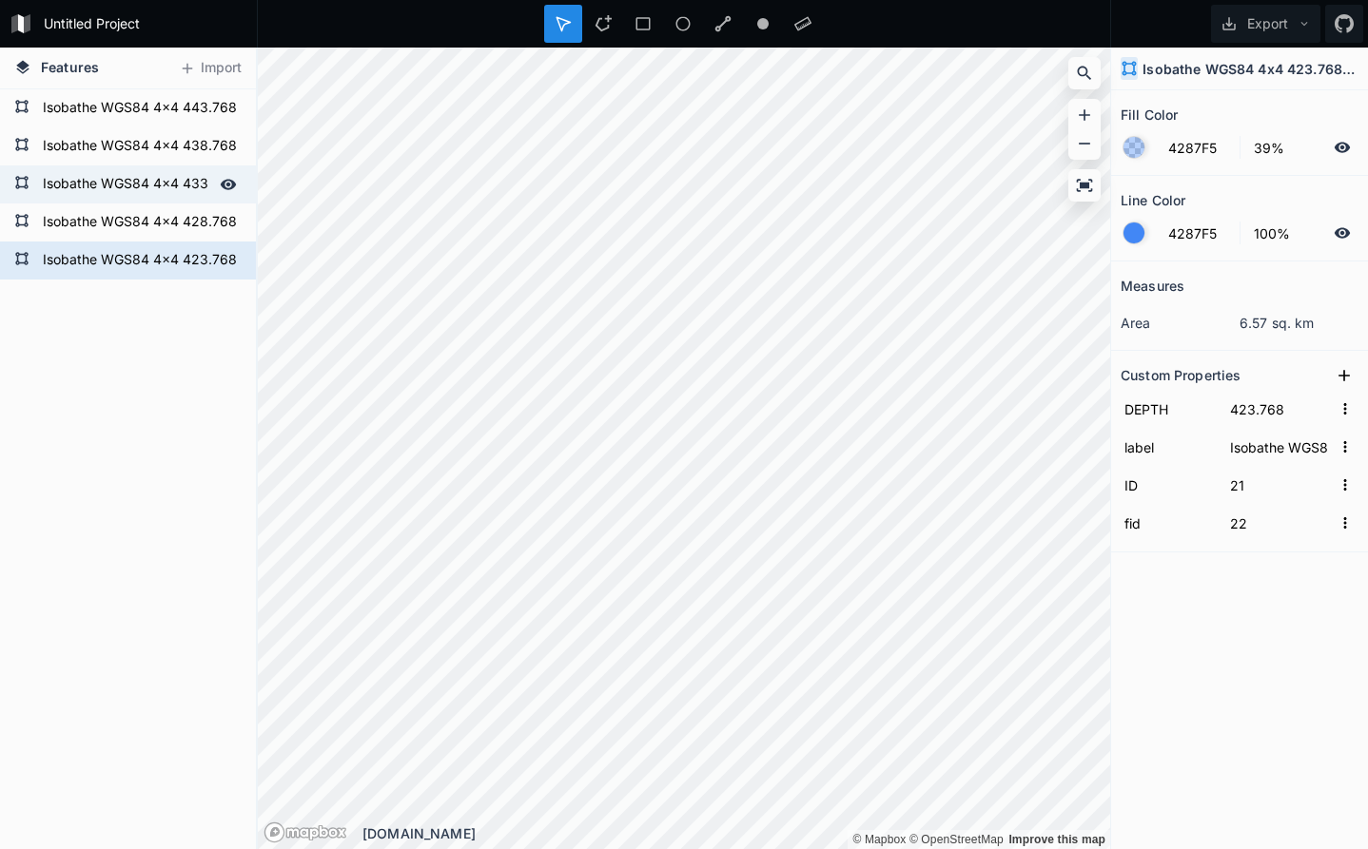
type input "418.768"
type input "Isobathe WGS84 4x4 418.768m simplified"
type input "8"
type input "9"
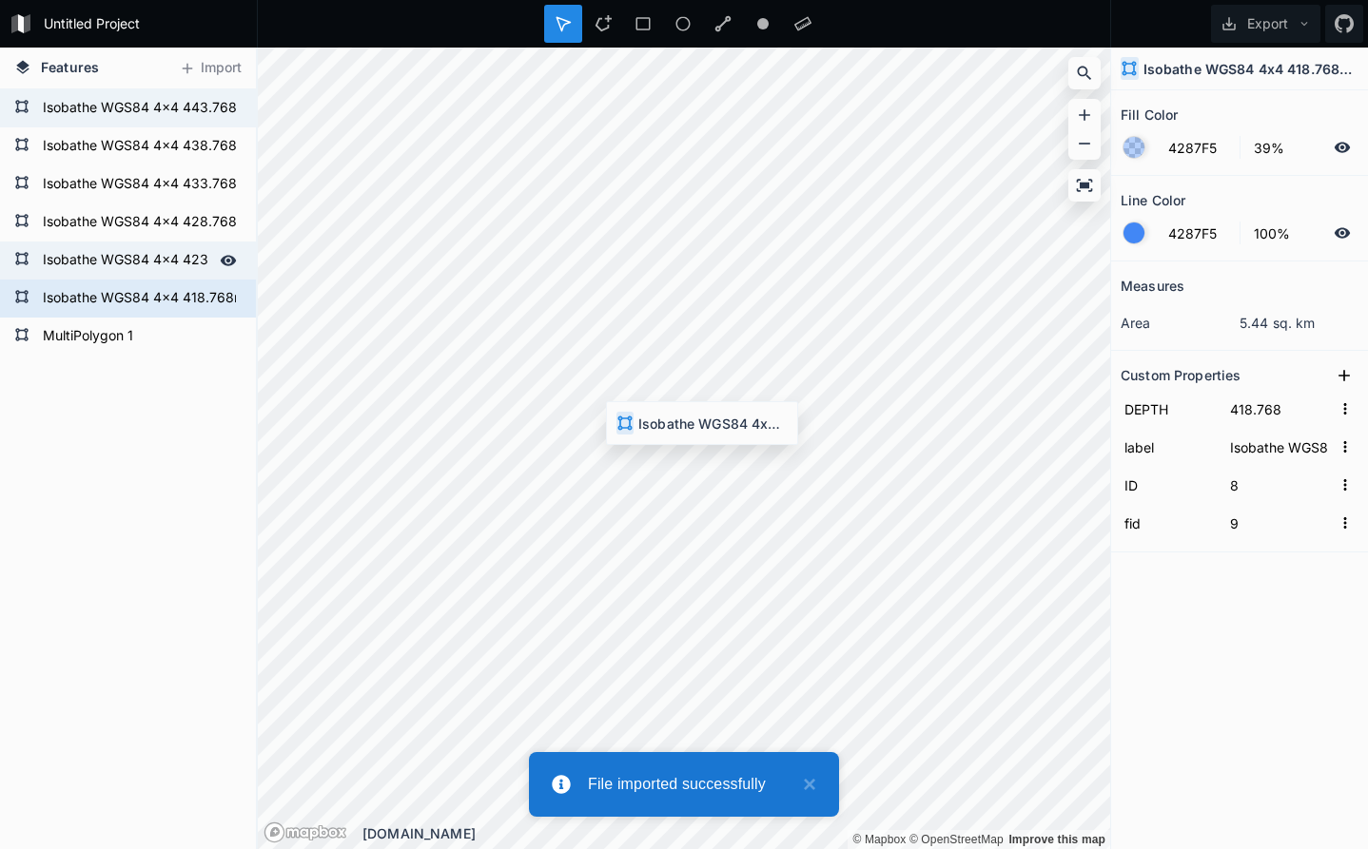
type input "416.768"
type input "39"
type input "40"
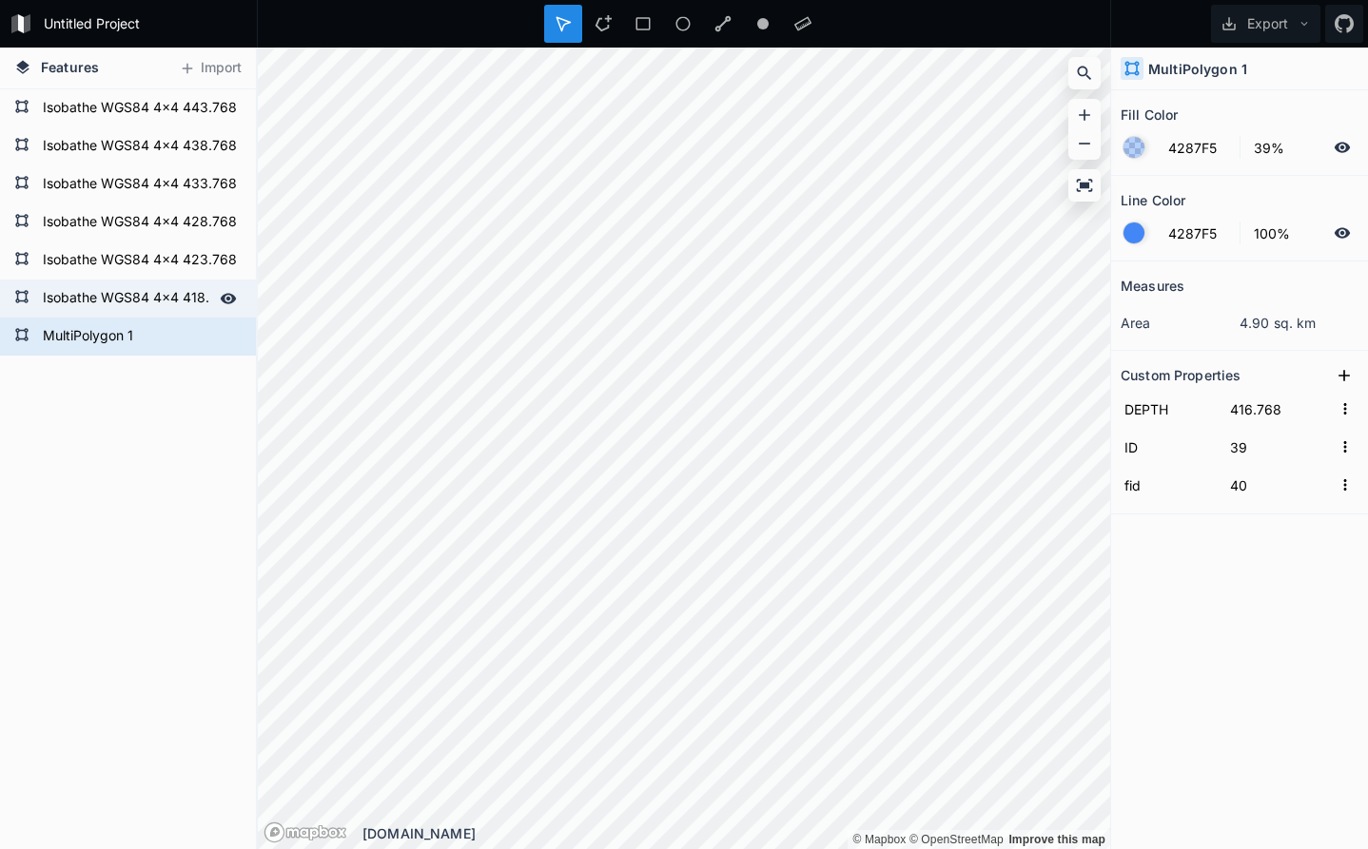
type input "413.768"
type input "0"
type input "1"
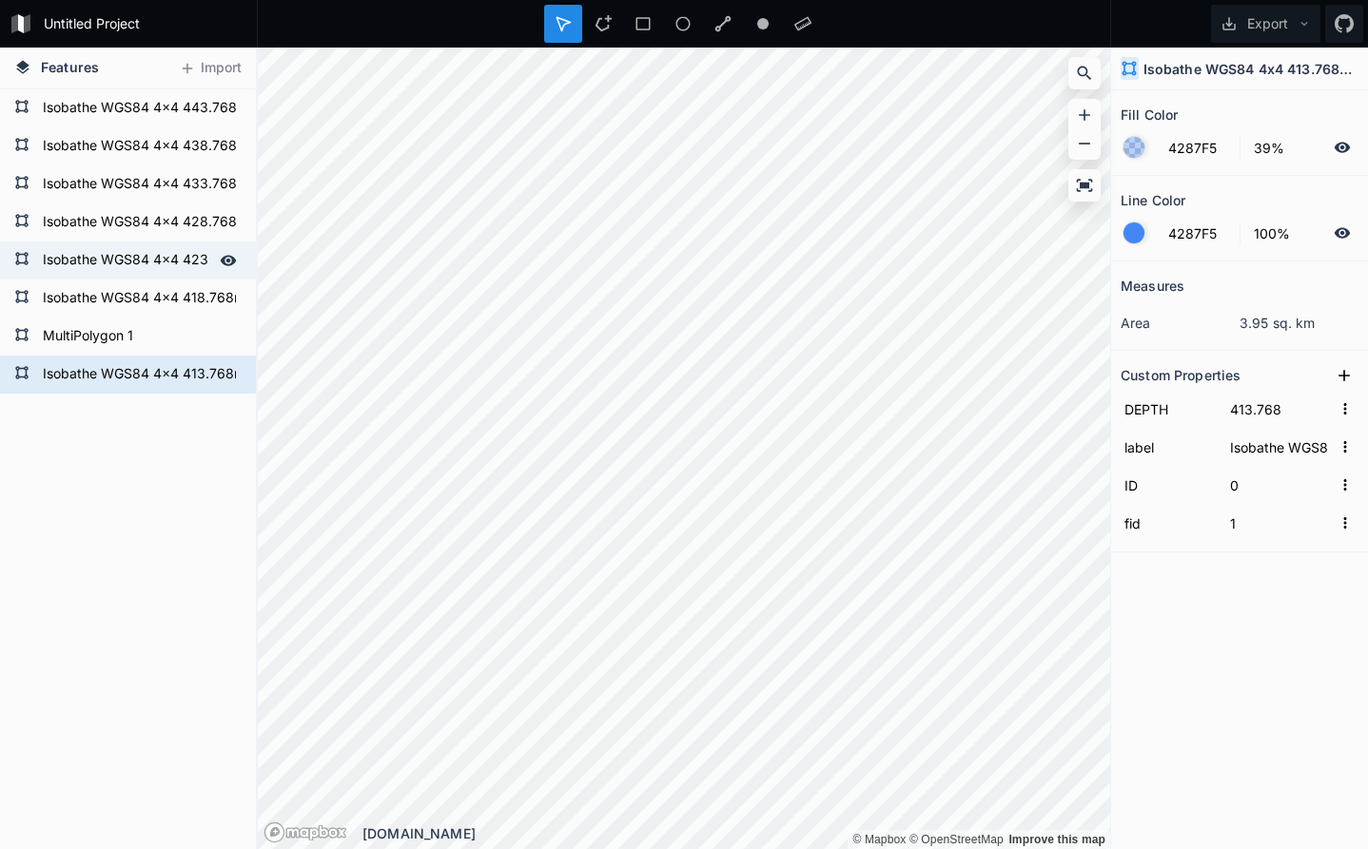
type input "411.768"
type input "8"
type input "9"
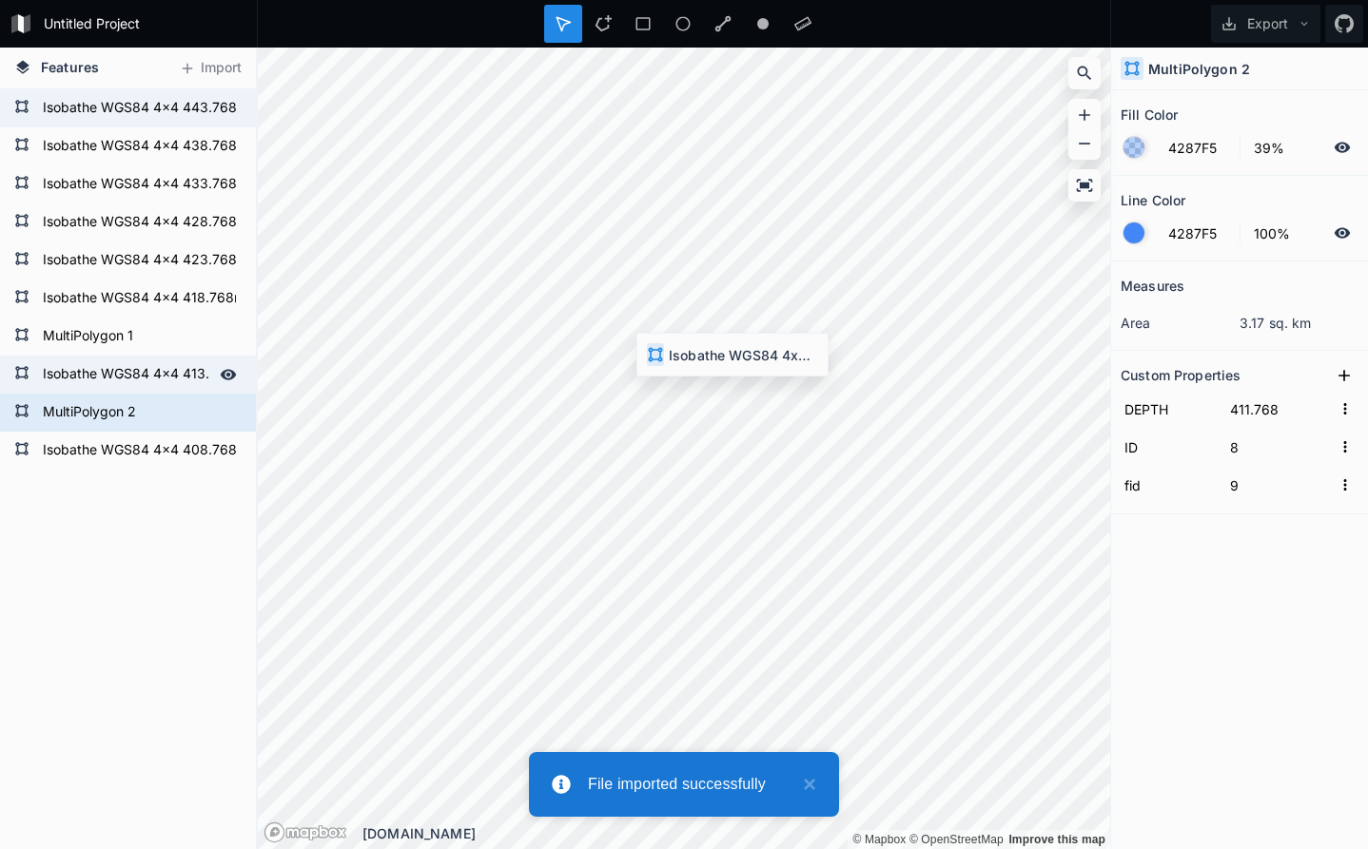
type input "408.768"
type input "10"
type input "11"
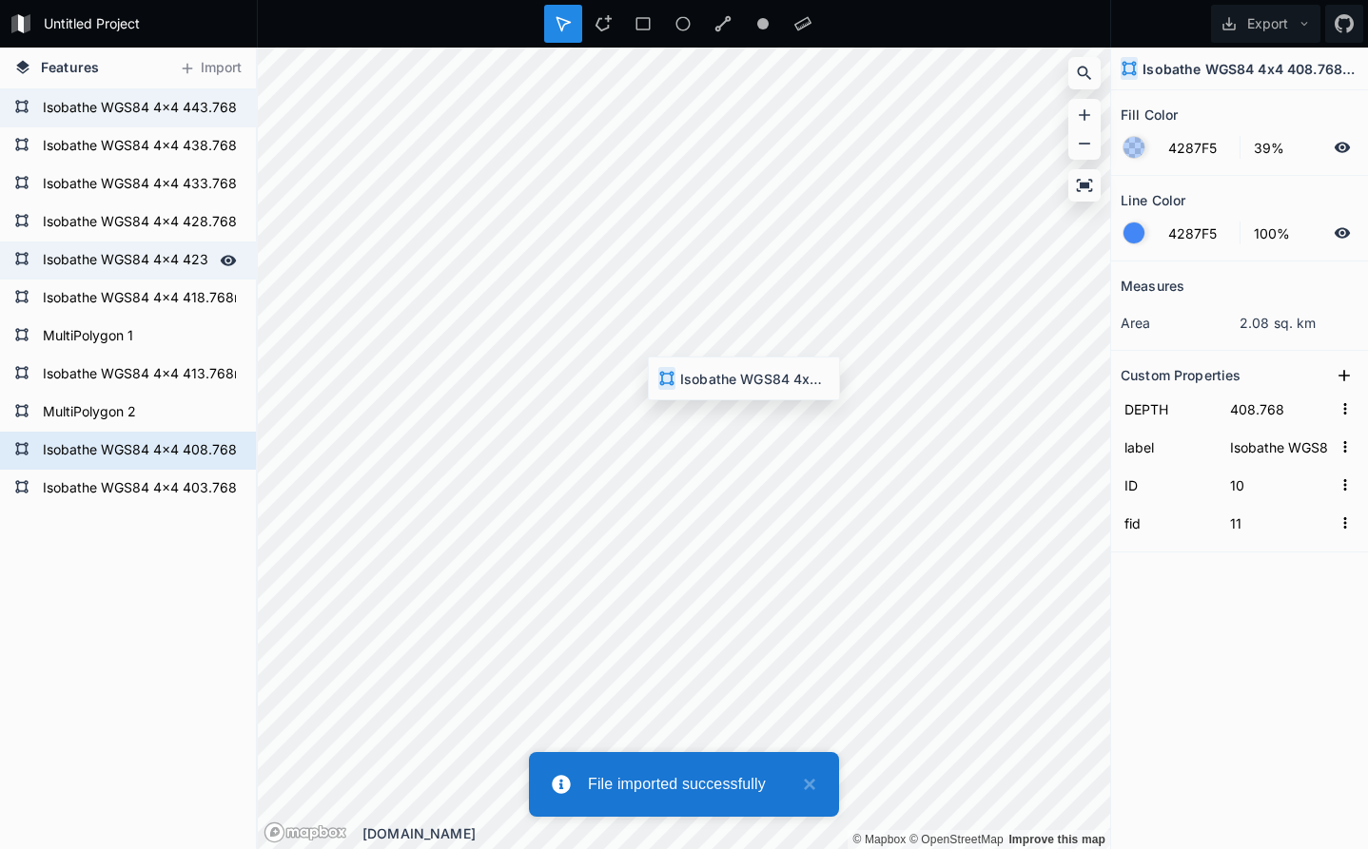
type input "403.768"
type input "4"
type input "5"
type input "Isobathe WGS84 4x4 403.768m simplified"
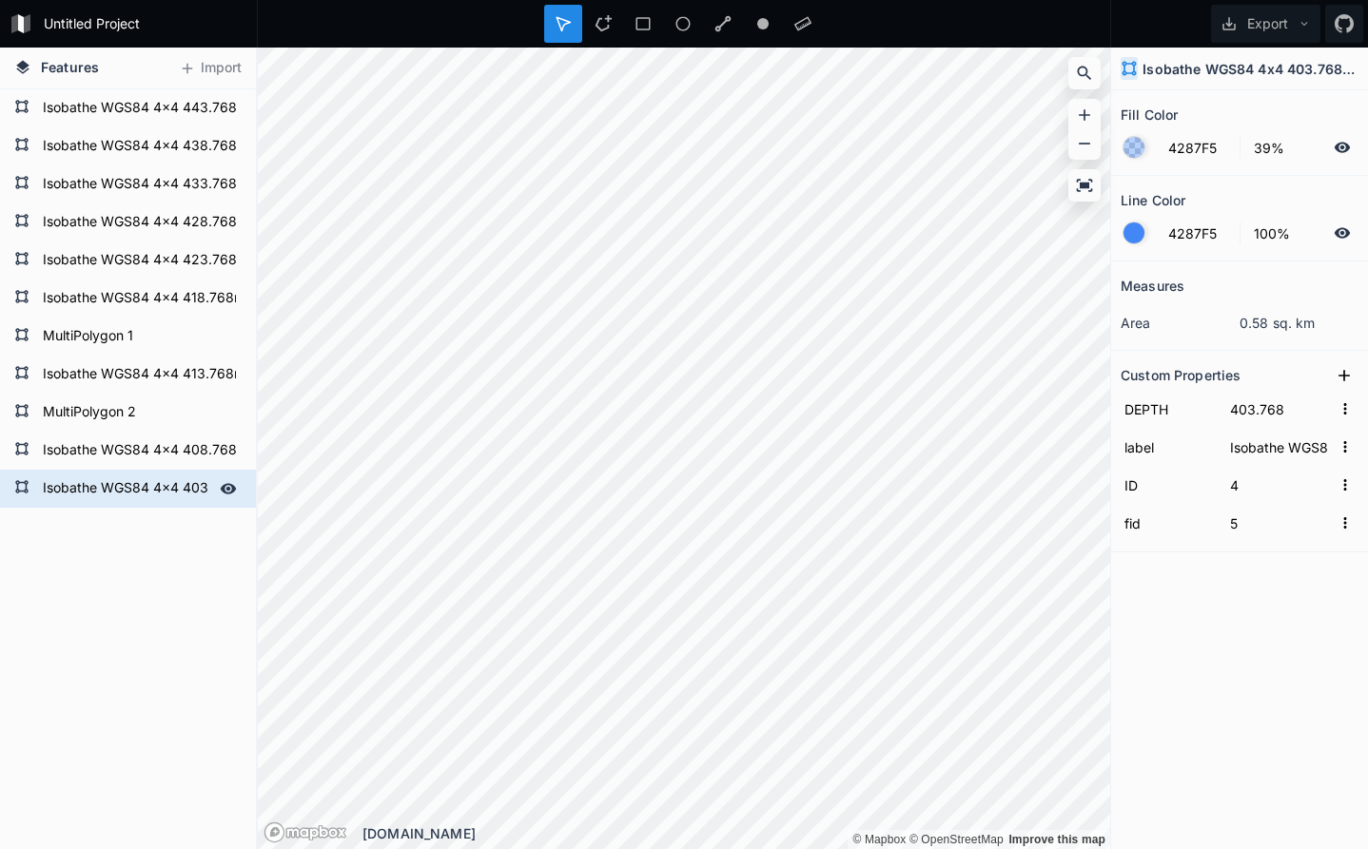
click at [115, 487] on form "Isobathe WGS84 4x4 403.768m simplified" at bounding box center [126, 489] width 178 height 29
click at [107, 410] on form "MultiPolygon 2" at bounding box center [126, 412] width 178 height 29
type input "411.768"
type input "8"
type input "9"
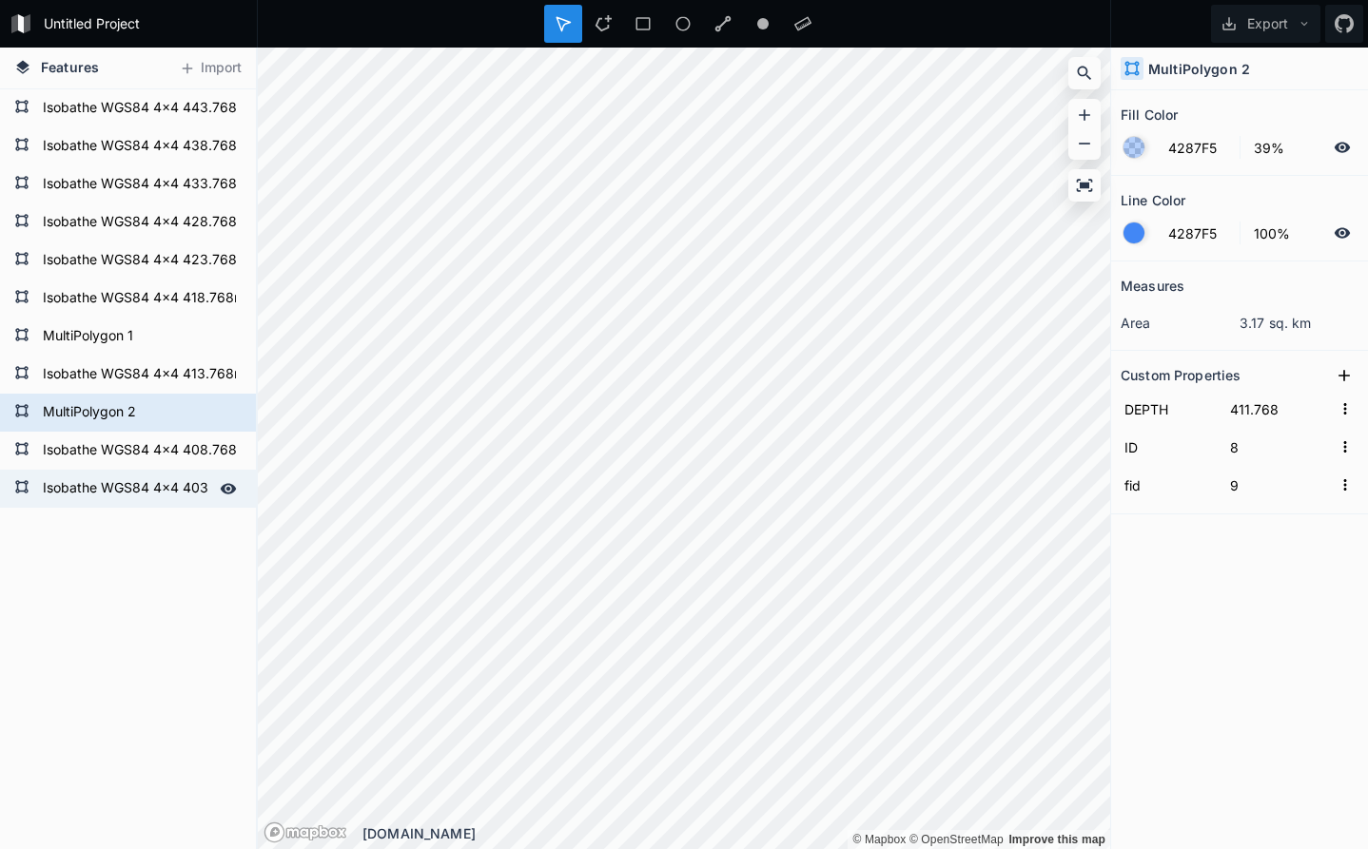
click at [145, 491] on form "Isobathe WGS84 4x4 403.768m simplified" at bounding box center [126, 489] width 178 height 29
type input "403.768"
type input "4"
type input "5"
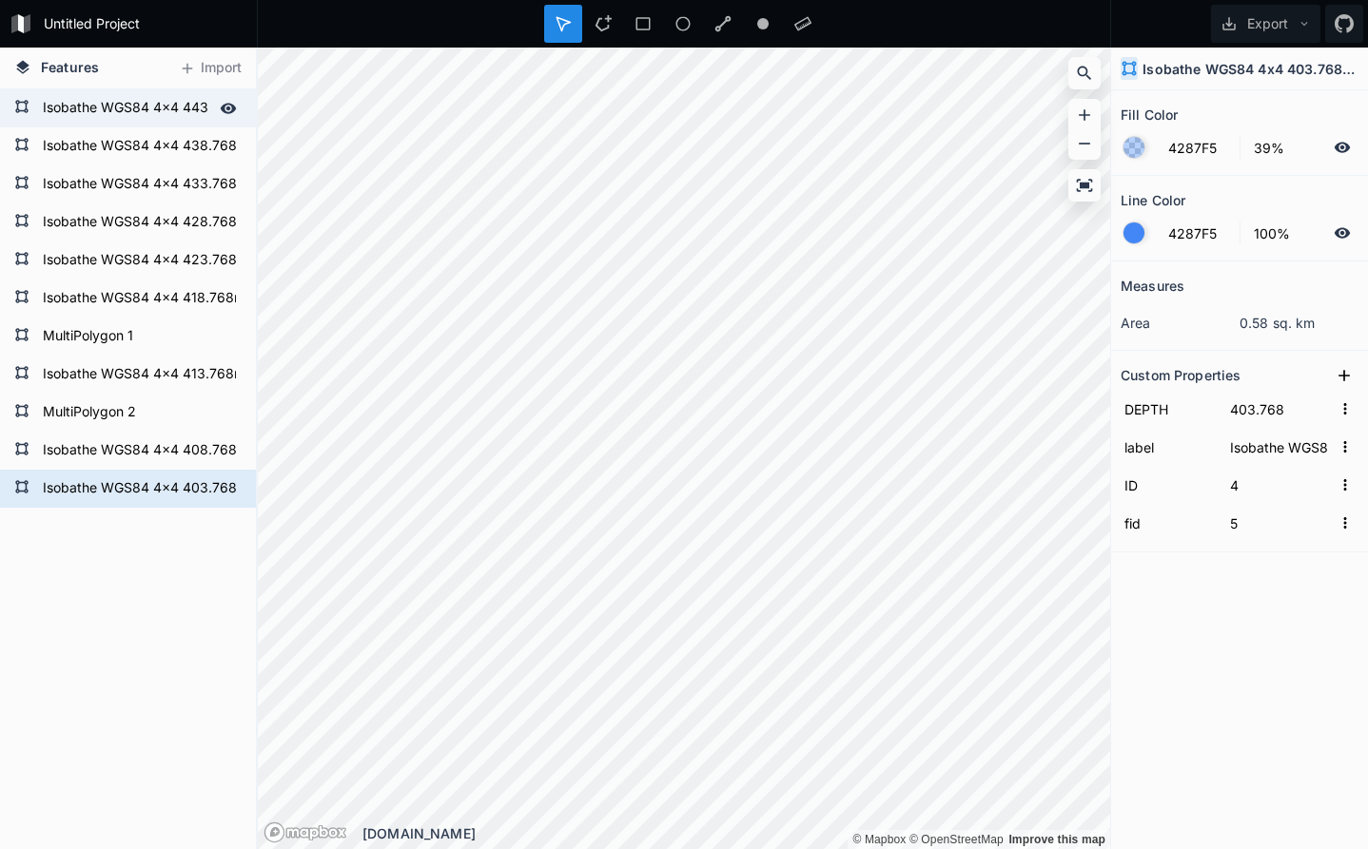
click at [143, 107] on form "Isobathe WGS84 4x4 443.768m simplified" at bounding box center [126, 108] width 178 height 29
type input "443.768"
type input "23"
type input "24"
type input "Isobathe WGS84 4x4 443.768m simplified"
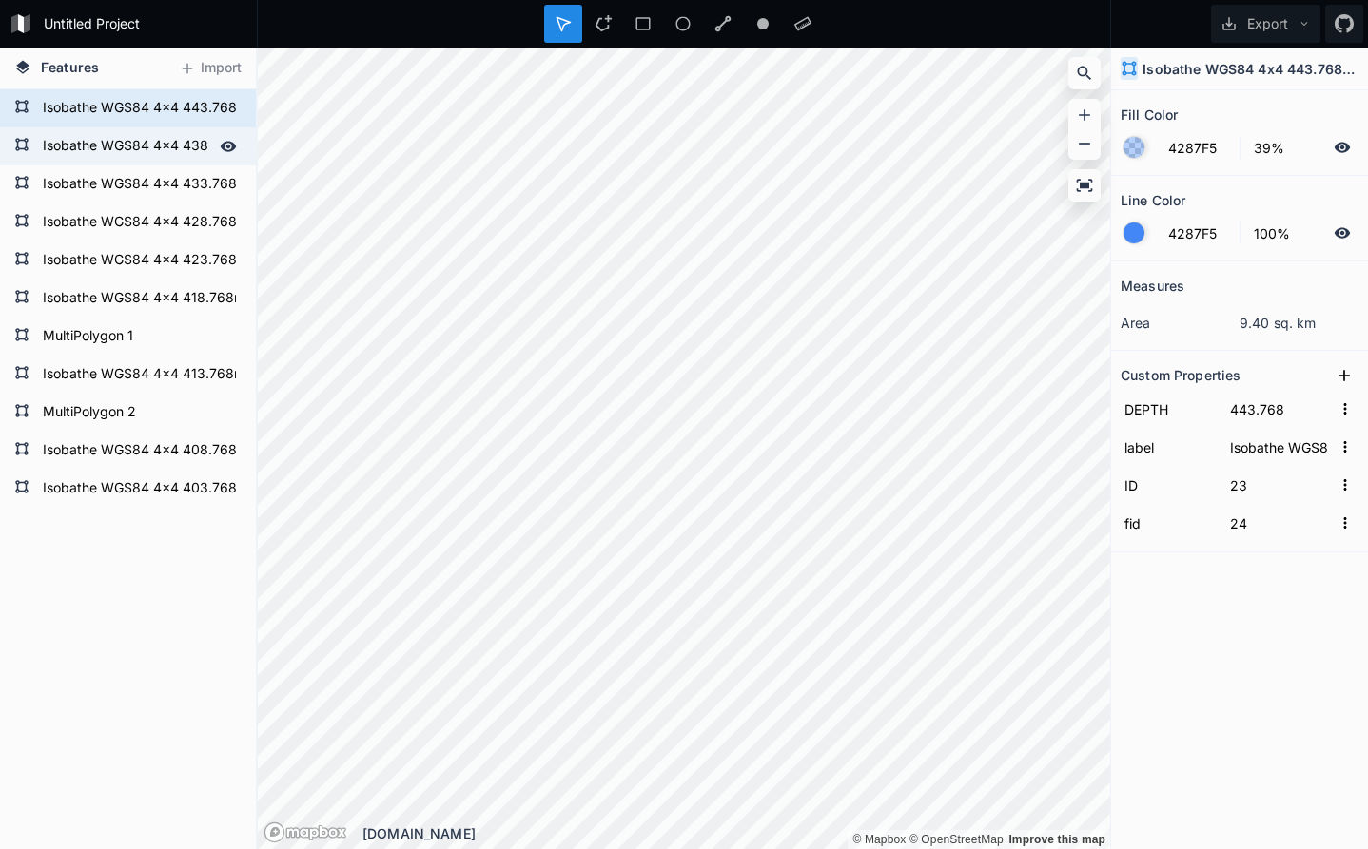
click at [125, 147] on form "Isobathe WGS84 4x4 438.768m simplified" at bounding box center [126, 146] width 178 height 29
type input "438.768"
type input "0"
type input "1"
type input "Isobathe WGS84 4x4 438.768m simplified"
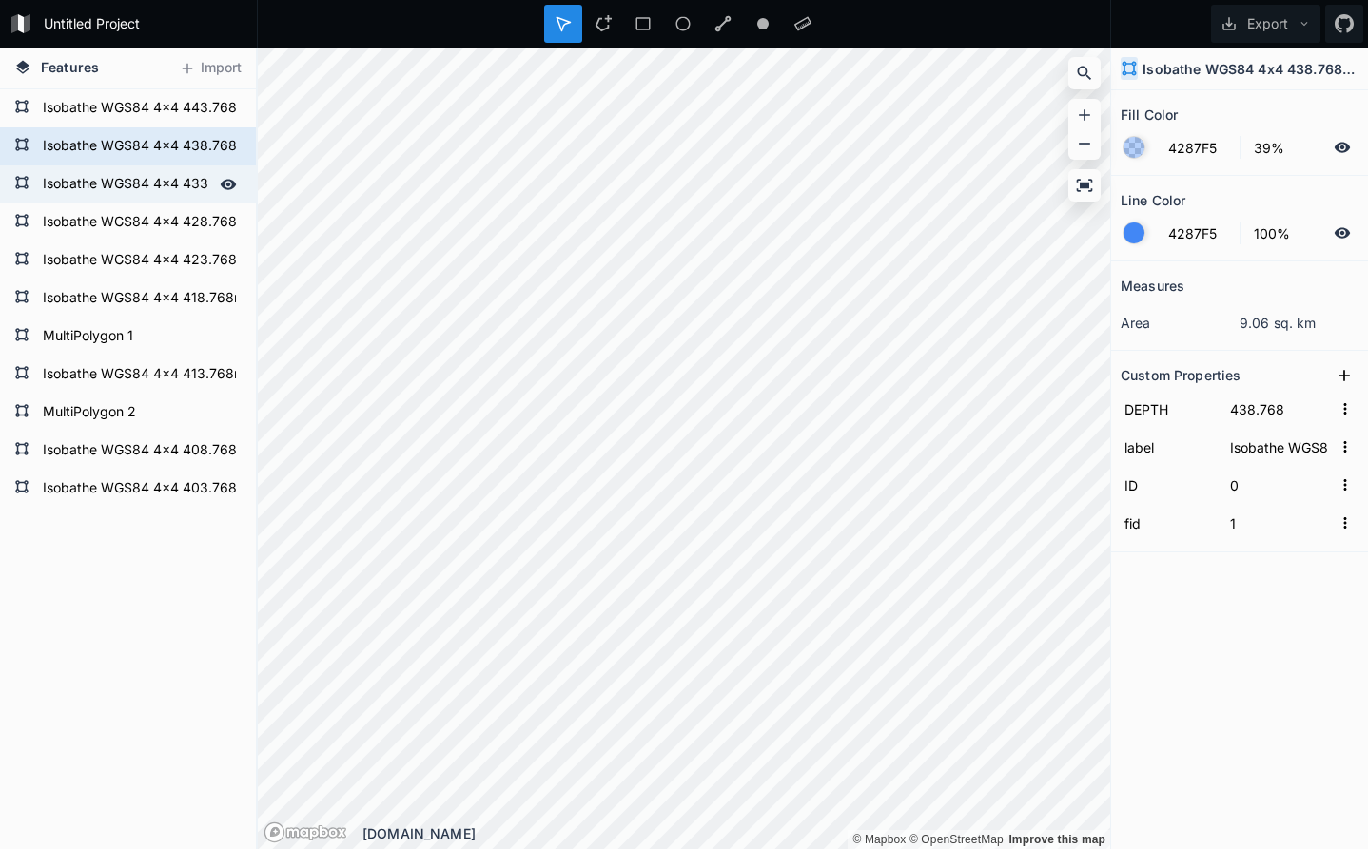
click at [123, 172] on form "Isobathe WGS84 4x4 433.768m simplified" at bounding box center [126, 184] width 178 height 29
type input "433.768"
type input "22"
type input "23"
type input "Isobathe WGS84 4x4 433.768m simplified"
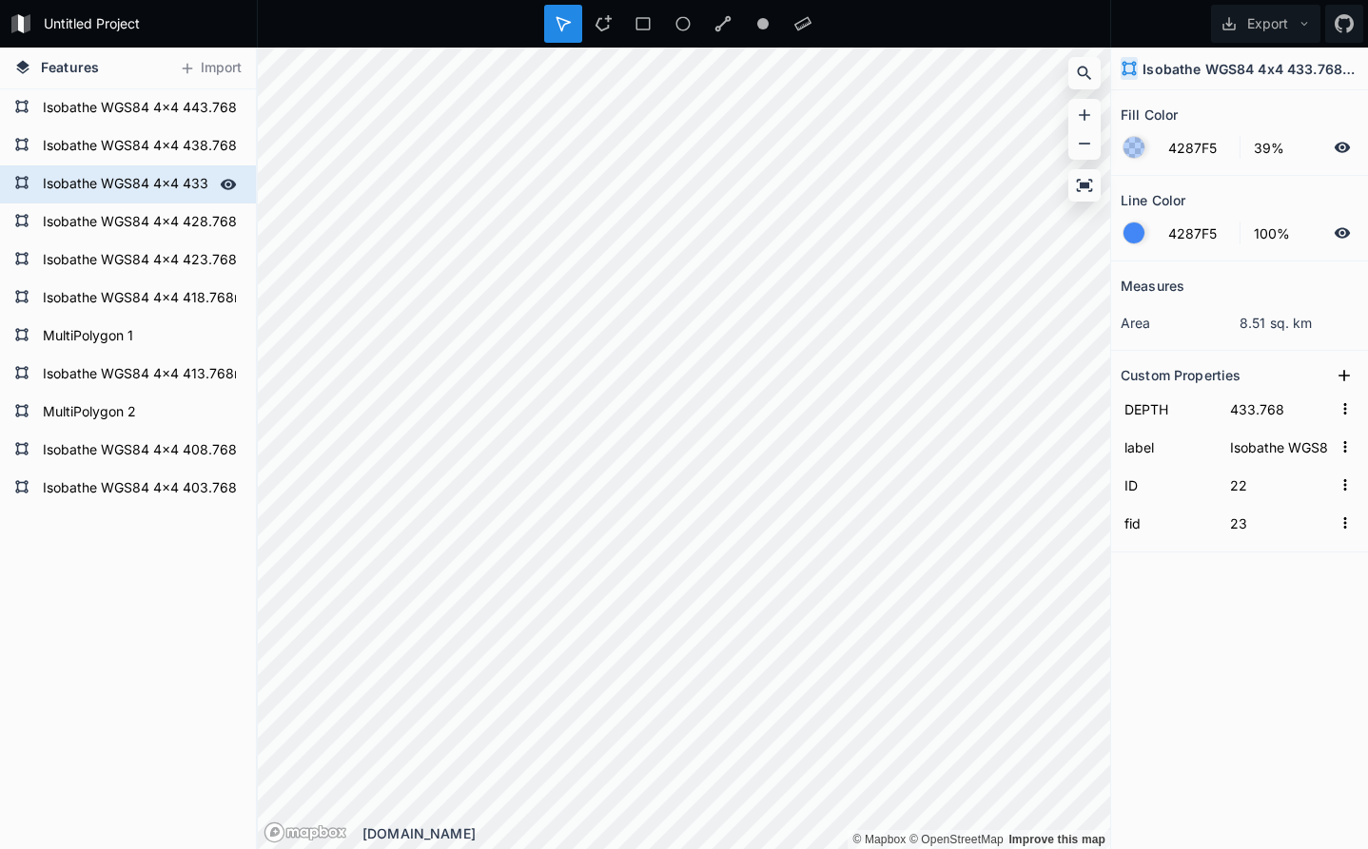
click at [122, 193] on form "Isobathe WGS84 4x4 433.768m simplified" at bounding box center [126, 184] width 178 height 29
click at [123, 225] on form "Isobathe WGS84 4x4 428.768m simplified" at bounding box center [126, 222] width 178 height 29
type input "428.768"
type input "0"
type input "1"
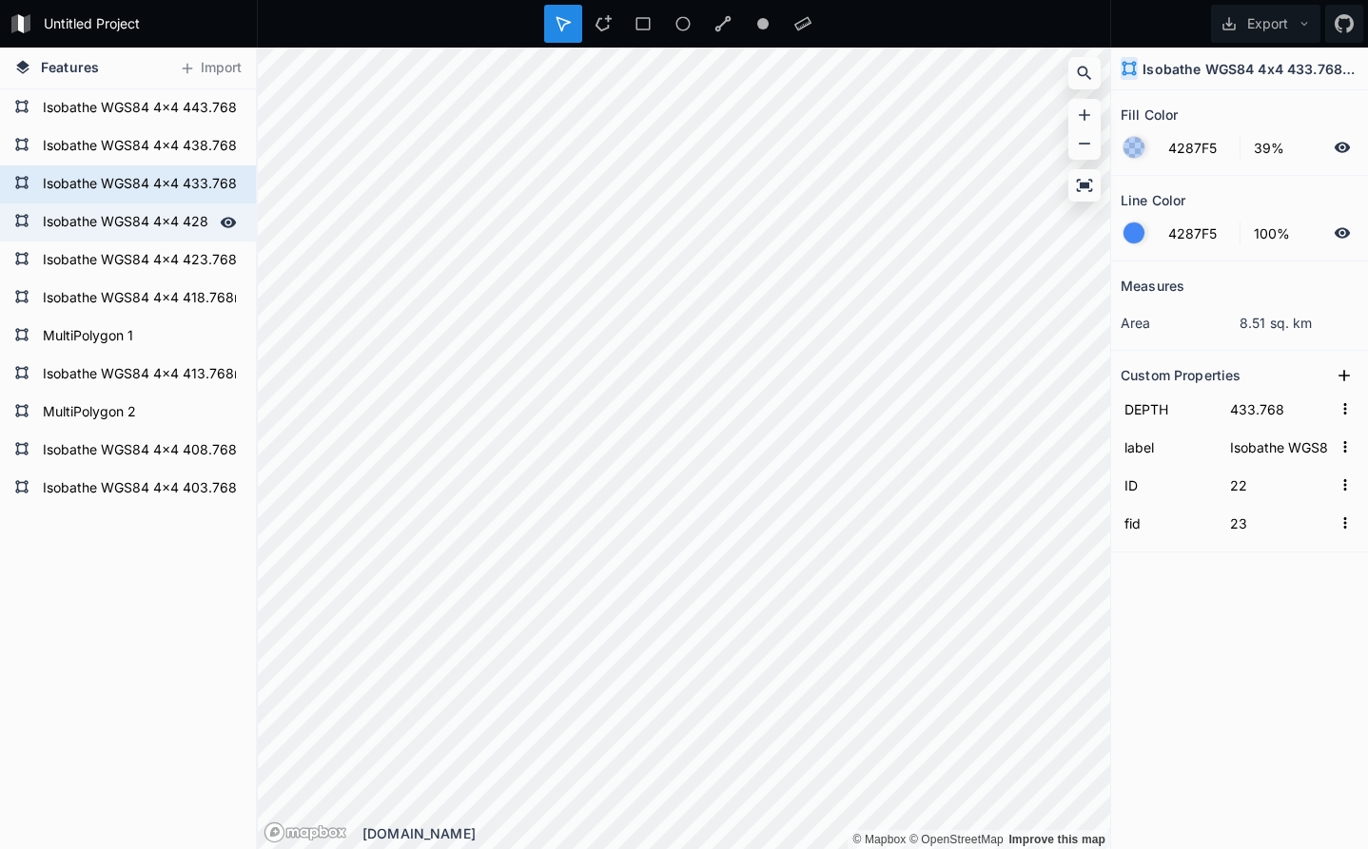
type input "Isobathe WGS84 4x4 428.768m simplified"
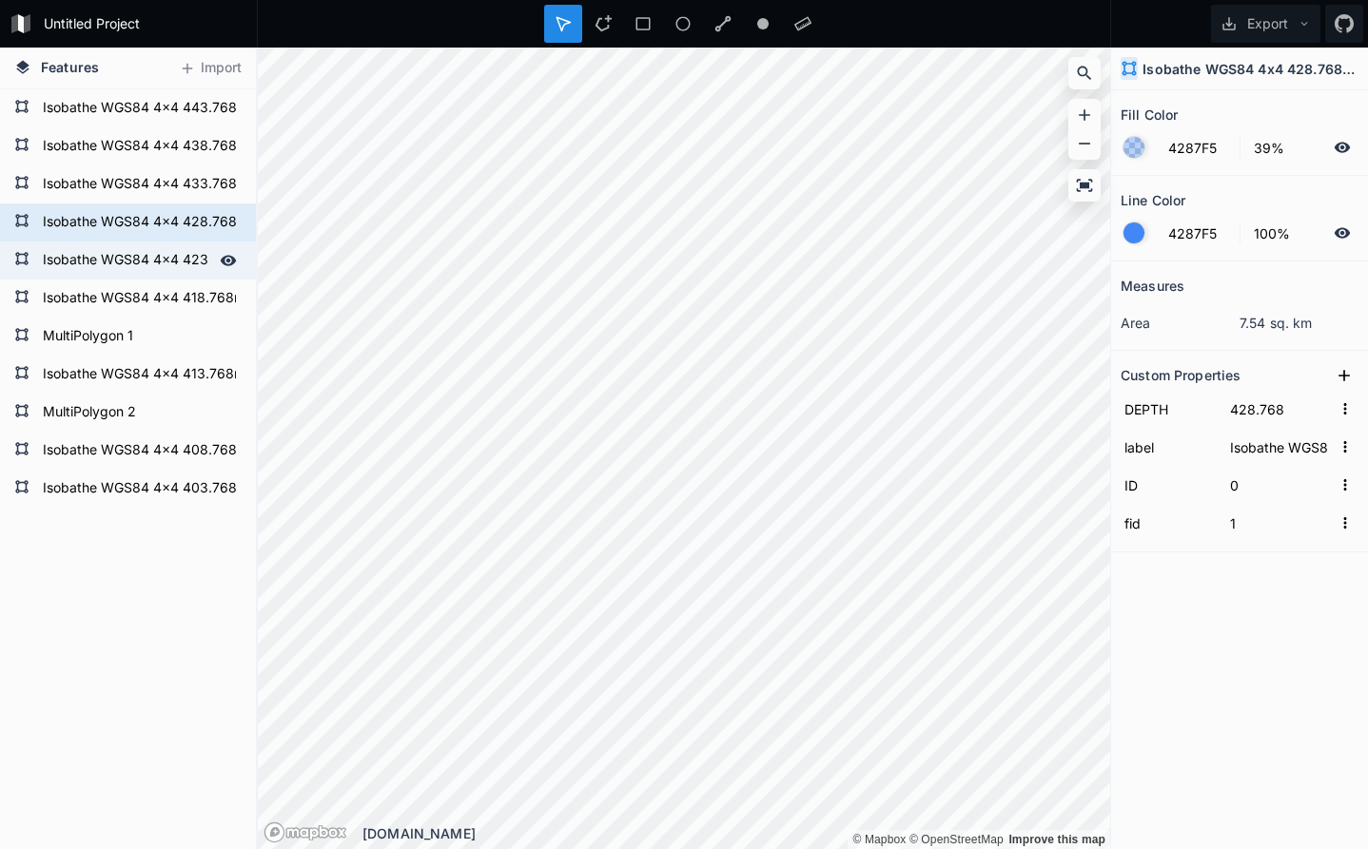
click at [126, 267] on form "Isobathe WGS84 4x4 423.768m simplified" at bounding box center [126, 260] width 178 height 29
type input "423.768"
type input "21"
type input "22"
type input "Isobathe WGS84 4x4 423.768m simplified"
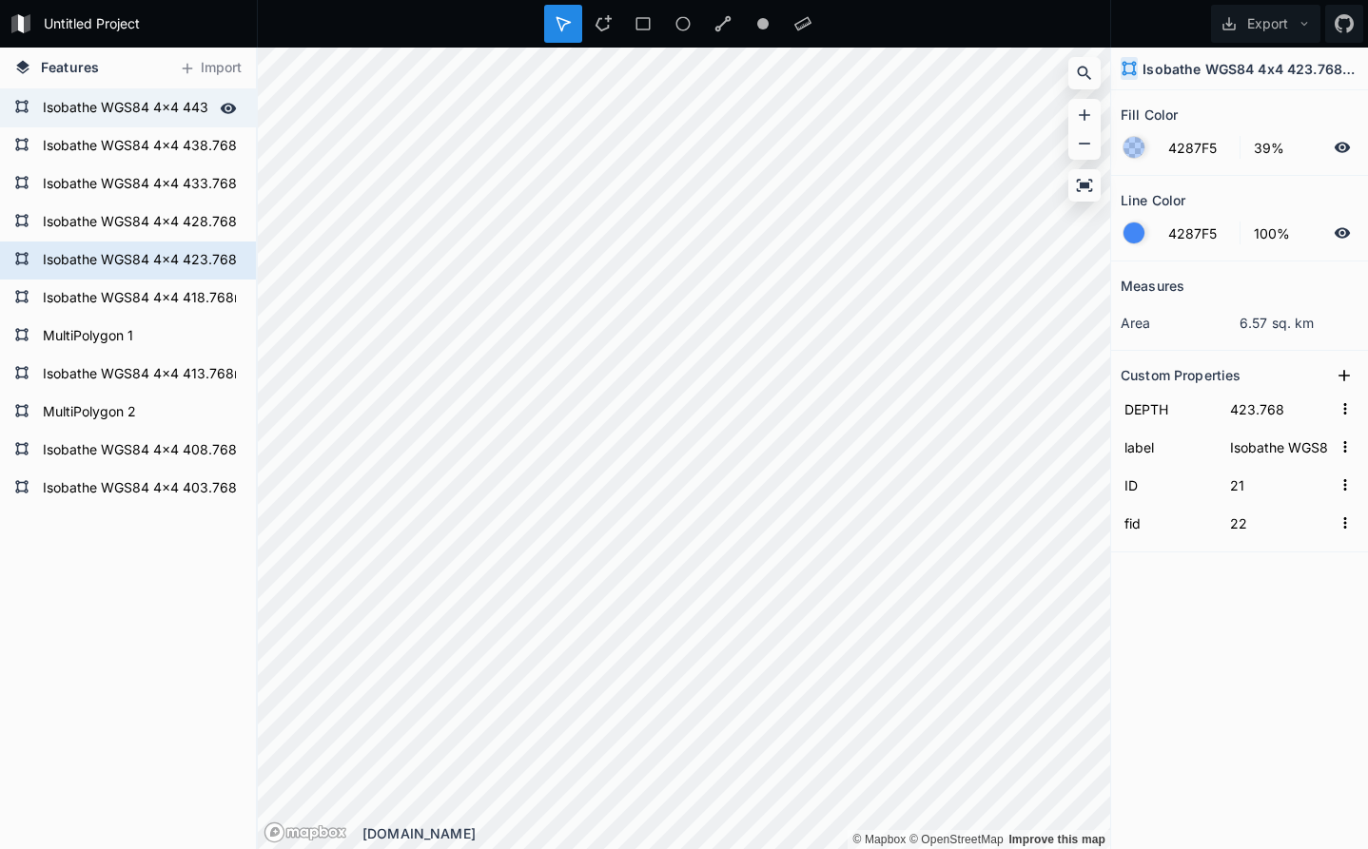
click at [231, 107] on icon at bounding box center [228, 108] width 17 height 17
click at [232, 144] on icon at bounding box center [229, 146] width 16 height 10
click at [228, 184] on icon at bounding box center [229, 184] width 16 height 10
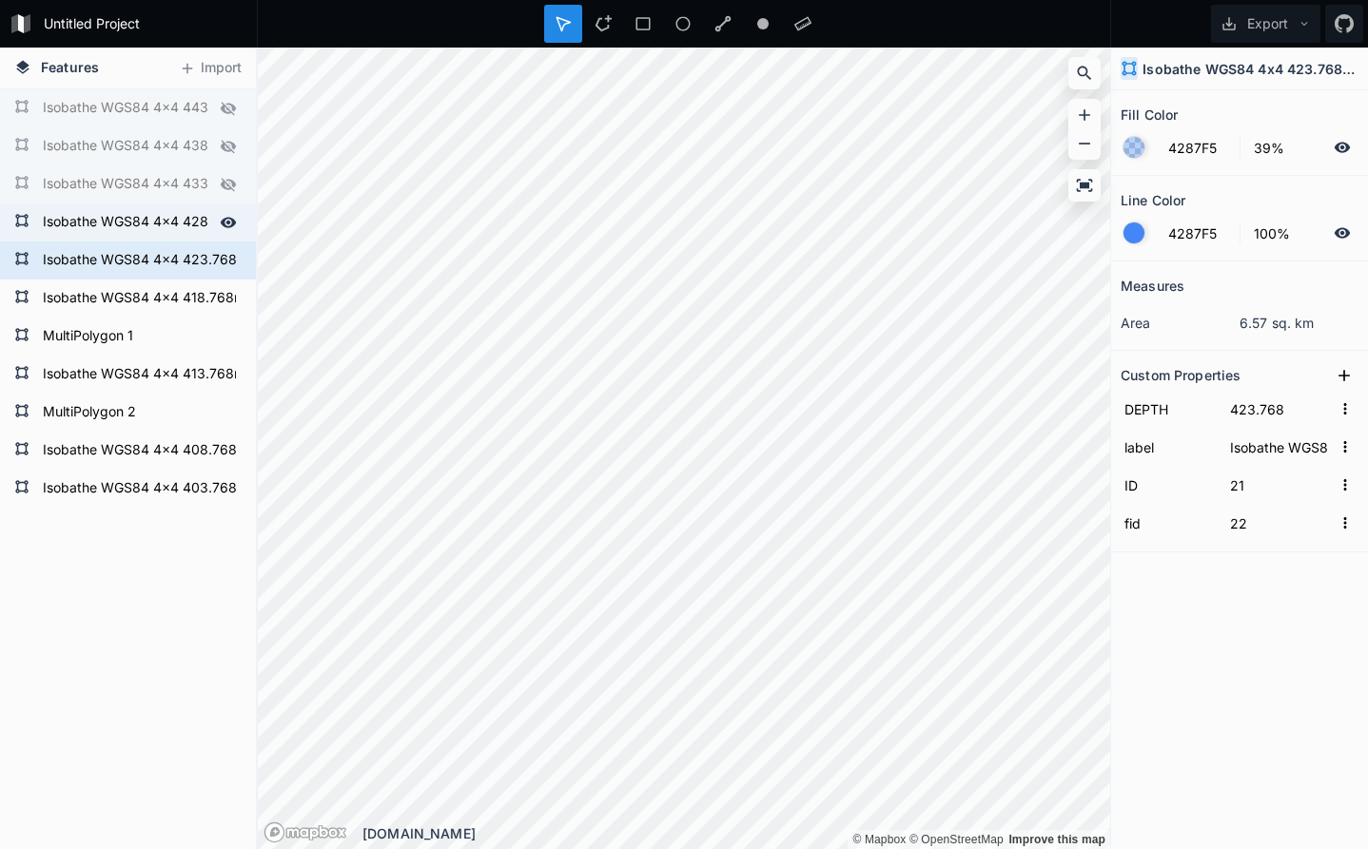
click at [230, 227] on icon at bounding box center [229, 222] width 16 height 10
click at [230, 262] on icon at bounding box center [229, 260] width 16 height 10
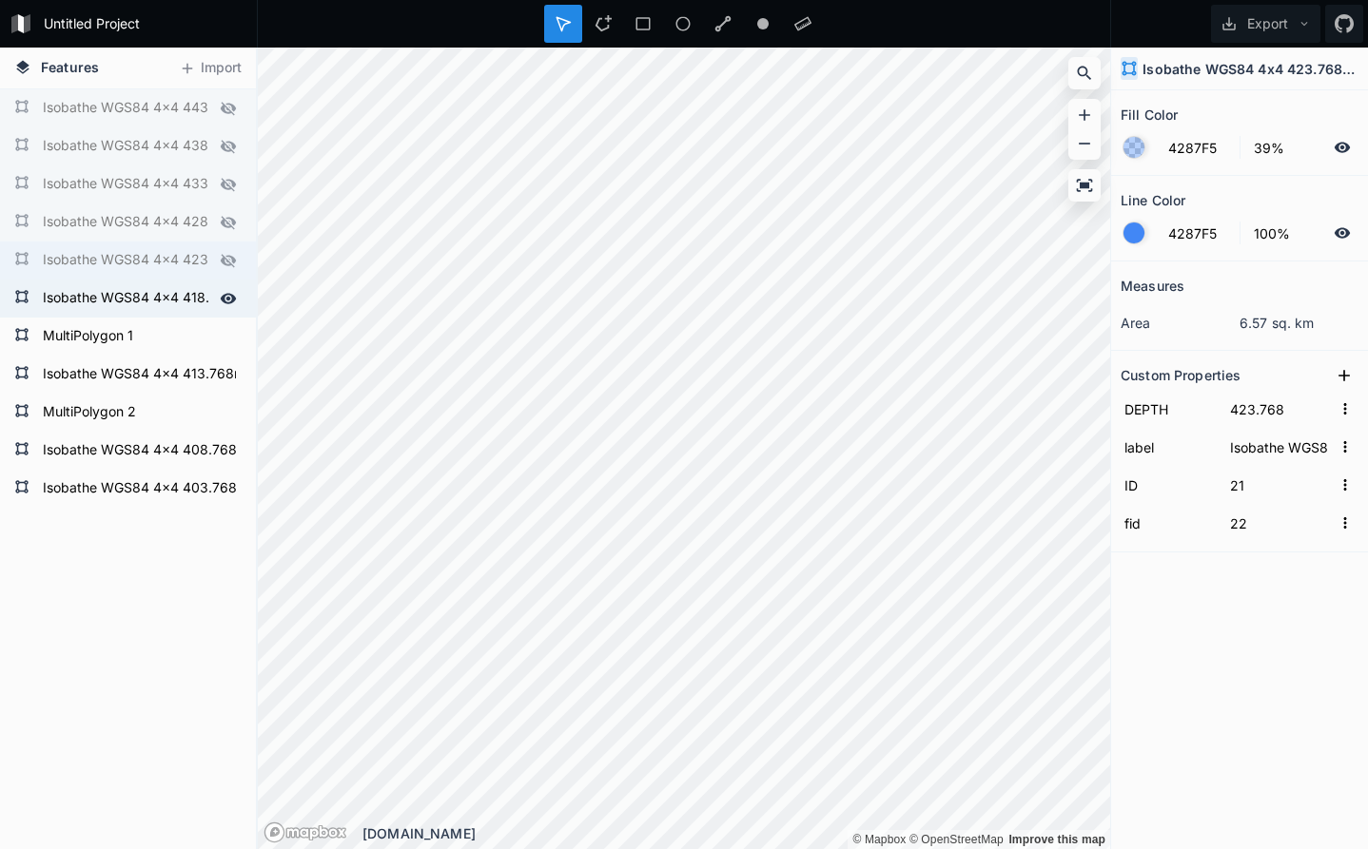
click at [182, 298] on form "Isobathe WGS84 4x4 418.768m simplified" at bounding box center [126, 298] width 178 height 29
type input "418.768"
type input "8"
type input "9"
type input "Isobathe WGS84 4x4 418.768m simplified"
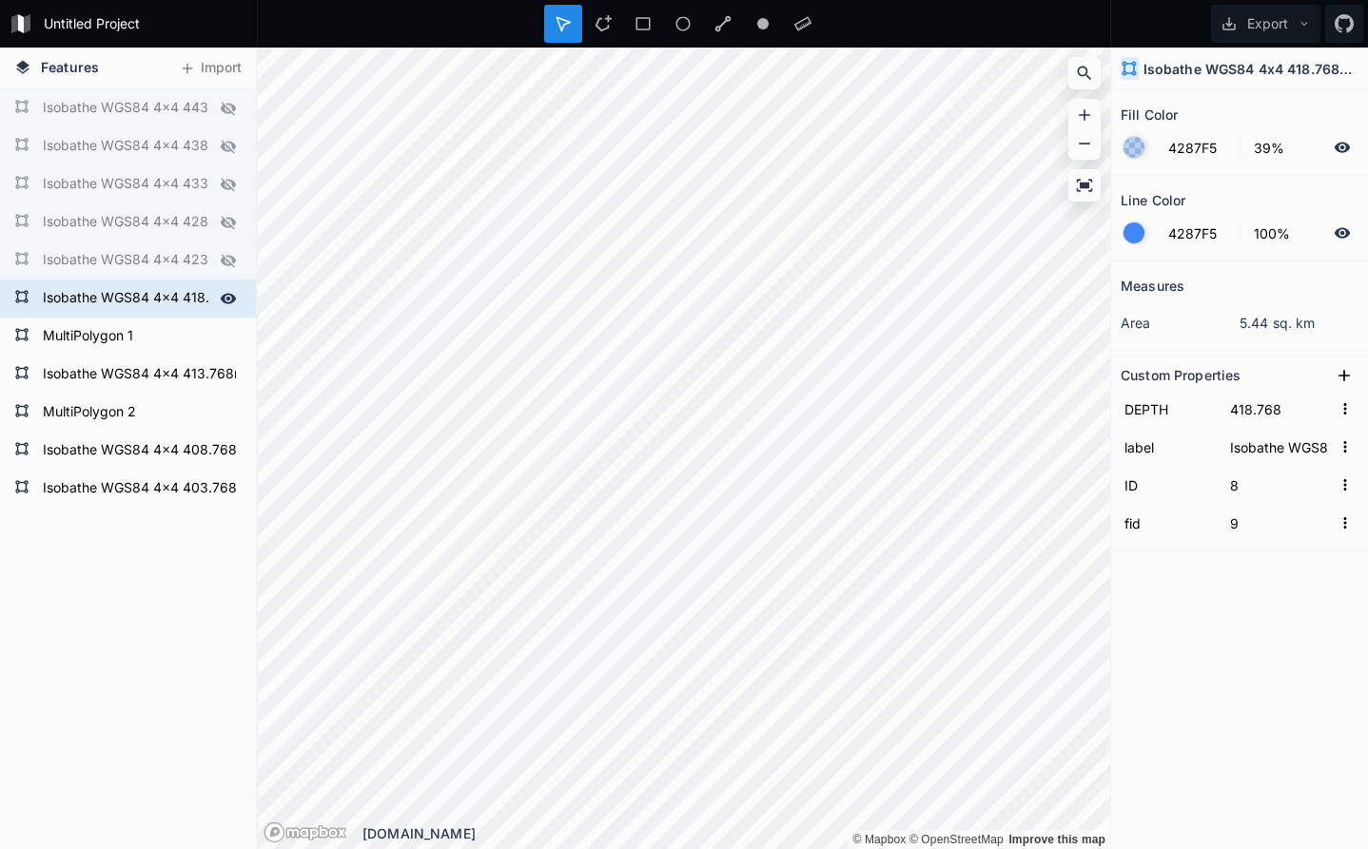
click at [167, 302] on form "Isobathe WGS84 4x4 418.768m simplified" at bounding box center [126, 298] width 178 height 29
click at [231, 299] on icon at bounding box center [228, 298] width 17 height 17
click at [176, 342] on form "MultiPolygon 1" at bounding box center [126, 336] width 178 height 29
type input "416.768"
type input "39"
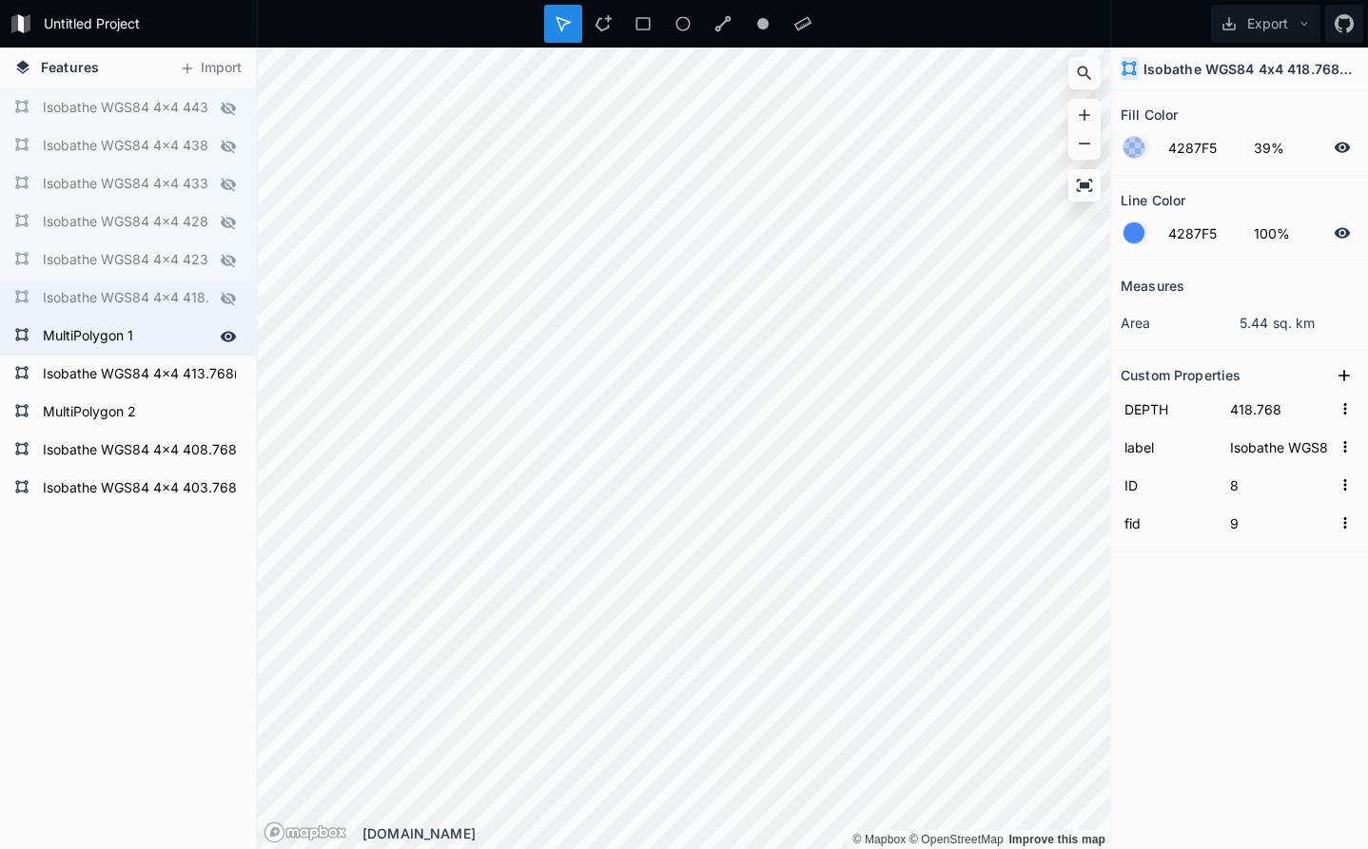
type input "40"
click at [169, 294] on form "Isobathe WGS84 4x4 418.768m simplified" at bounding box center [126, 298] width 178 height 29
type input "418.768"
type input "8"
type input "9"
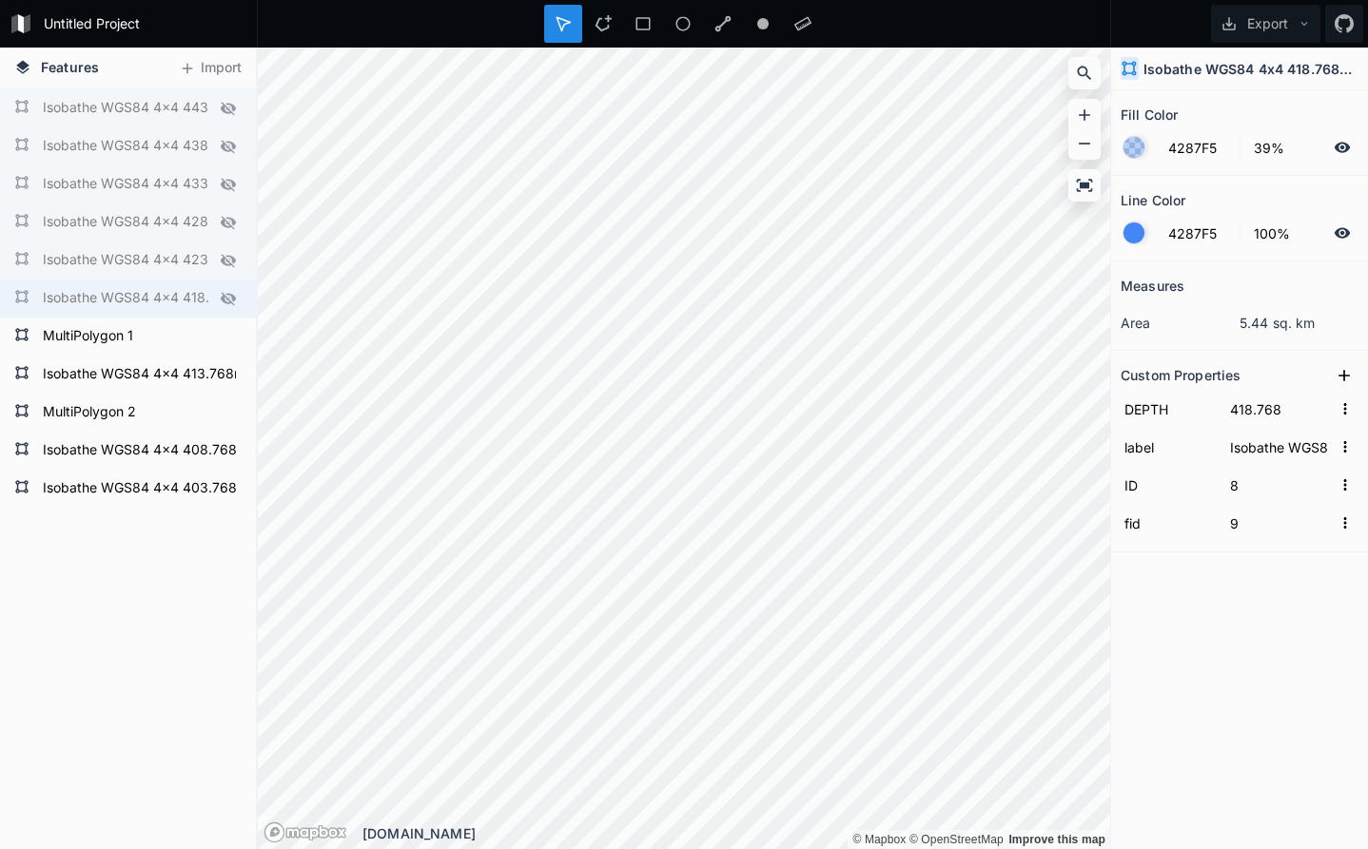
click at [232, 298] on icon at bounding box center [228, 298] width 15 height 13
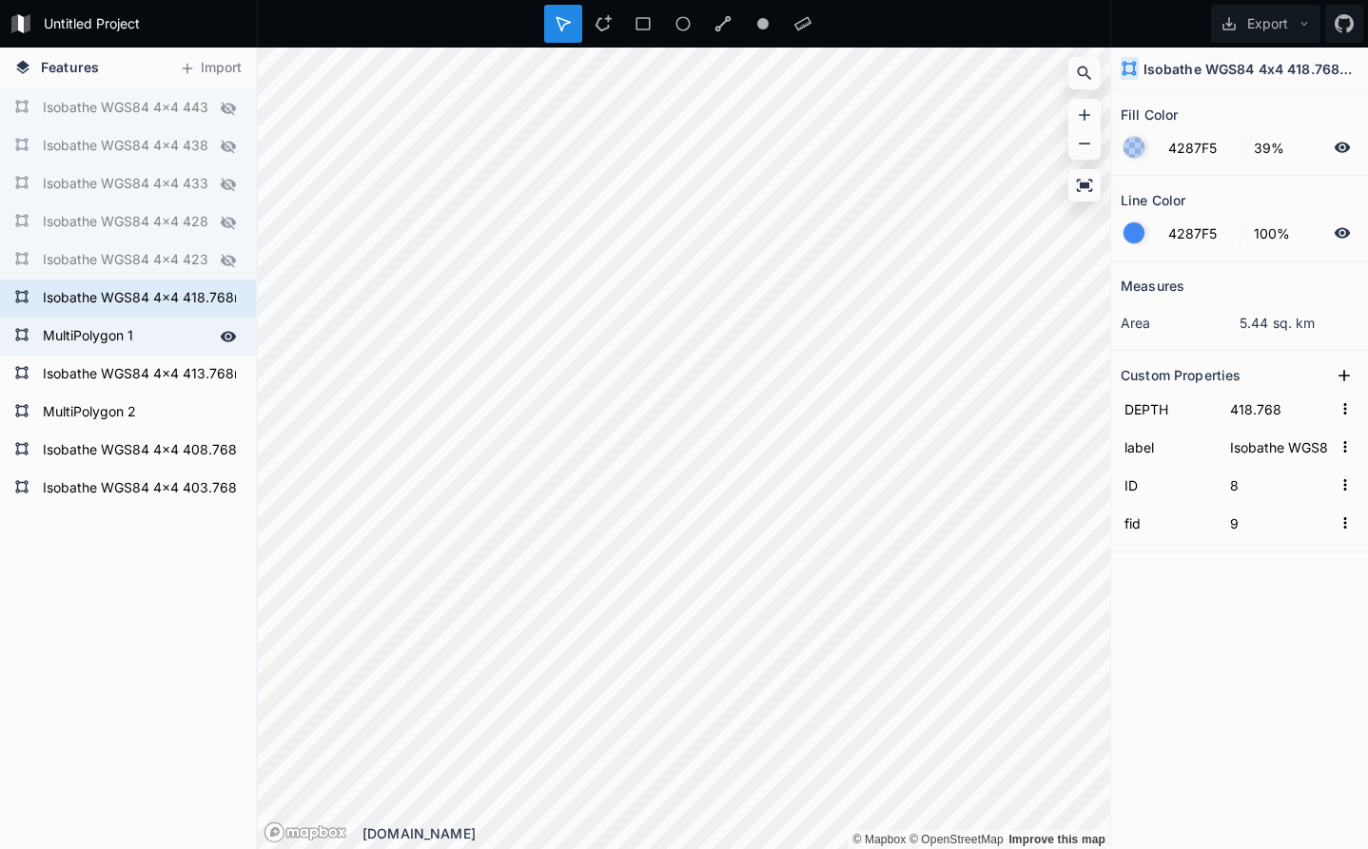
click at [170, 335] on form "MultiPolygon 1" at bounding box center [126, 336] width 178 height 29
type input "416.768"
type input "39"
type input "40"
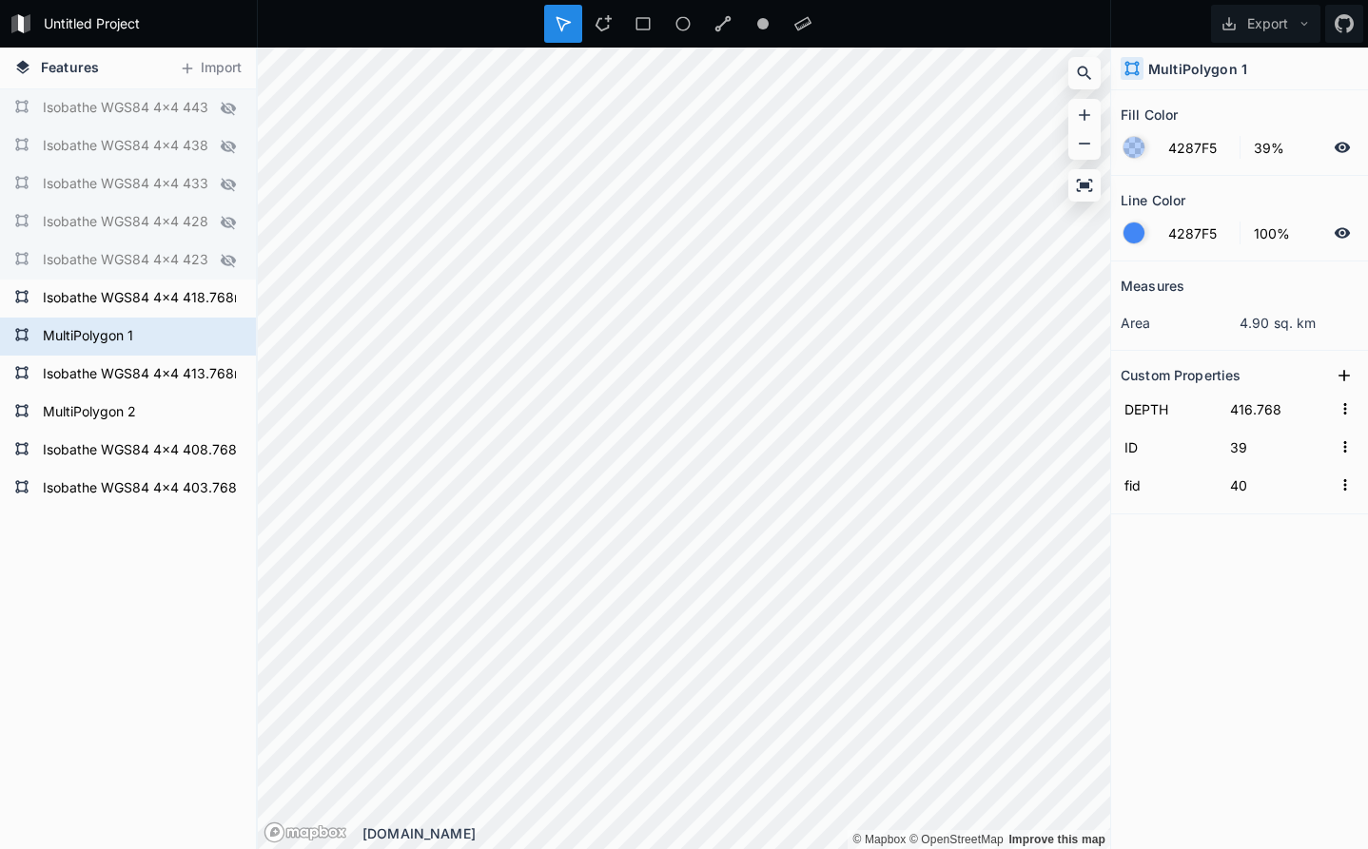
click at [0, 0] on icon at bounding box center [0, 0] width 0 height 0
click at [230, 329] on icon at bounding box center [228, 336] width 17 height 17
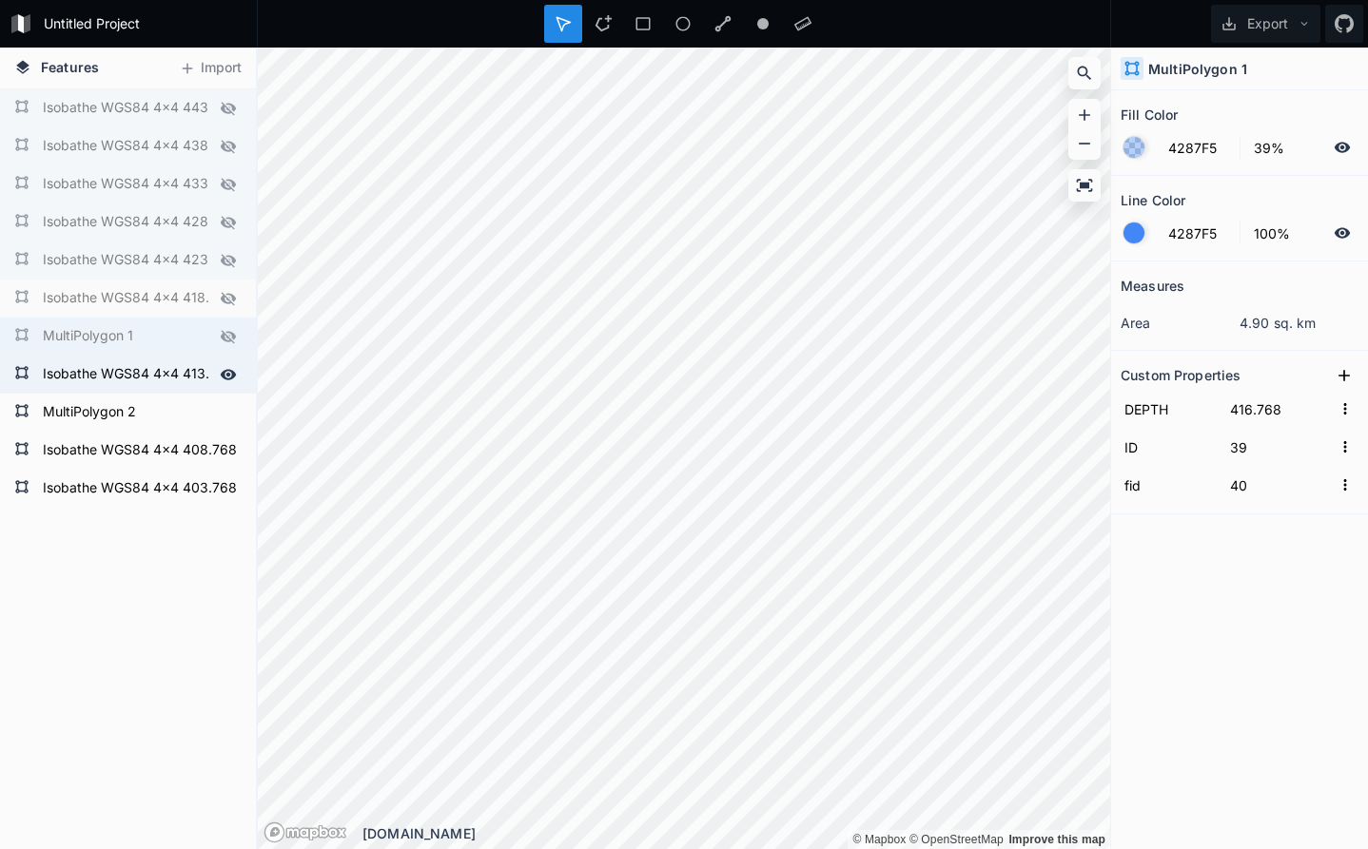
click at [200, 373] on form "Isobathe WGS84 4x4 413.768m simplified" at bounding box center [126, 374] width 178 height 29
type input "413.768"
type input "0"
type input "1"
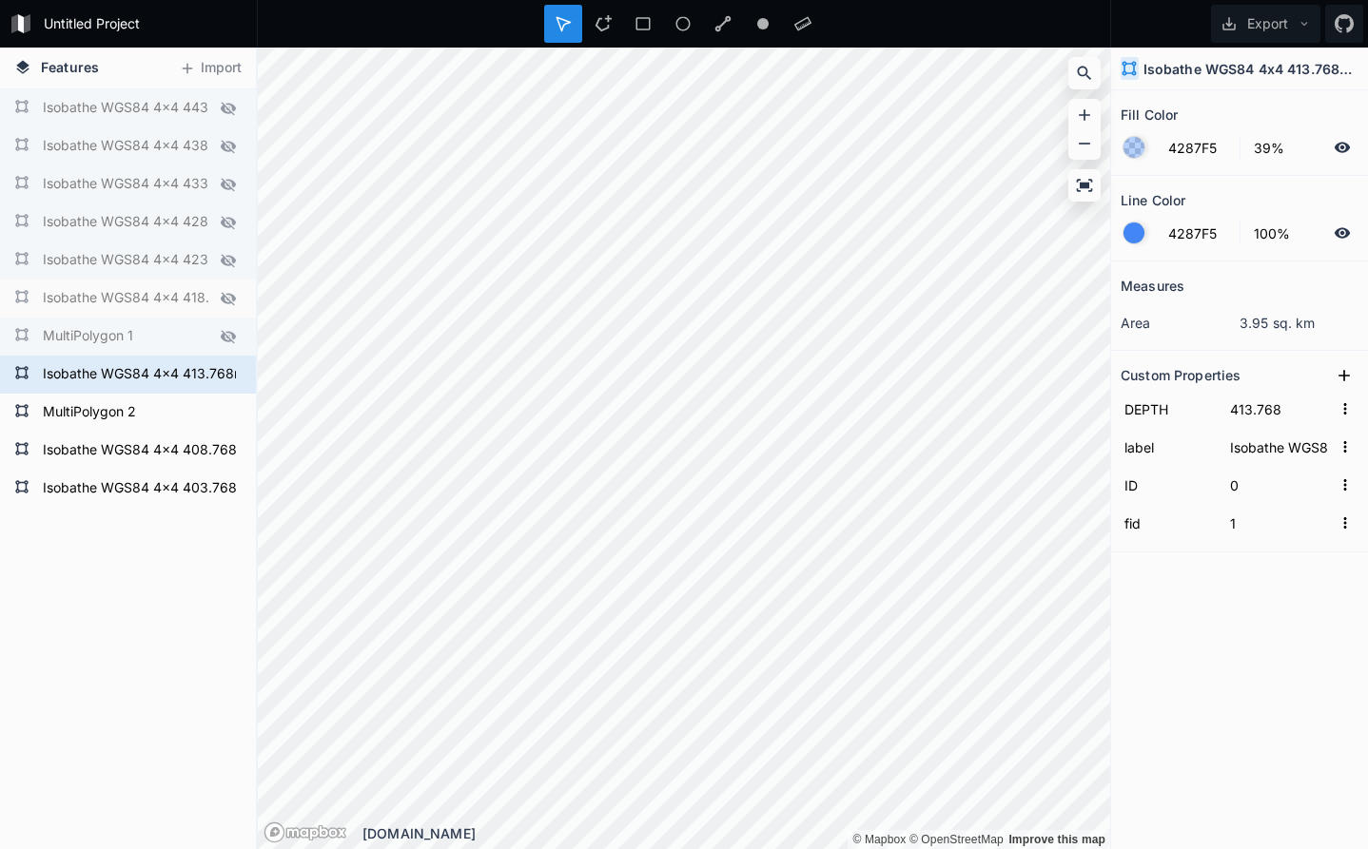
click at [168, 340] on form "MultiPolygon 1" at bounding box center [126, 336] width 178 height 29
type input "416.768"
type input "39"
type input "40"
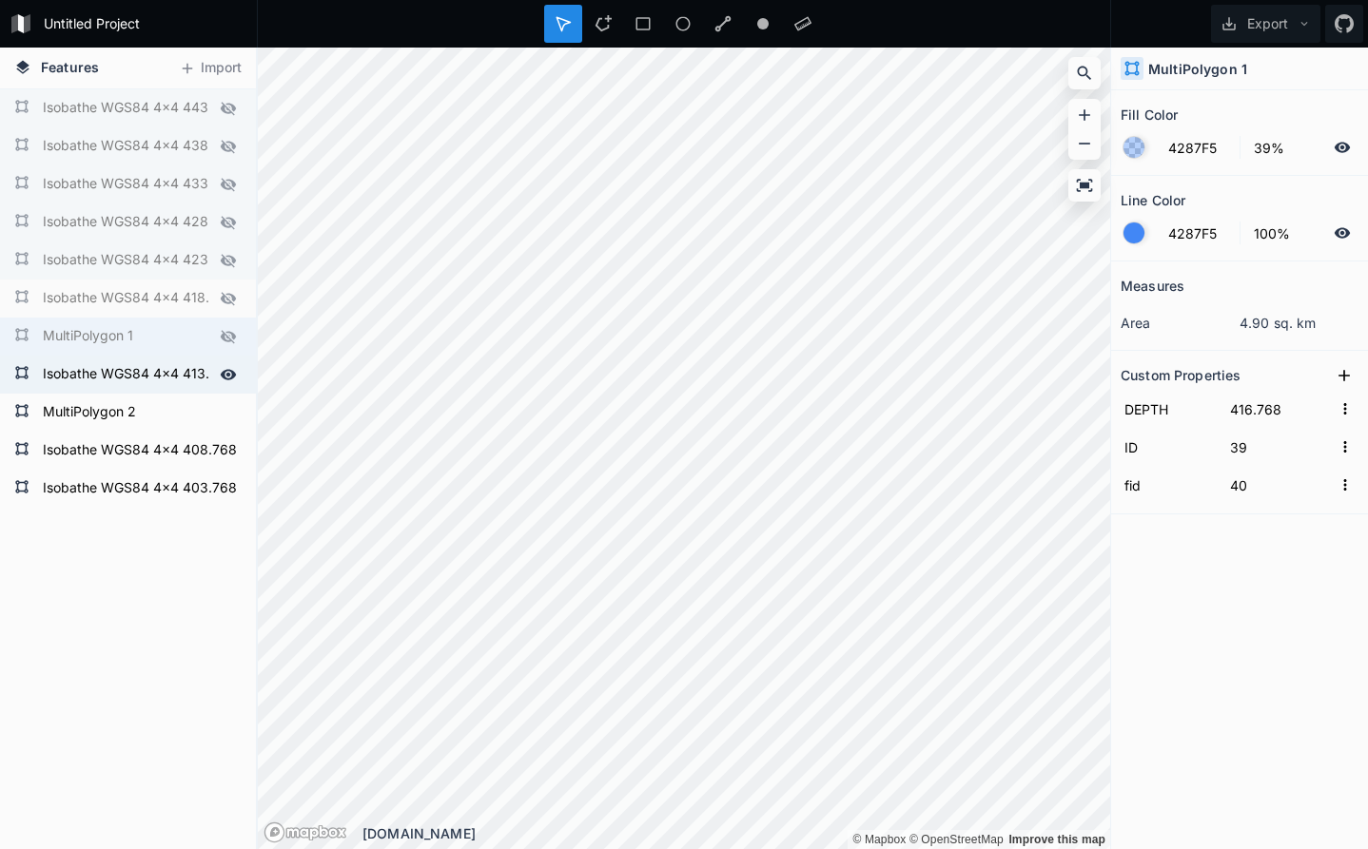
click at [177, 371] on form "Isobathe WGS84 4x4 413.768m simplified" at bounding box center [126, 374] width 178 height 29
type input "413.768"
type input "0"
type input "1"
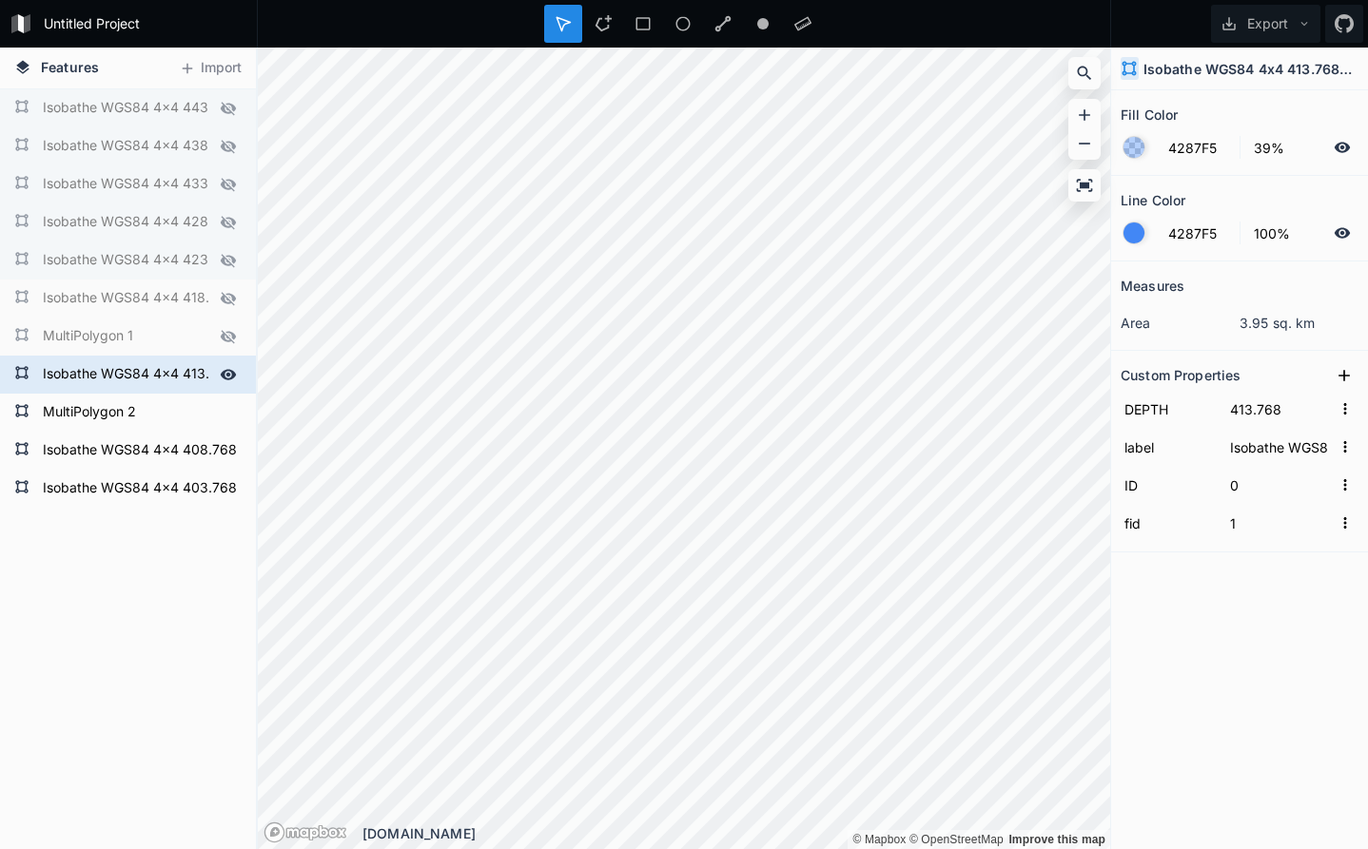
click at [225, 367] on icon at bounding box center [228, 374] width 17 height 17
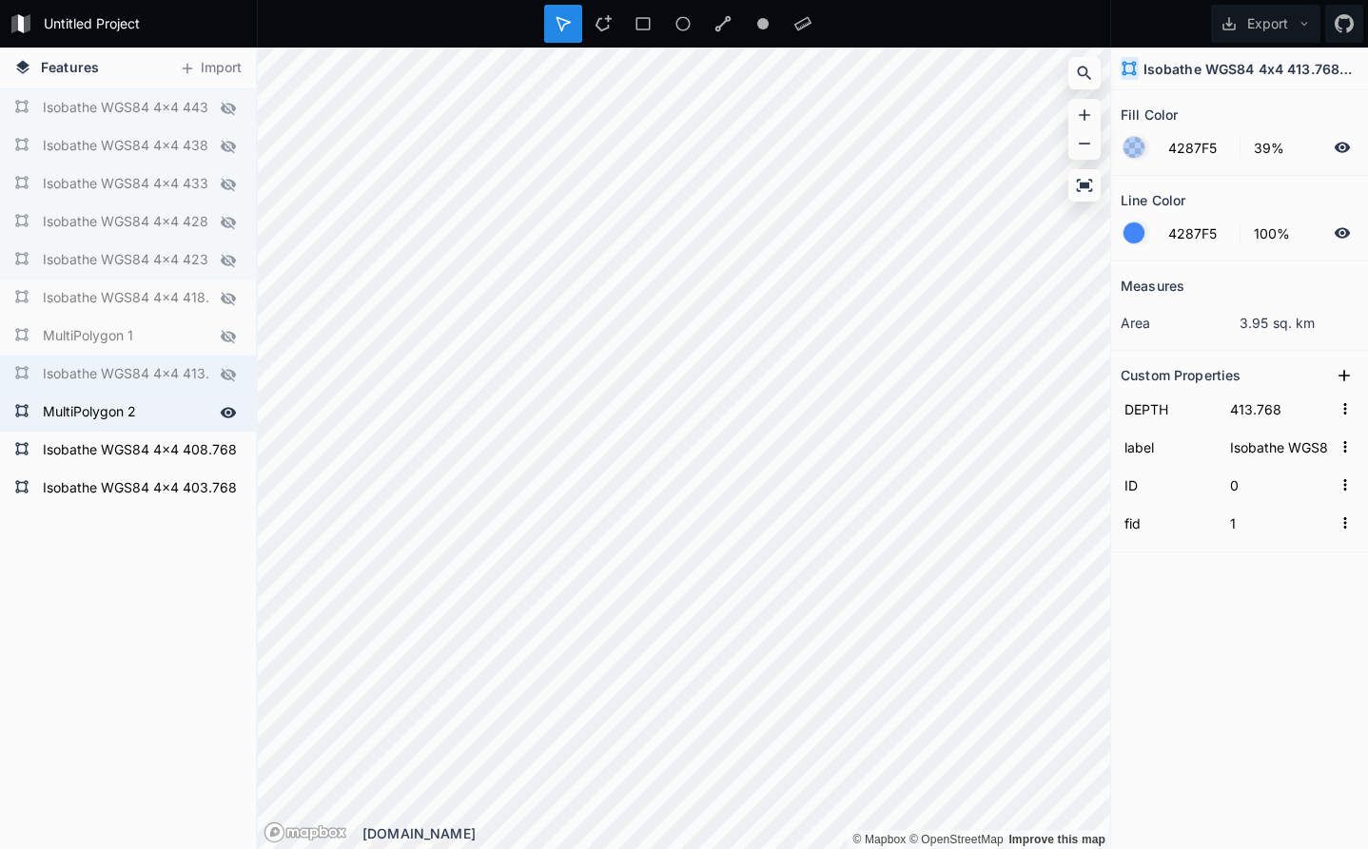
click at [174, 413] on form "MultiPolygon 2" at bounding box center [126, 412] width 178 height 29
type input "411.768"
type input "8"
type input "9"
click at [229, 406] on icon at bounding box center [228, 412] width 17 height 17
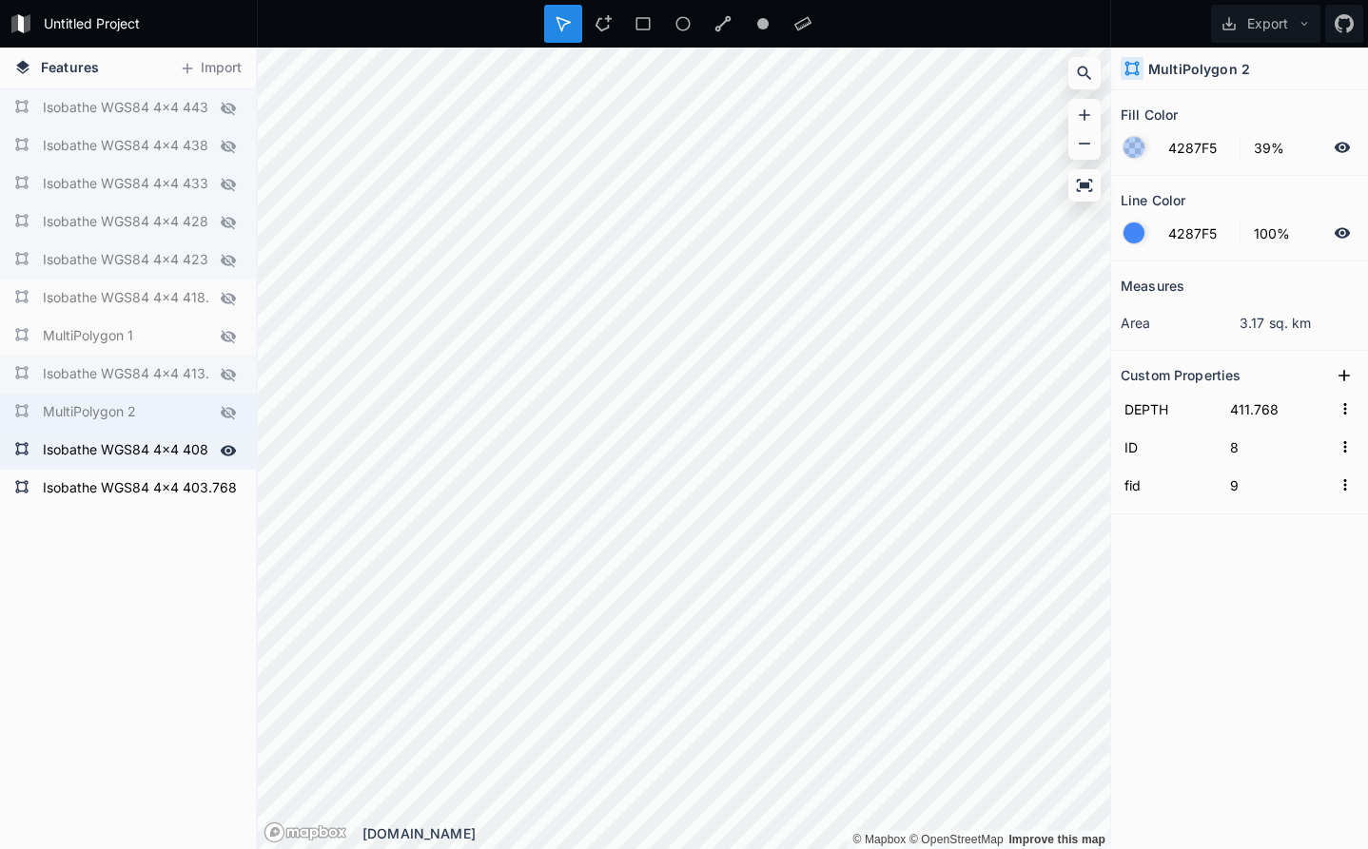
click at [201, 455] on form "Isobathe WGS84 4x4 408.768m simplified" at bounding box center [126, 451] width 178 height 29
type input "408.768"
type input "10"
type input "11"
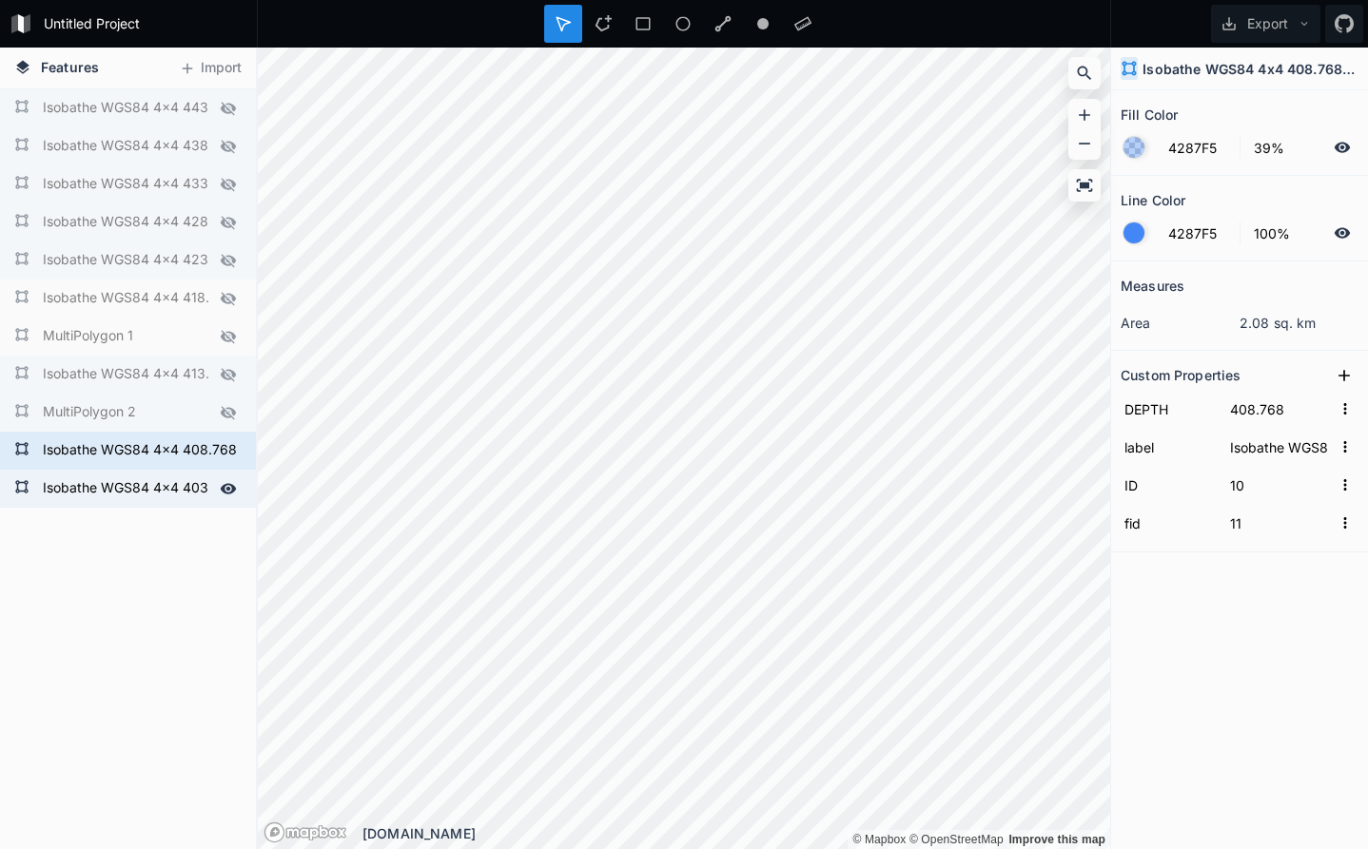
click at [197, 495] on form "Isobathe WGS84 4x4 403.768m simplified" at bounding box center [126, 489] width 178 height 29
type input "403.768"
type input "4"
type input "5"
type input "Isobathe WGS84 4x4 403.768m simplified"
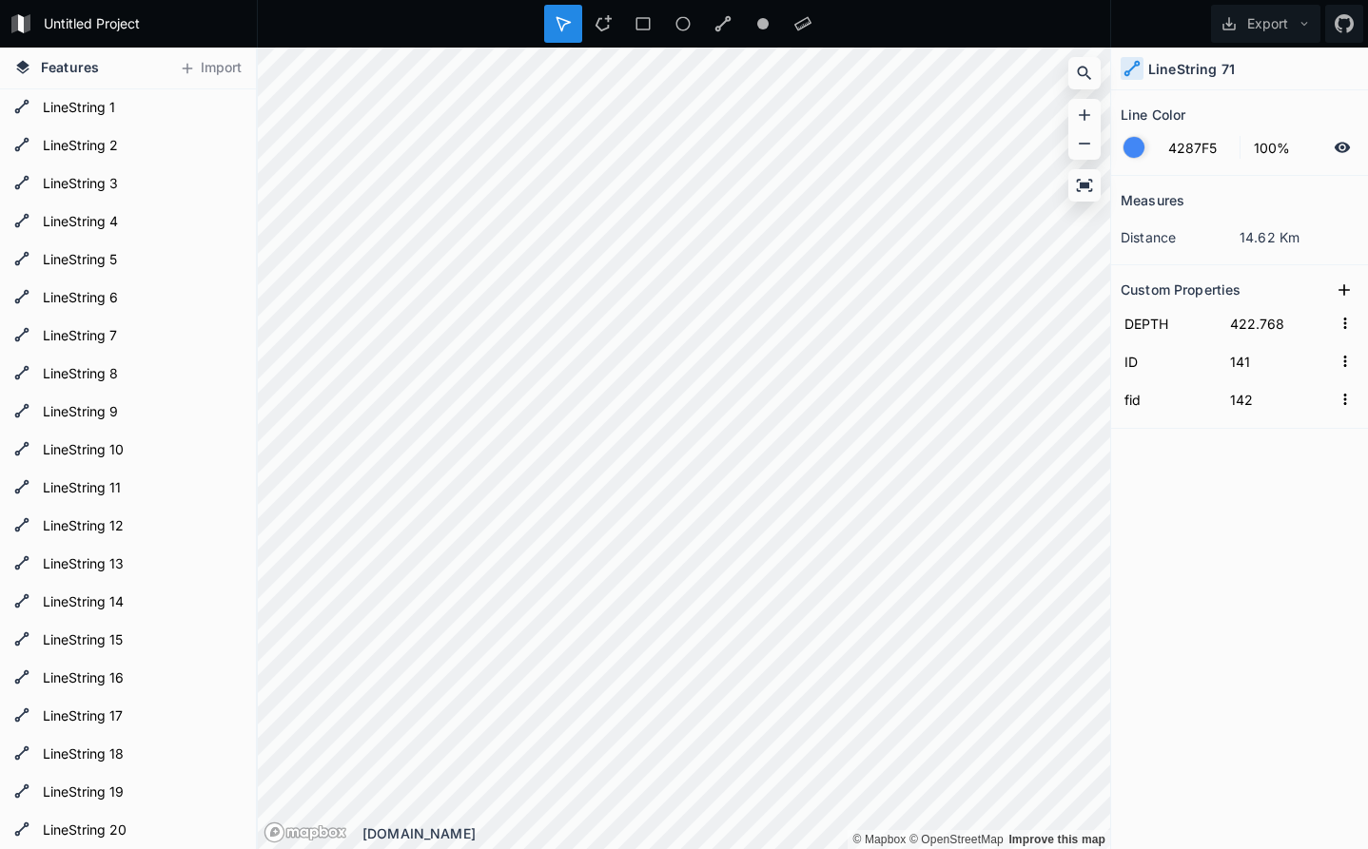
type input "432.768"
type input "151"
type input "152"
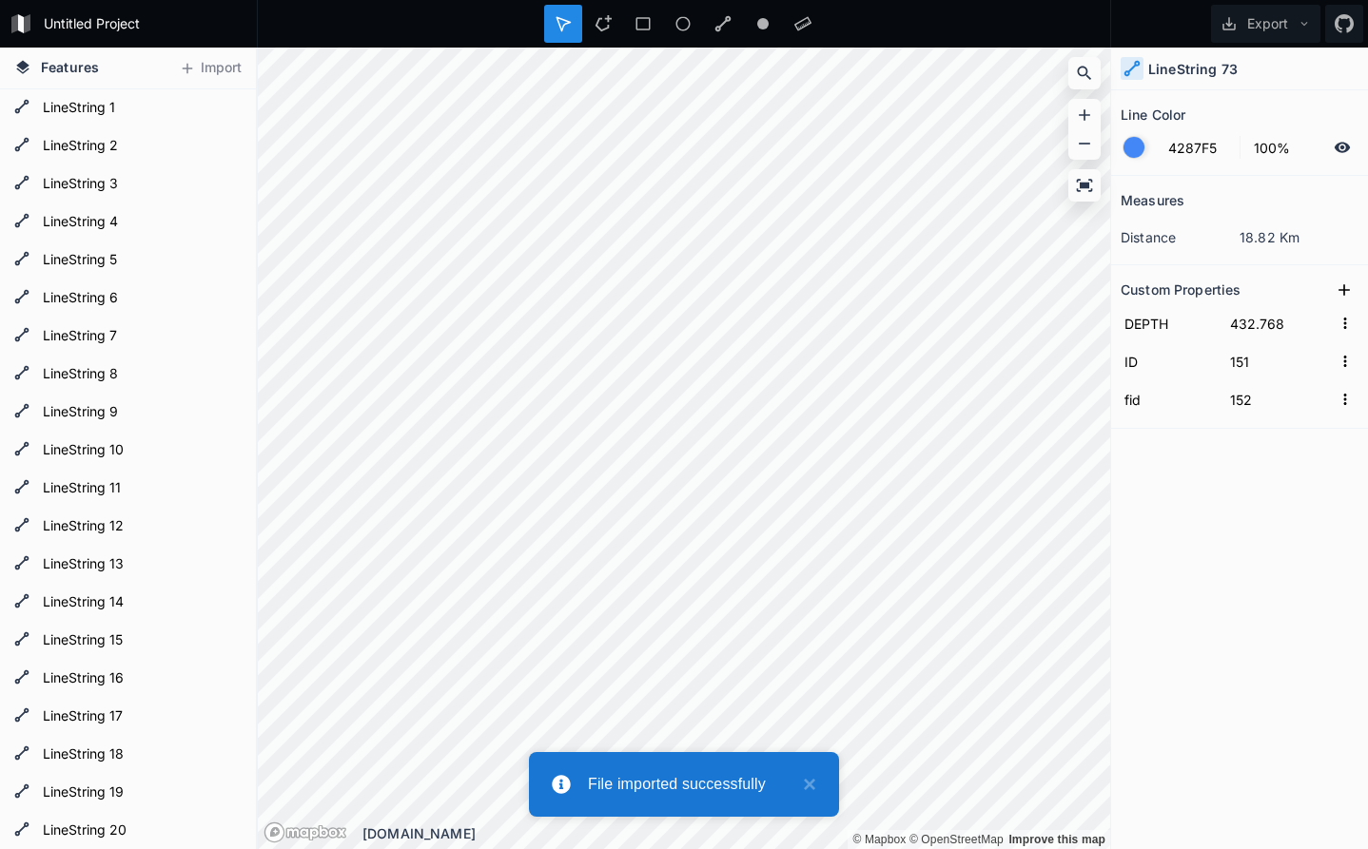
type input "437.768"
type input "153"
type input "154"
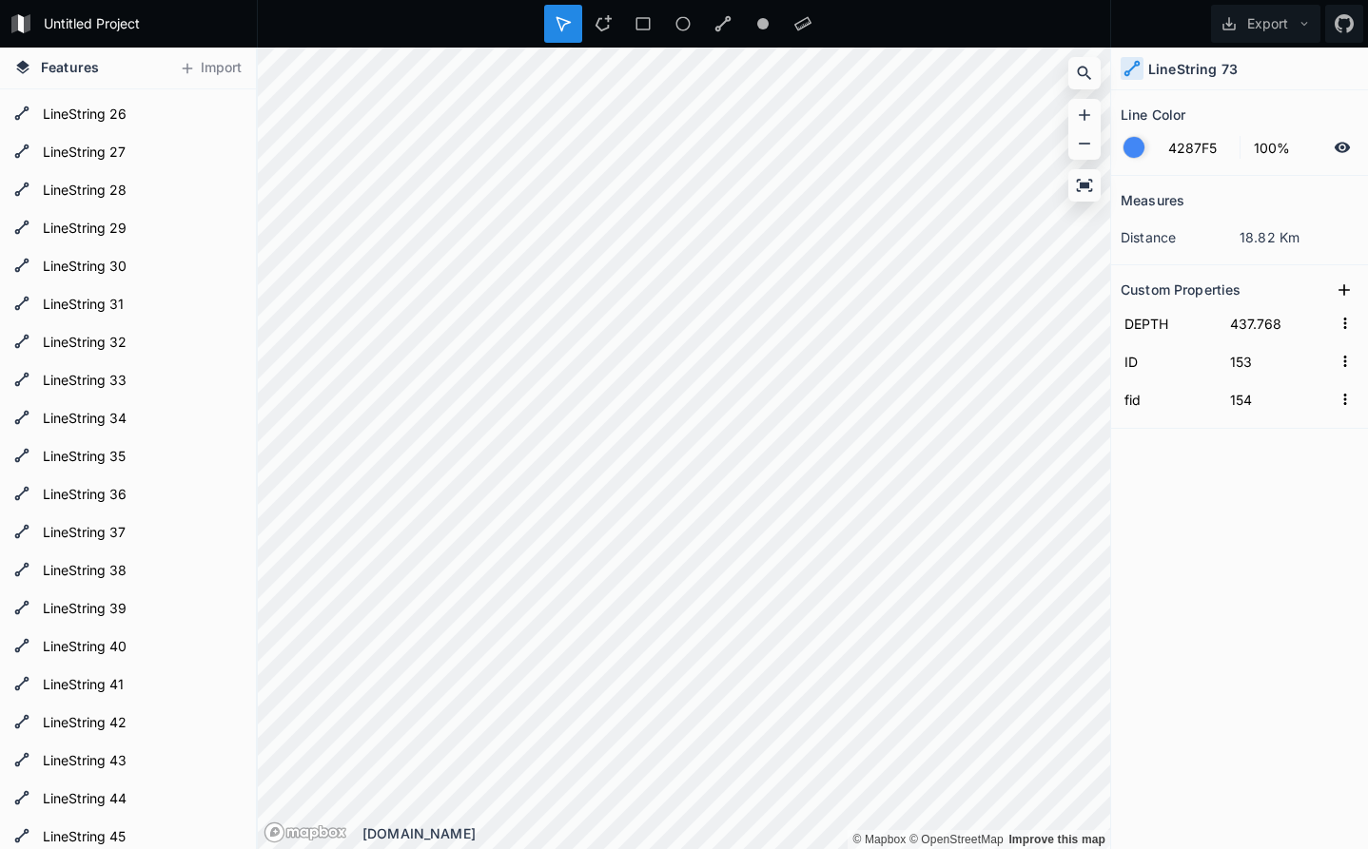
scroll to position [556, 0]
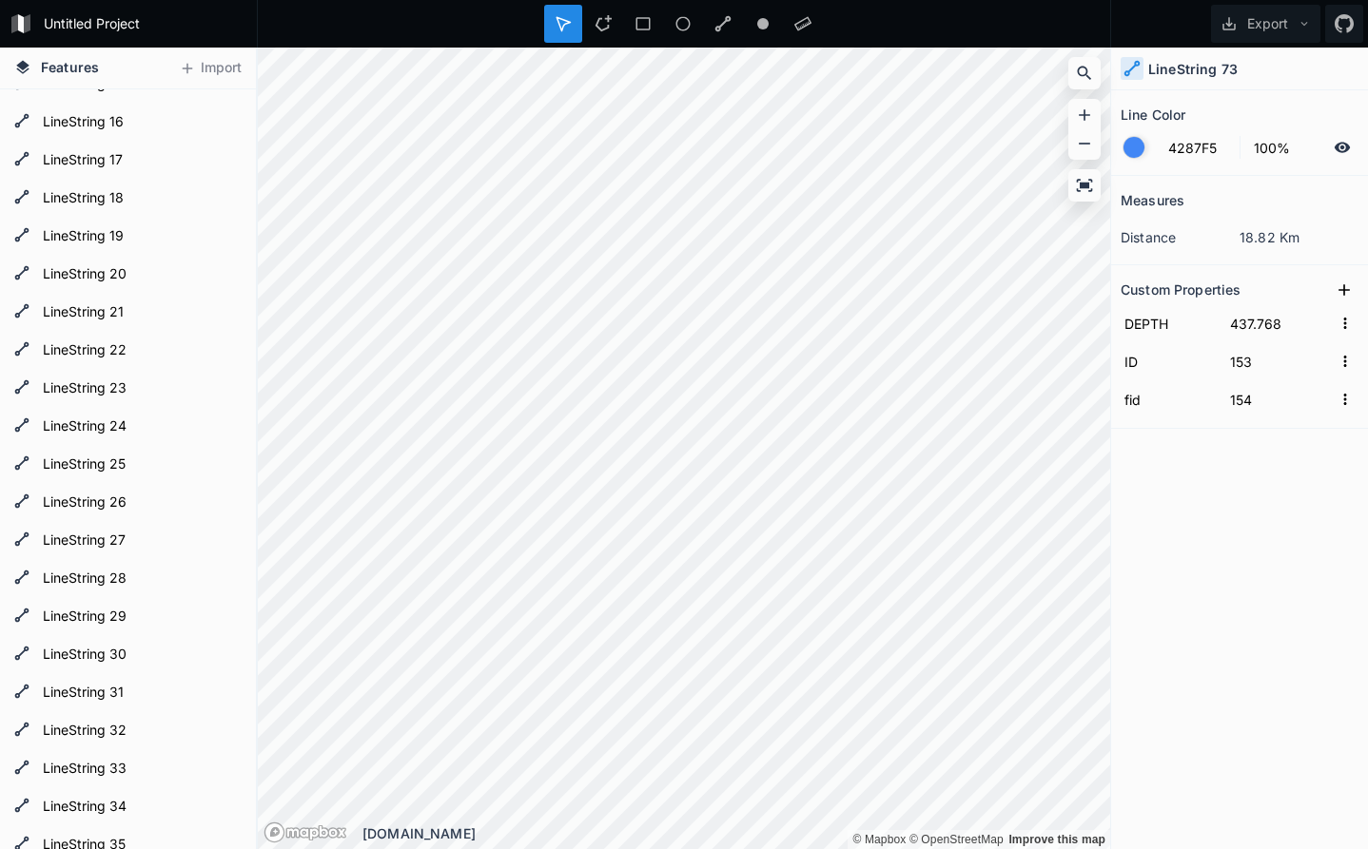
type input "427.768"
type input "149"
type input "150"
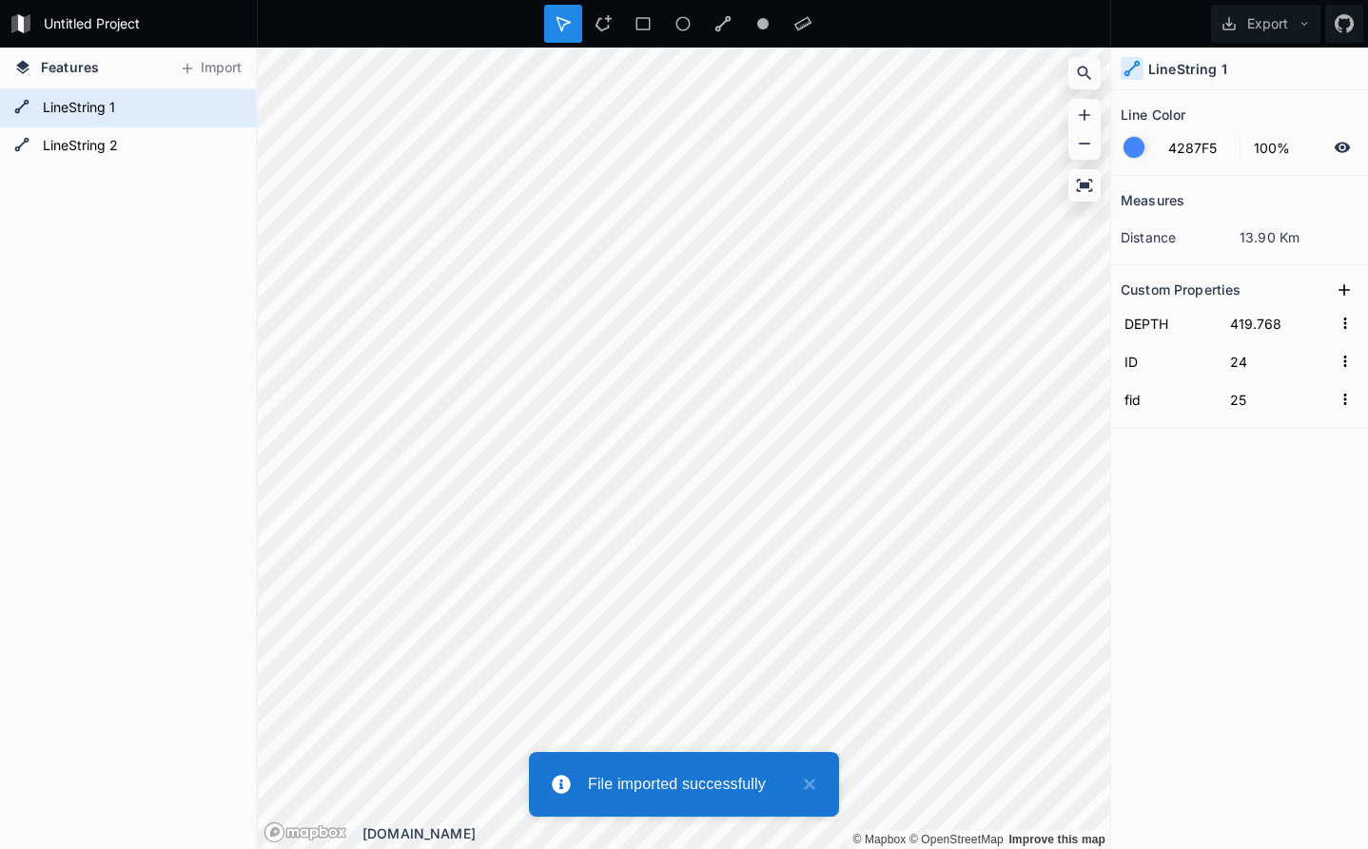
type input "424.768"
type input "26"
type input "27"
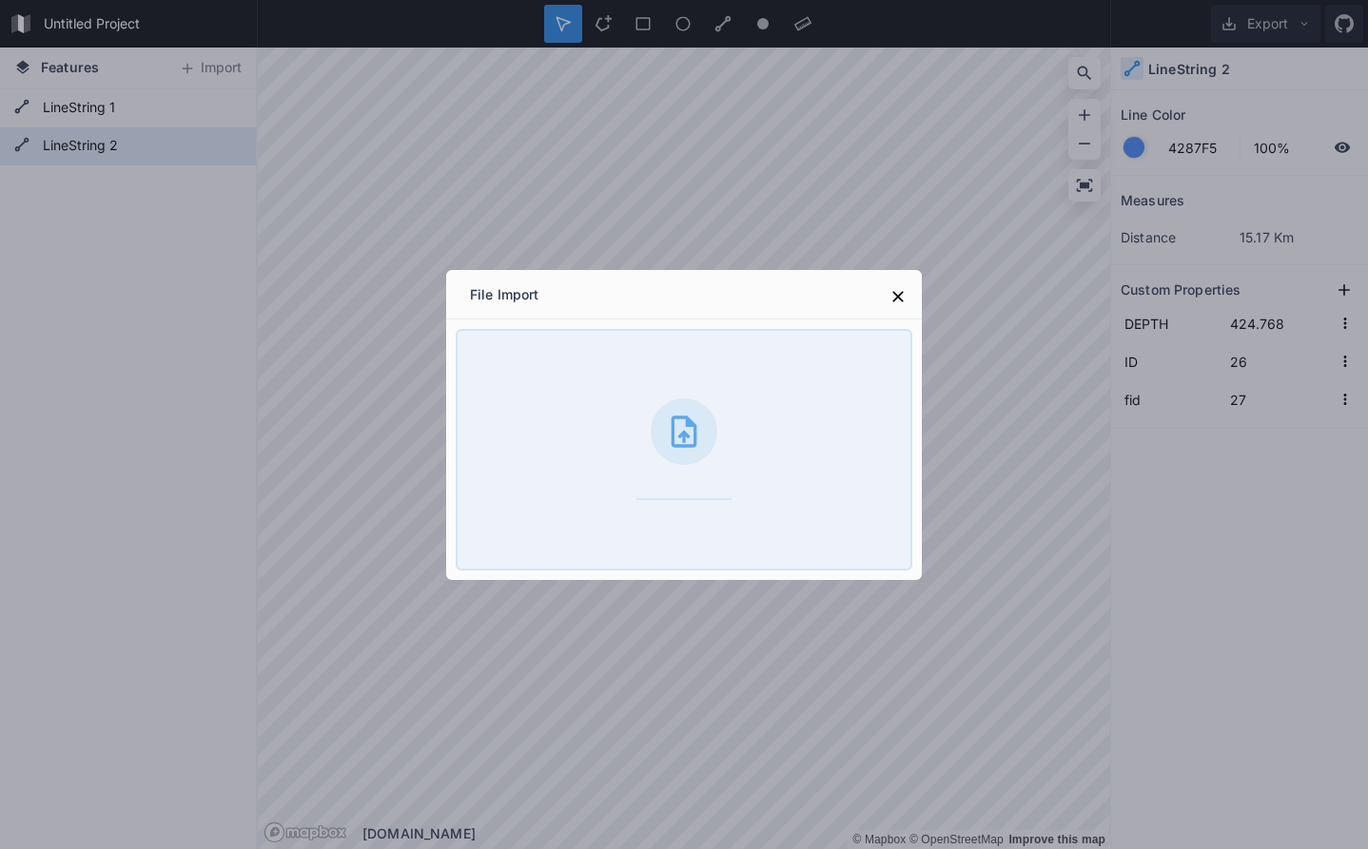
type input "429.768"
type input "27"
type input "28"
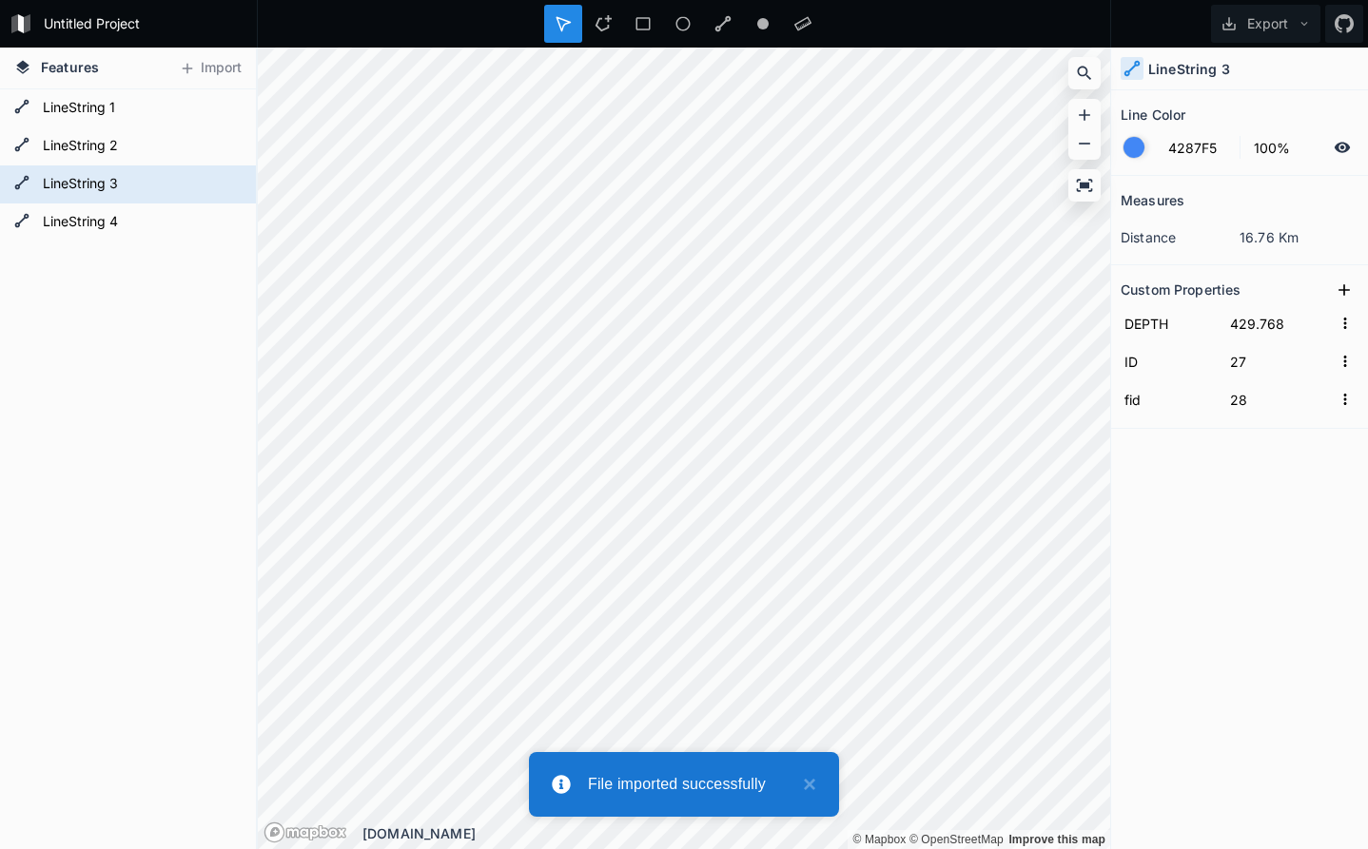
type input "434.768"
type input "28"
type input "29"
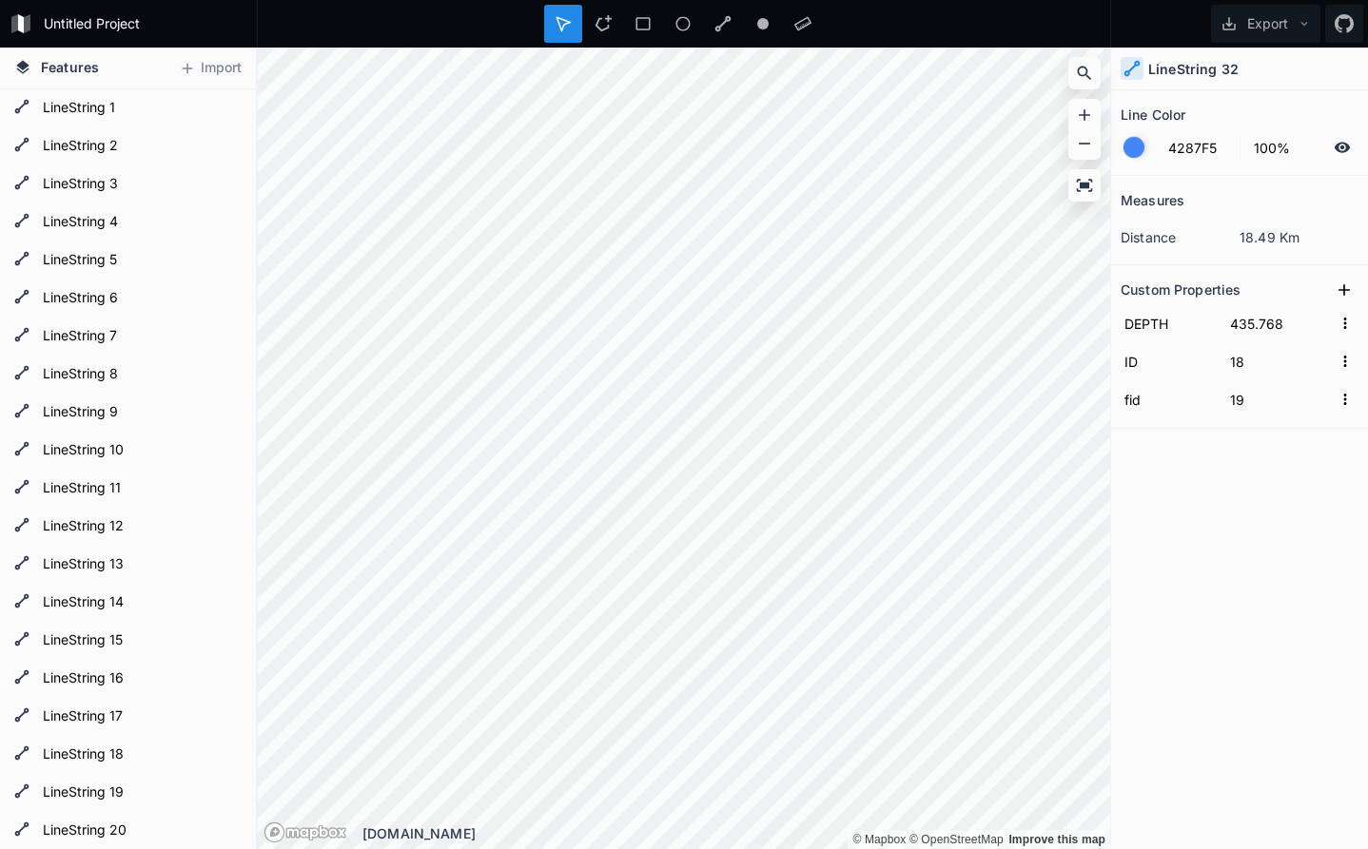
type input "425.768"
type input "16"
type input "17"
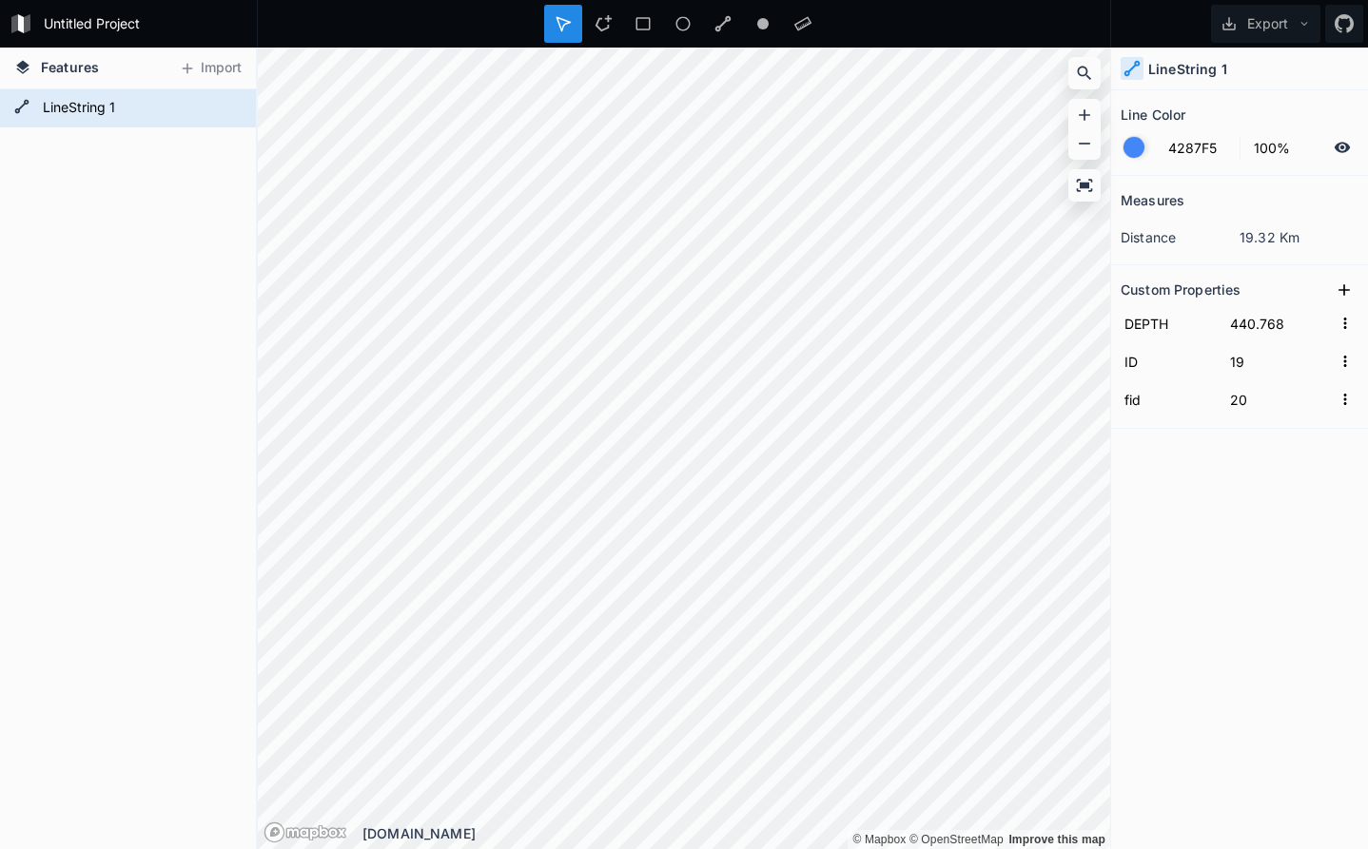
type input "430.768"
type input "17"
type input "18"
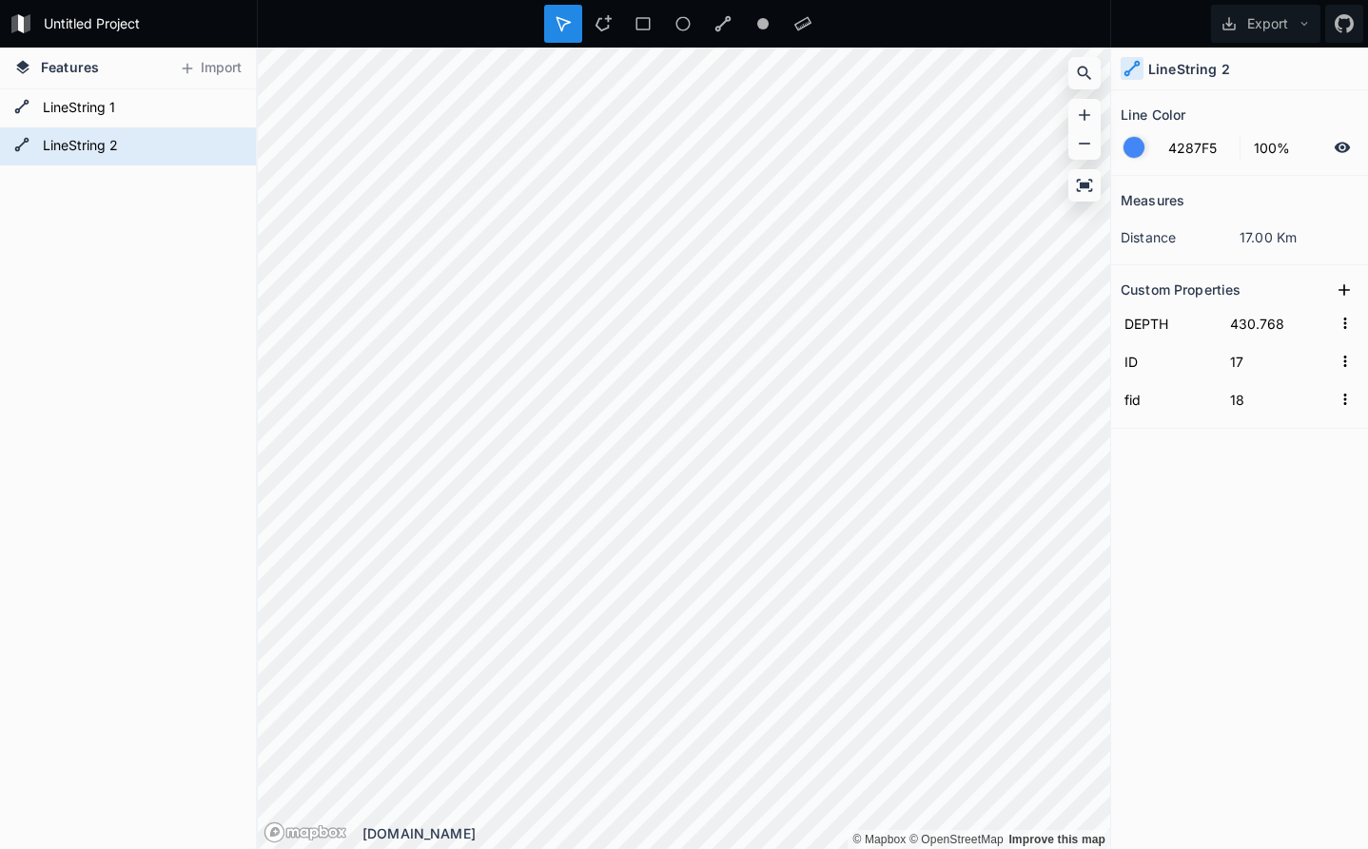
type input "420.768"
type input "15"
type input "16"
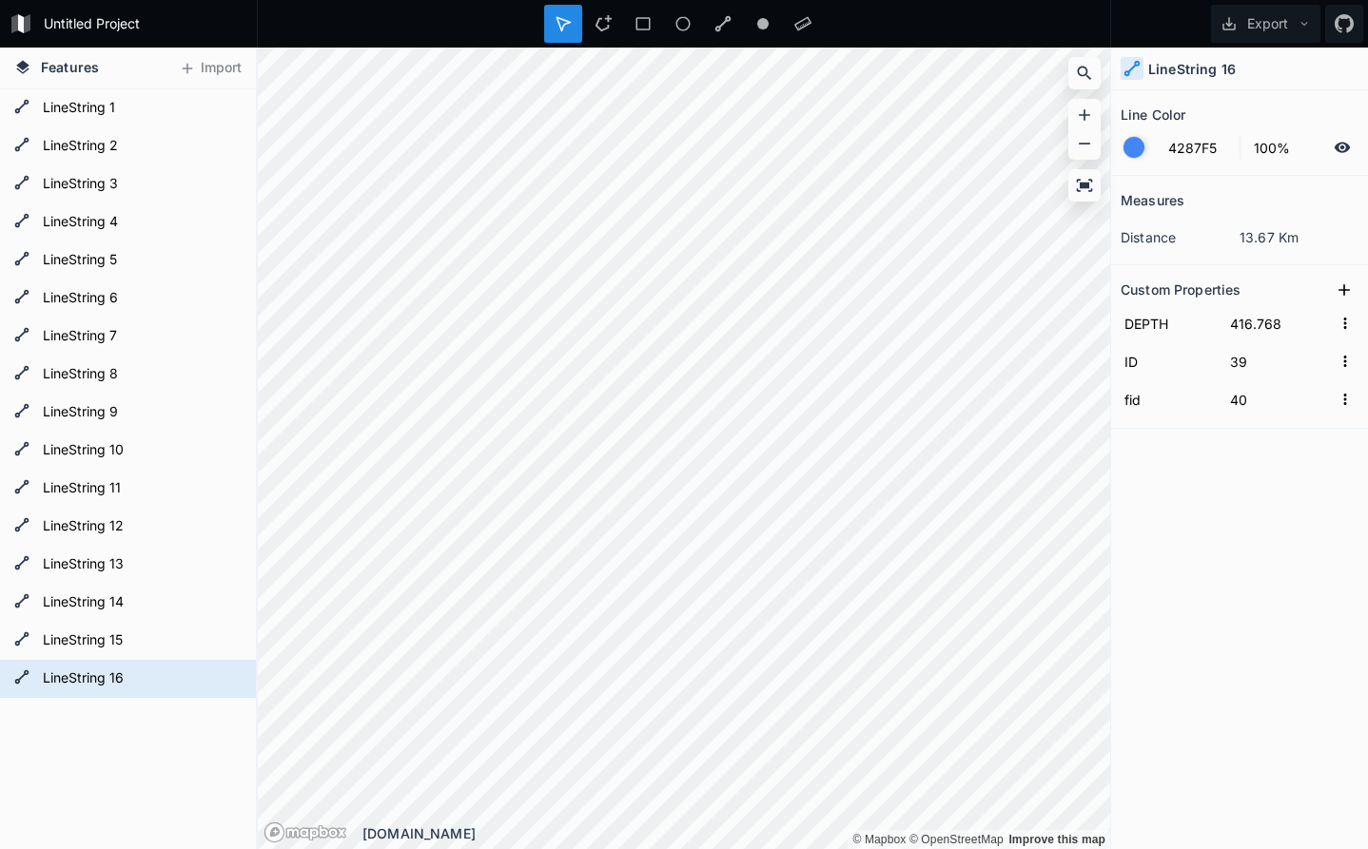
type input "421.768"
type input "40"
type input "41"
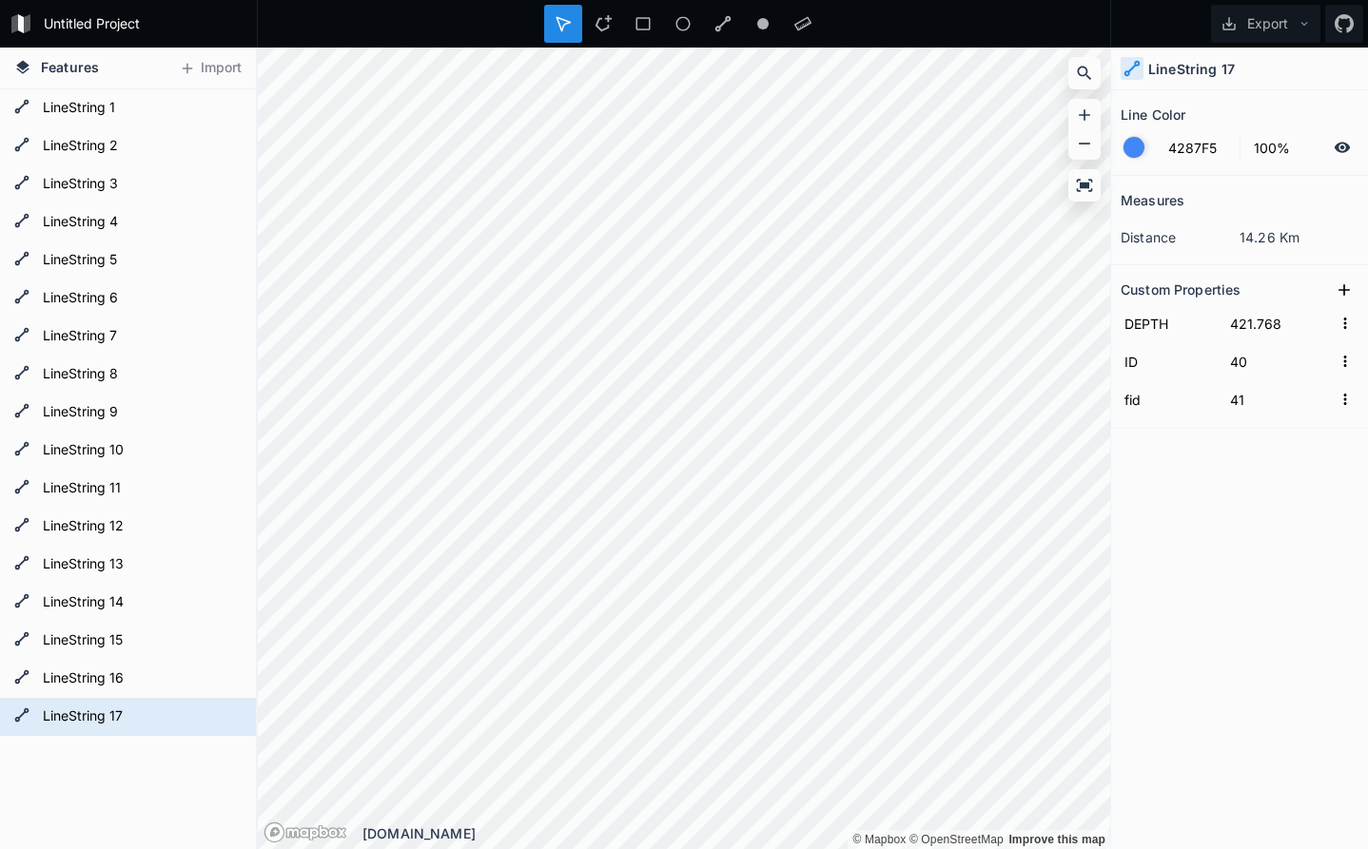
type input "426.768"
type input "43"
type input "44"
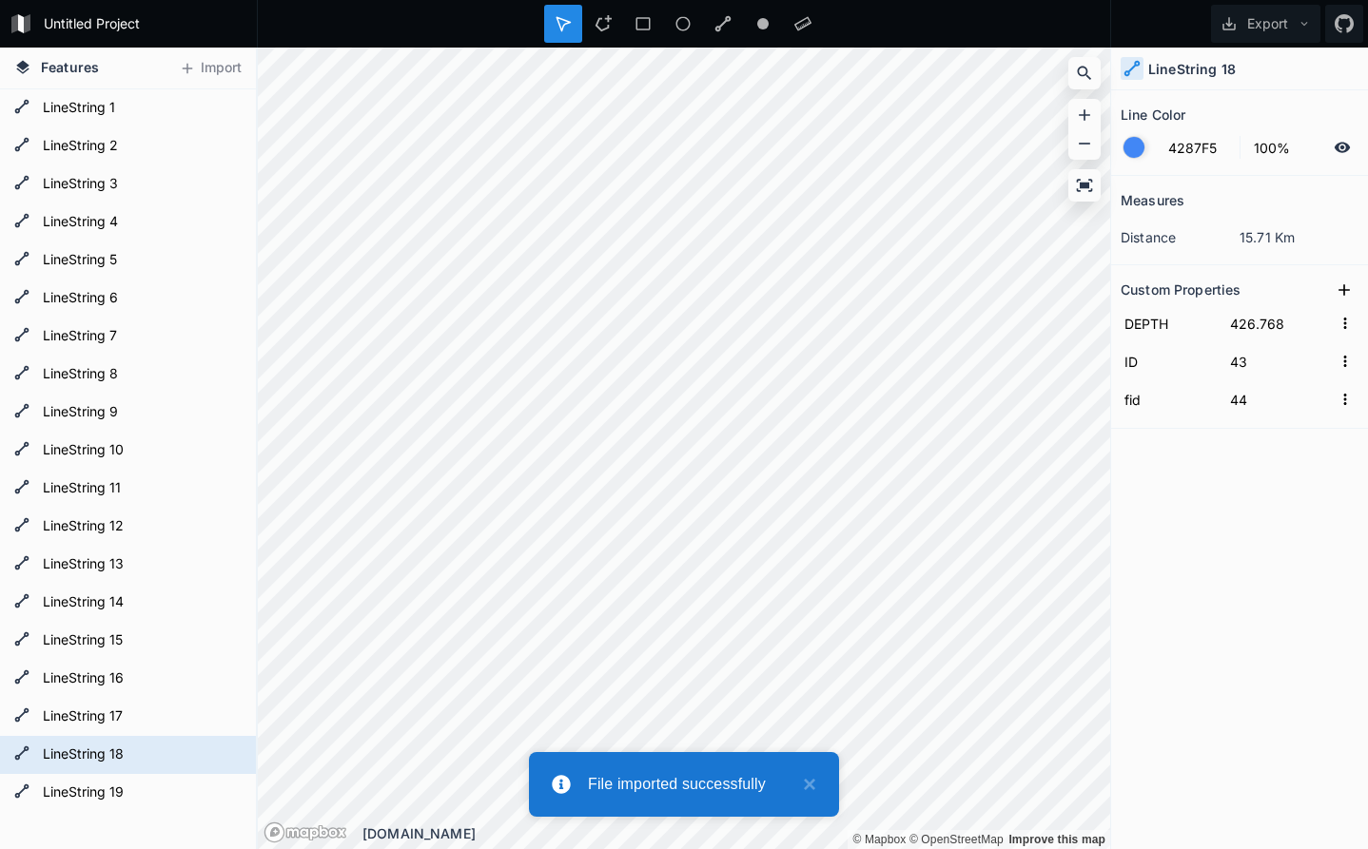
type input "431.768"
type input "44"
type input "45"
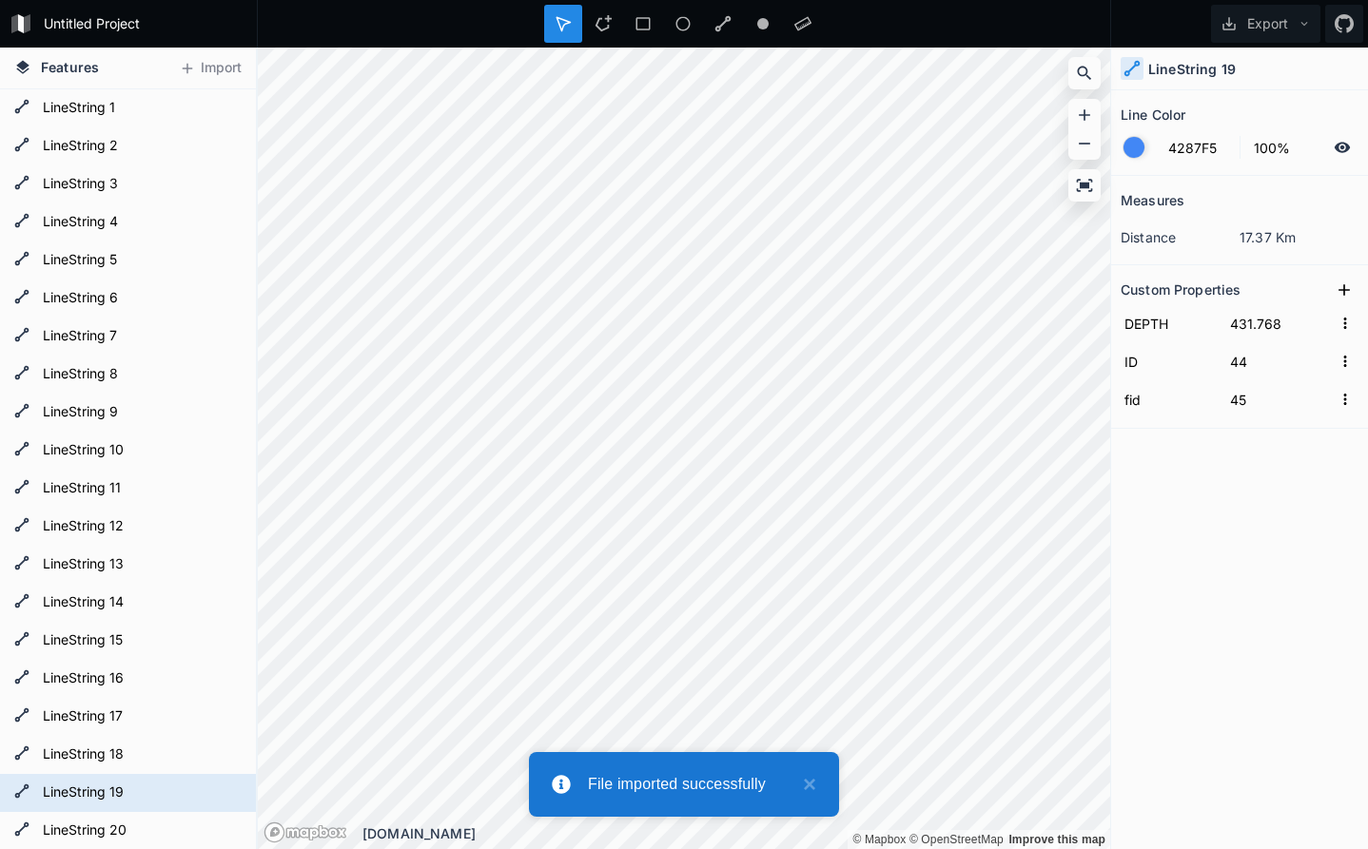
type input "436.768"
type input "45"
type input "46"
